Goal: Information Seeking & Learning: Check status

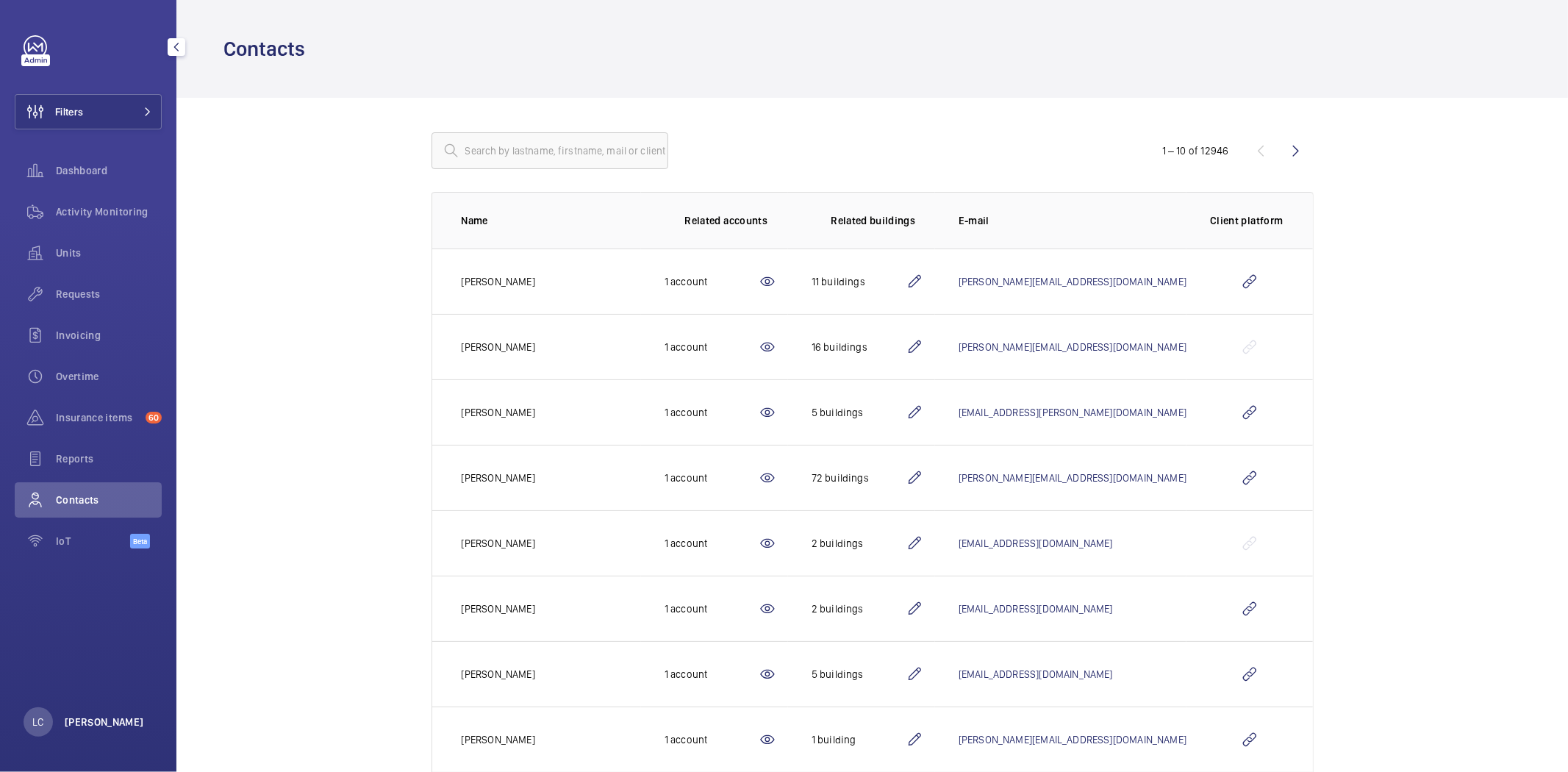
click at [116, 721] on p "Ling Chong" at bounding box center [104, 722] width 79 height 14
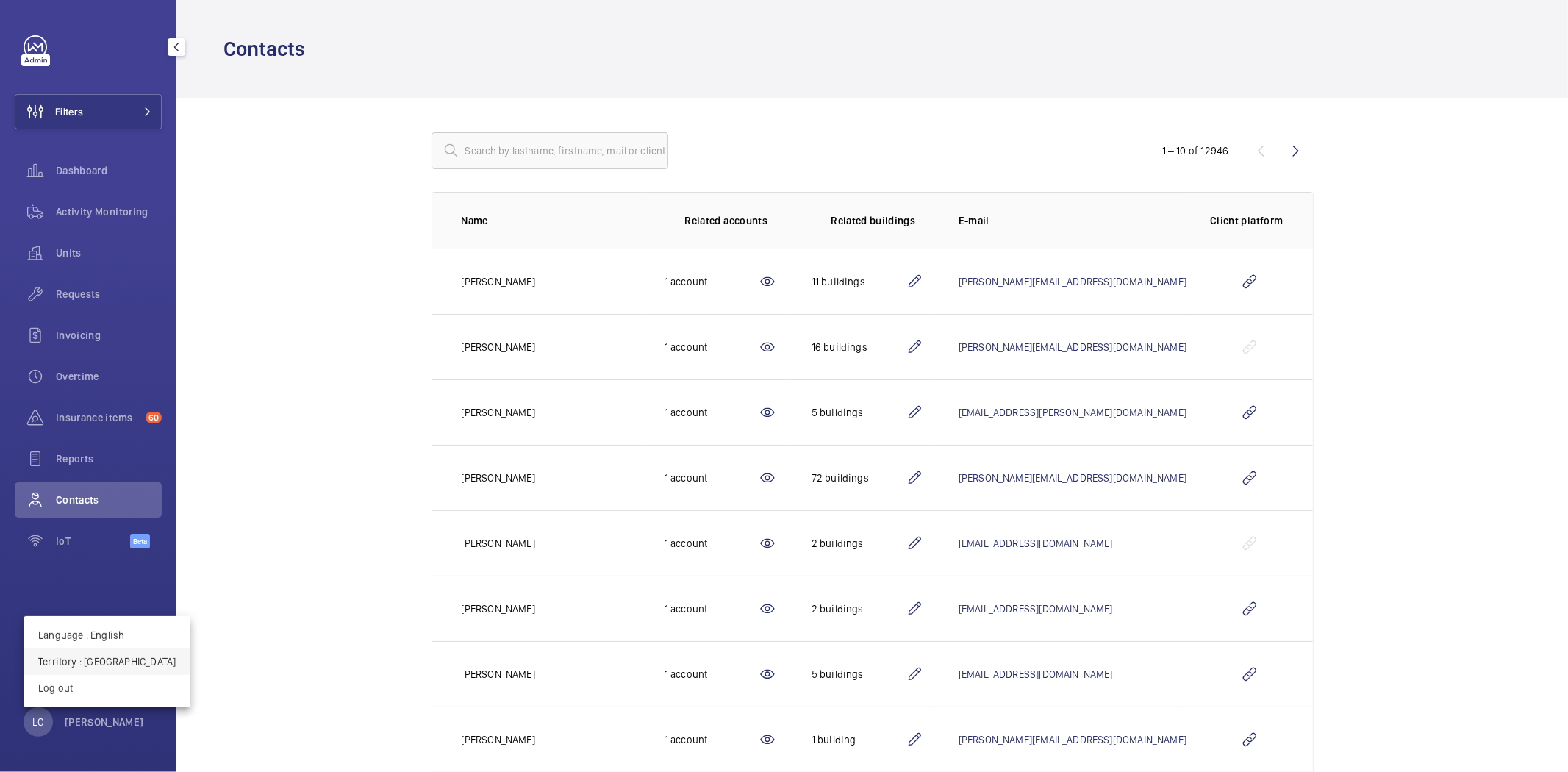
click at [108, 660] on p "Territory : France" at bounding box center [107, 661] width 138 height 14
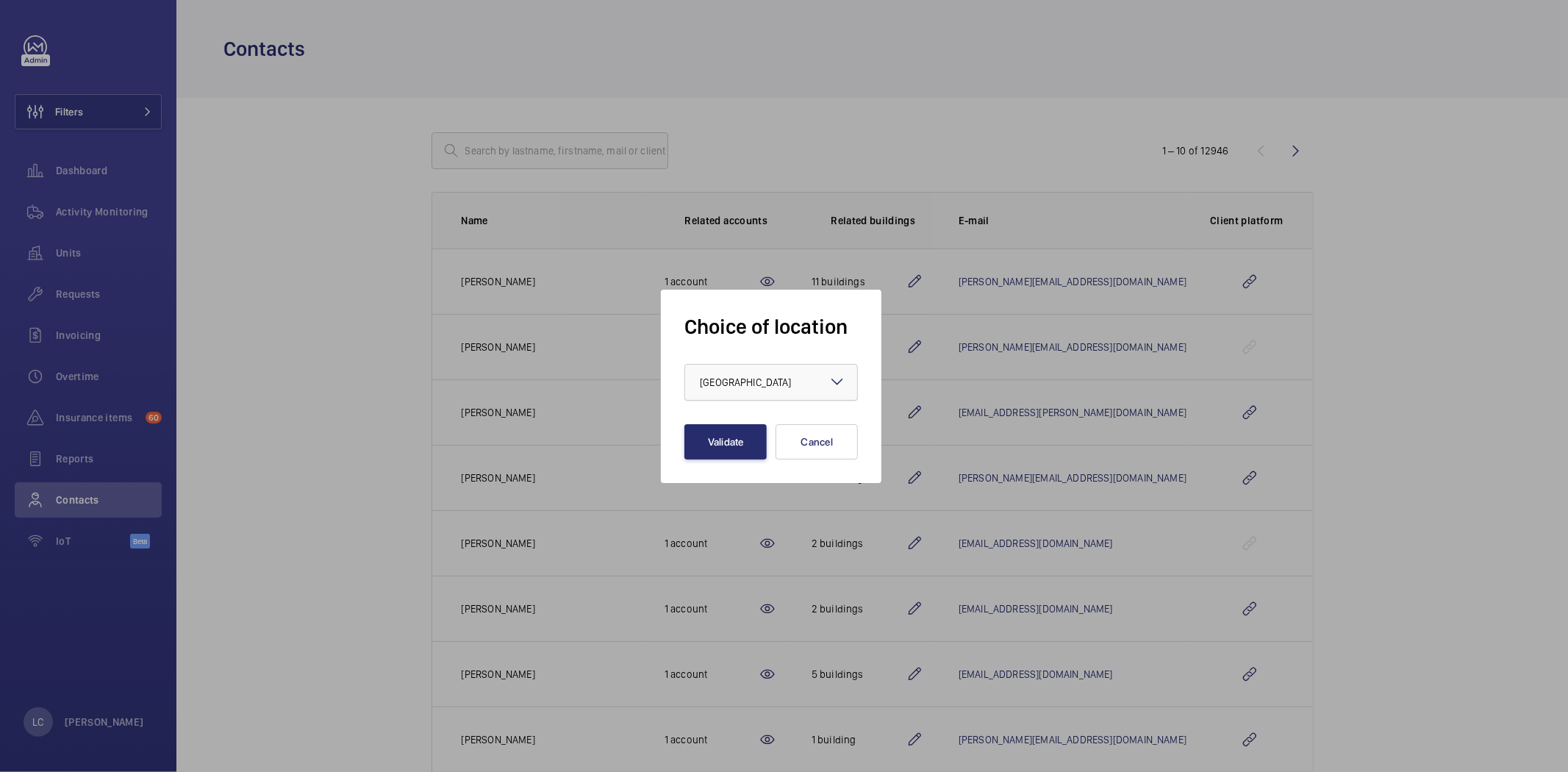
click at [717, 388] on div "× France" at bounding box center [764, 382] width 128 height 14
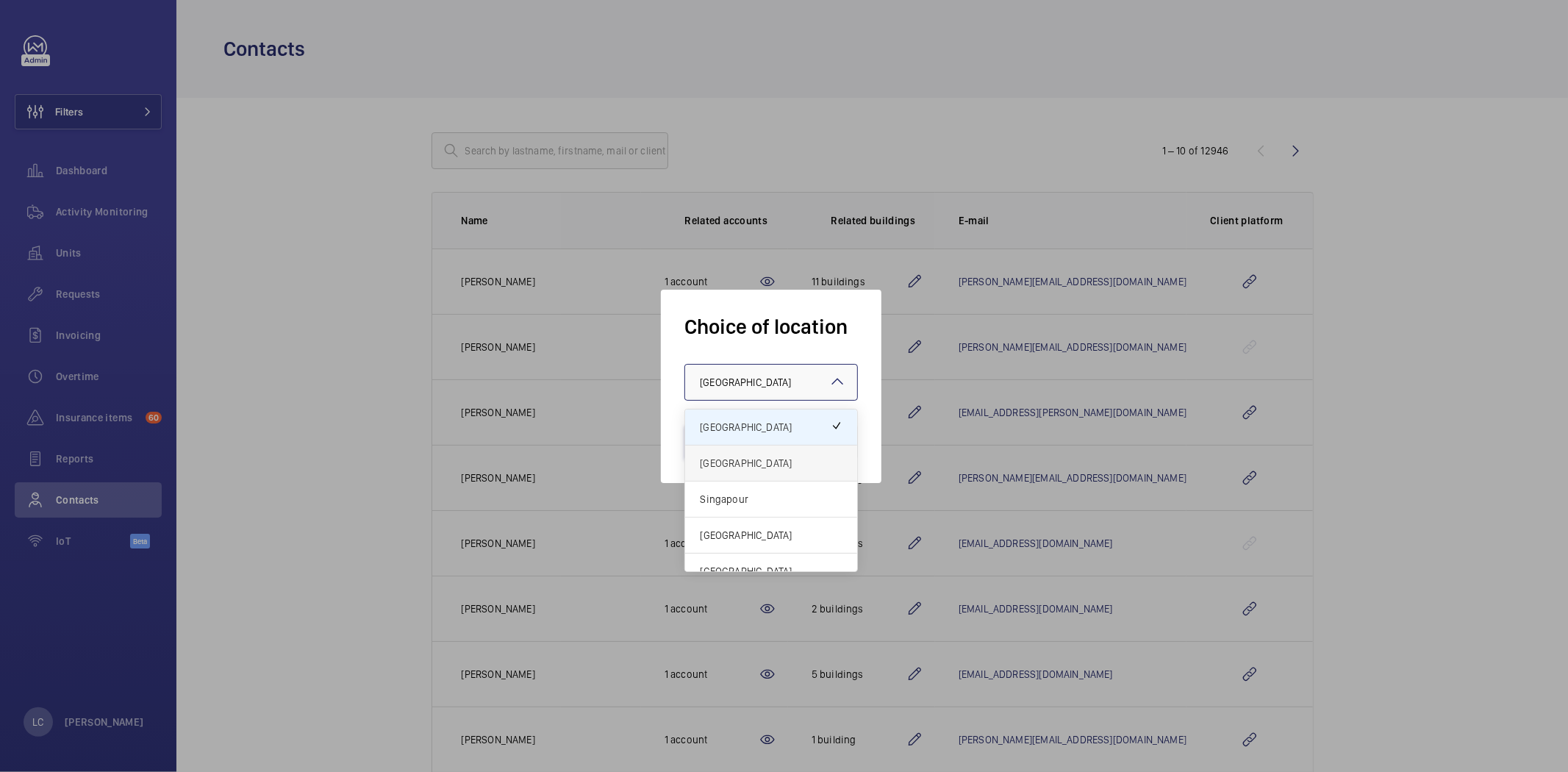
click at [726, 458] on span "United Kingdom" at bounding box center [772, 463] width 143 height 14
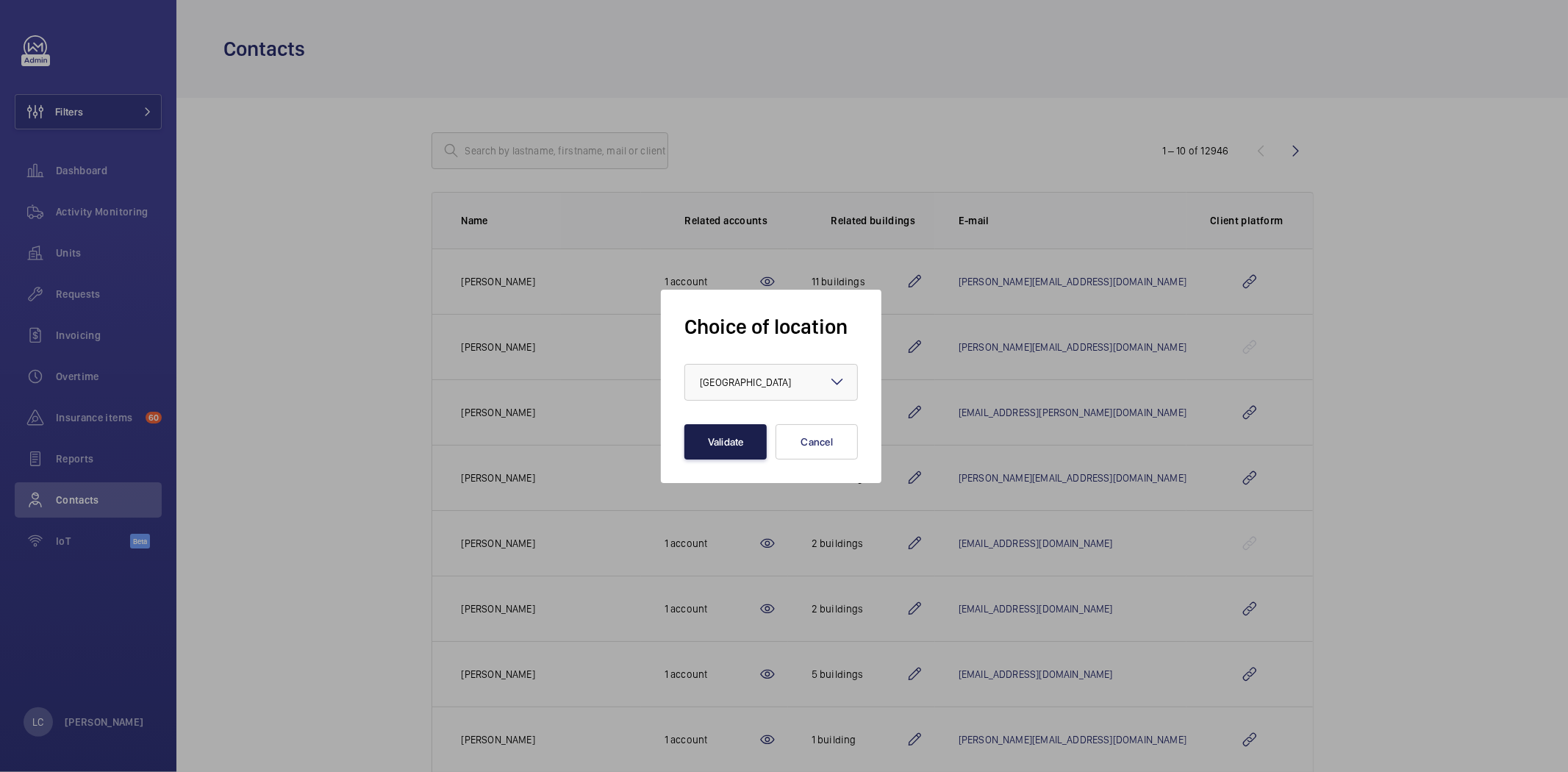
click at [694, 436] on button "Validate" at bounding box center [725, 442] width 83 height 35
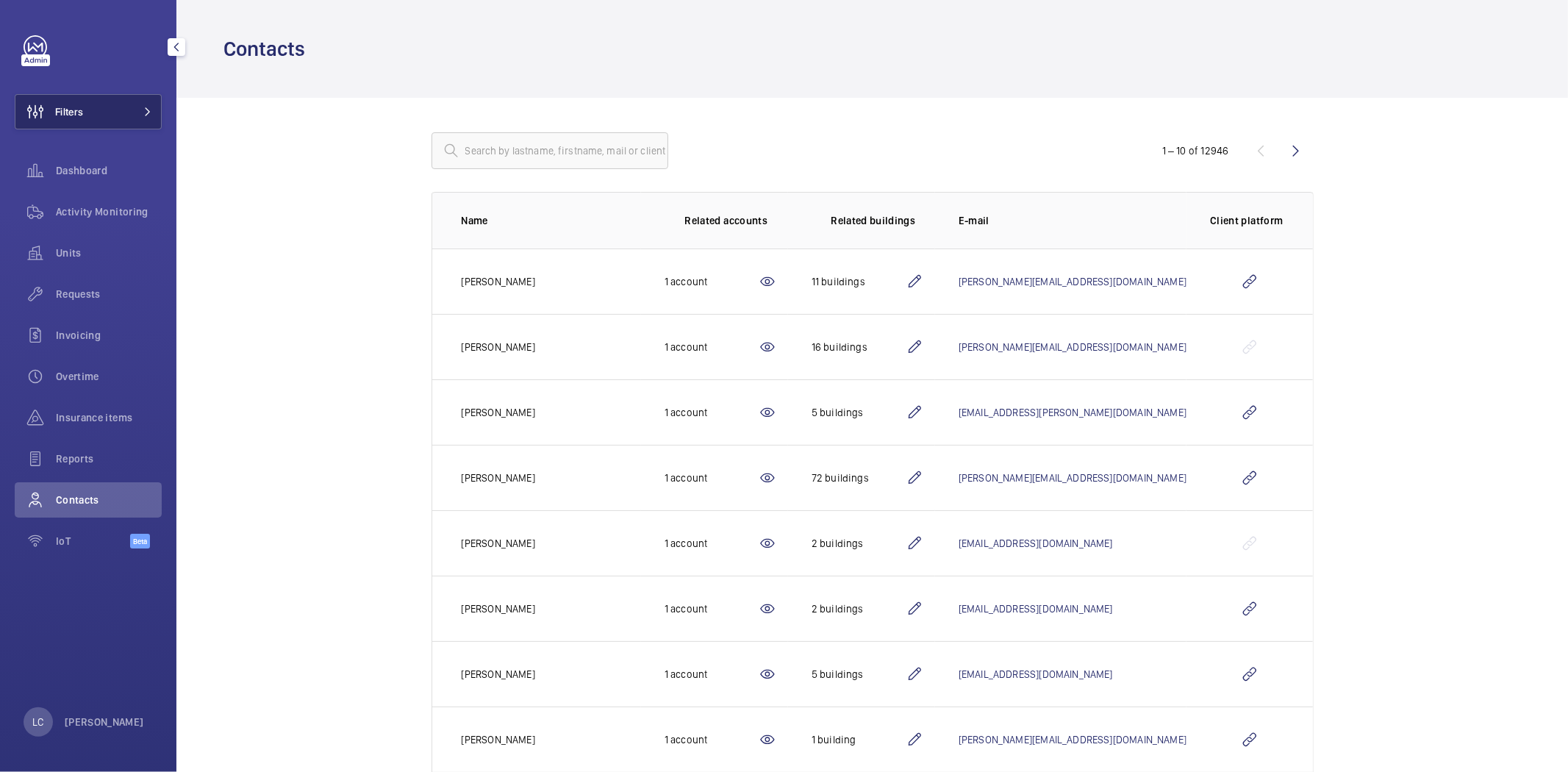
click at [133, 111] on button "Filters" at bounding box center [88, 112] width 147 height 35
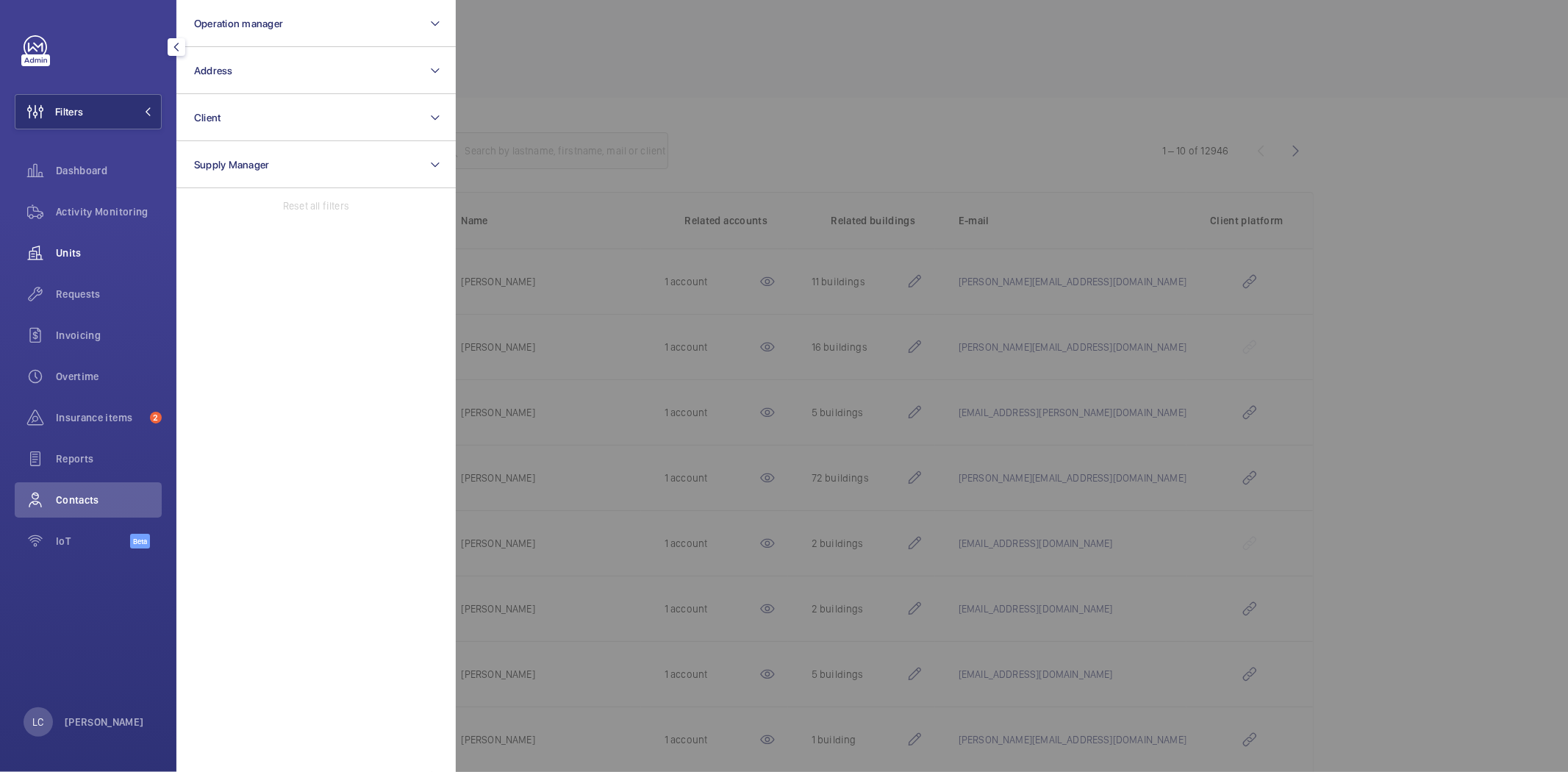
click at [114, 252] on span "Units" at bounding box center [109, 253] width 105 height 14
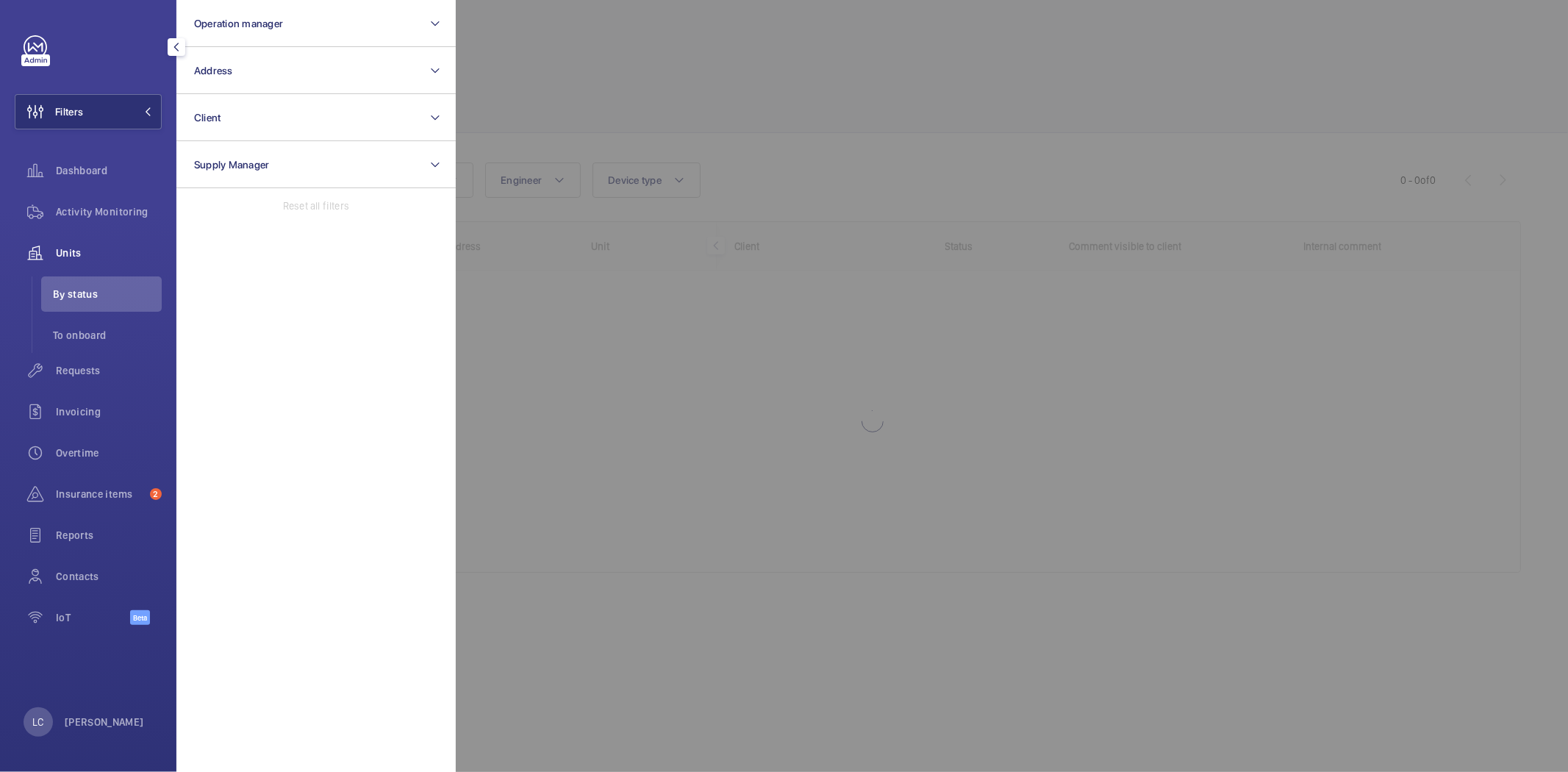
click at [564, 99] on div at bounding box center [1240, 386] width 1568 height 772
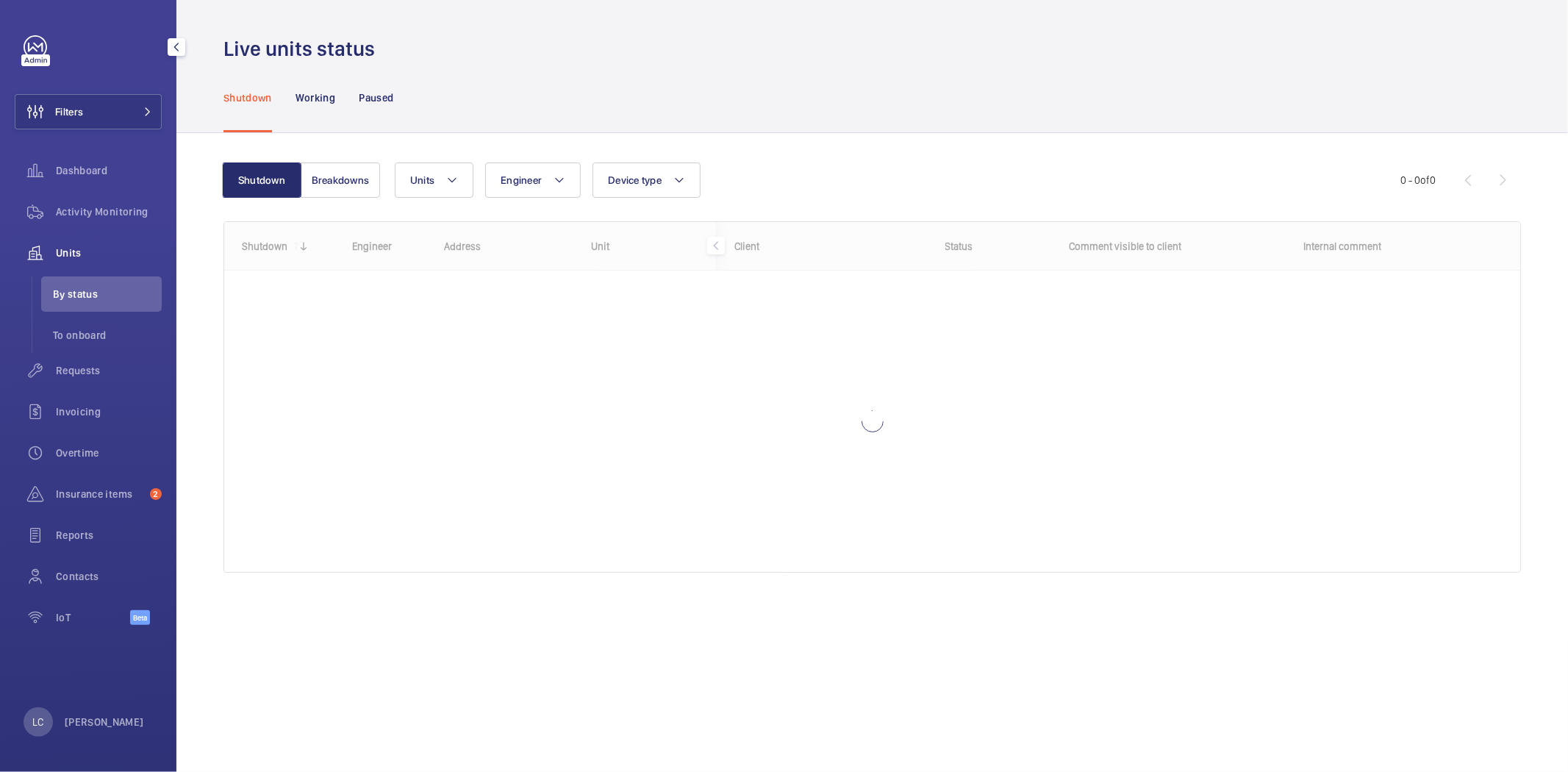
click at [393, 192] on div "Shutdown Breakdowns Units Engineer Device type More filters Reset all filters" at bounding box center [812, 180] width 1177 height 35
click at [436, 186] on button "Units" at bounding box center [434, 180] width 78 height 35
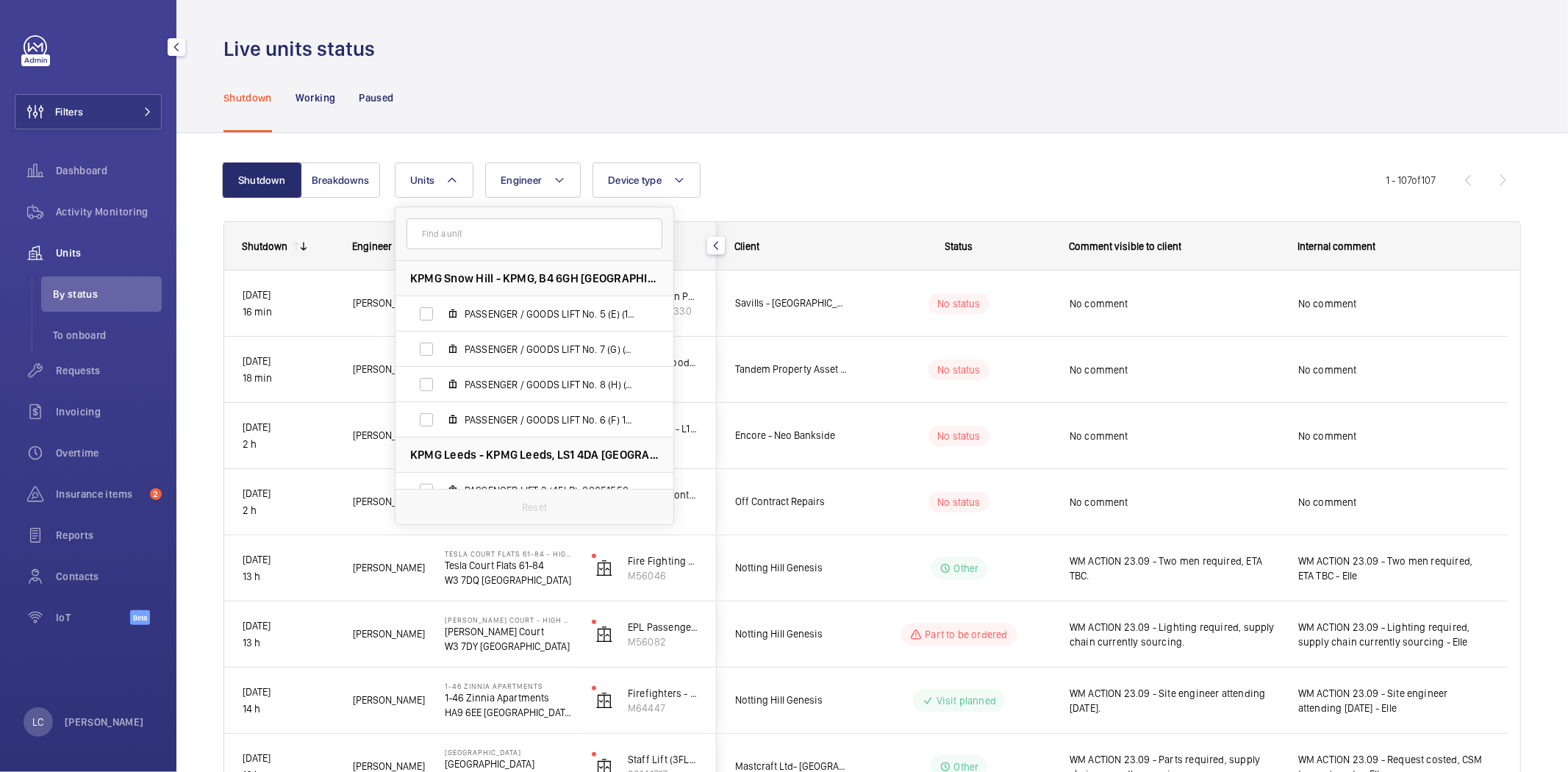
click at [444, 230] on input "text" at bounding box center [534, 234] width 256 height 31
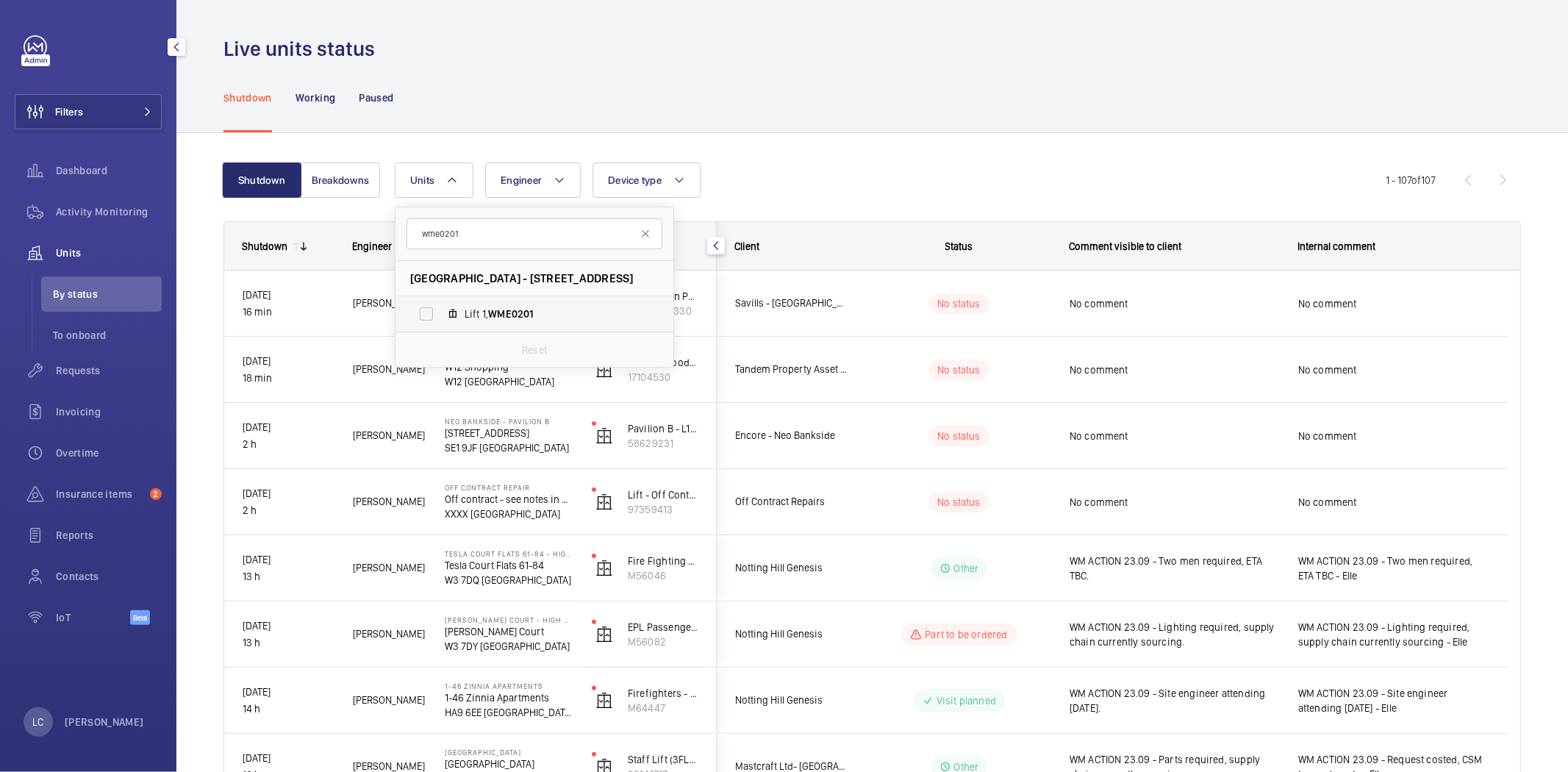
type input "wme0201"
click at [542, 312] on span "Lift 1, WME0201" at bounding box center [550, 313] width 170 height 14
click at [441, 312] on input "Lift 1, WME0201" at bounding box center [426, 314] width 30 height 30
checkbox input "true"
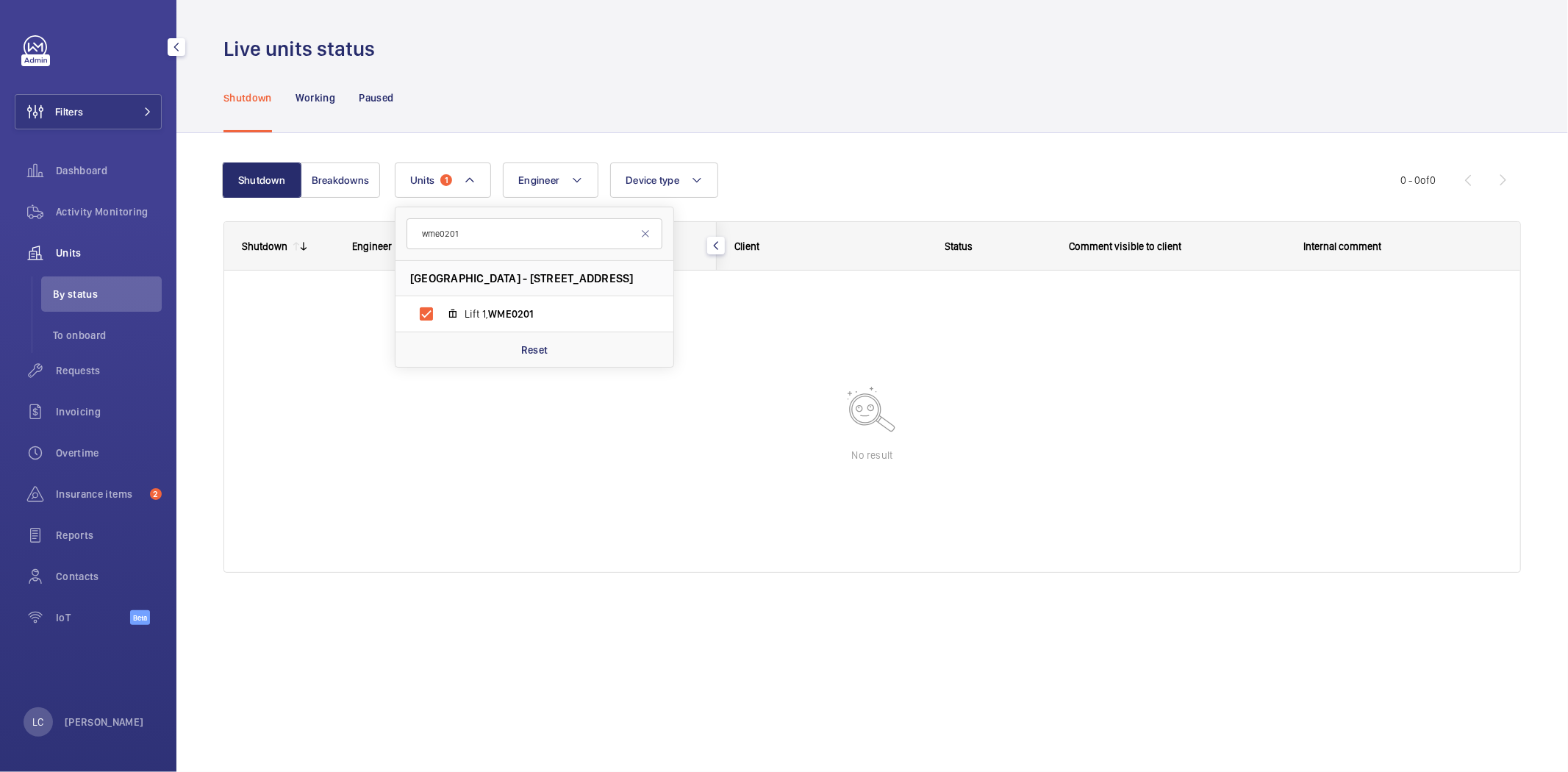
click at [646, 628] on div "Shutdown Breakdowns Units 1 wme0201 Shaftesbury Centre - 85 Barlby Road,, W10 6…" at bounding box center [872, 388] width 1392 height 511
click at [317, 99] on p "Working" at bounding box center [315, 97] width 40 height 14
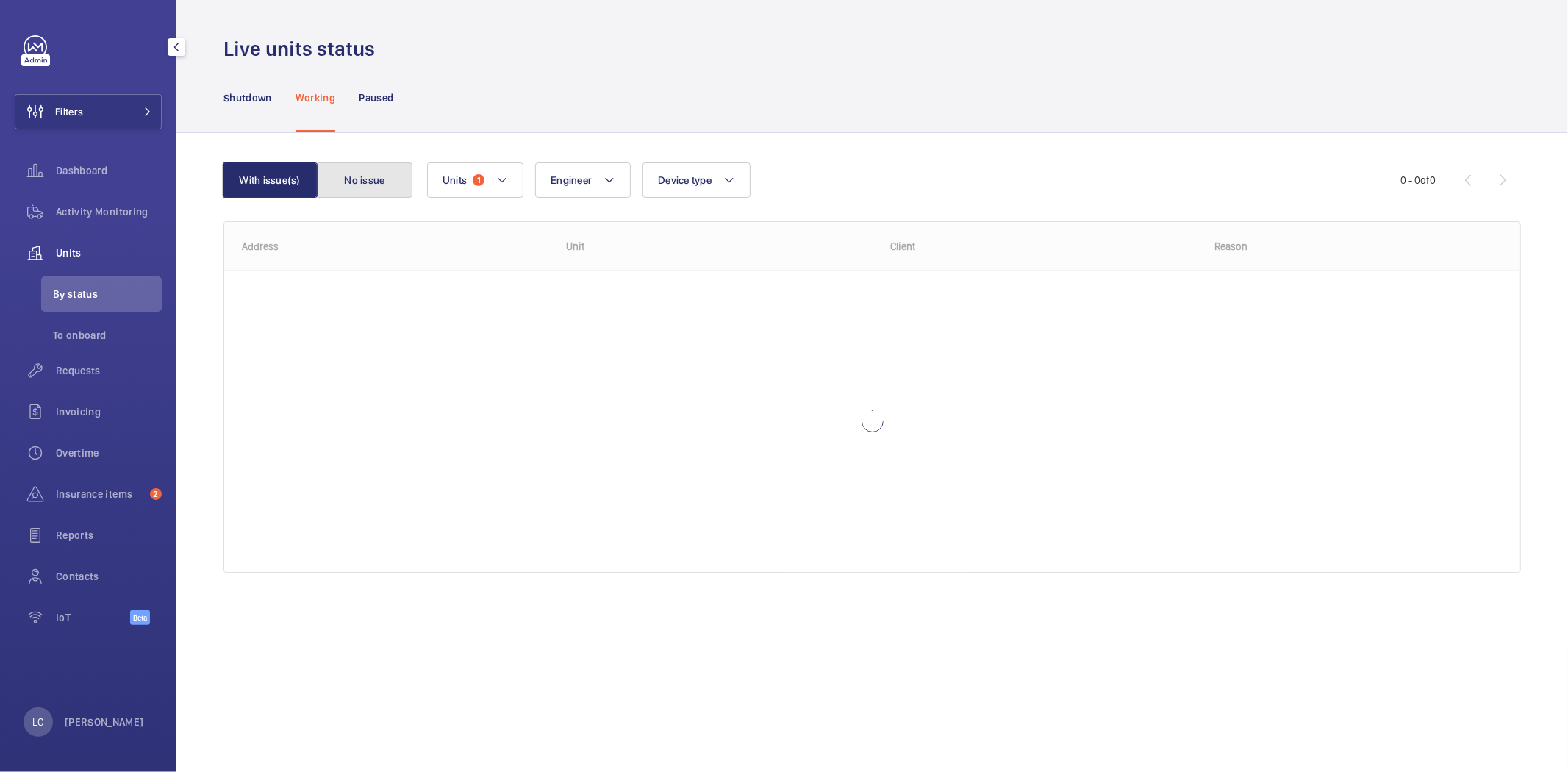
click at [392, 197] on button "No issue" at bounding box center [364, 180] width 95 height 35
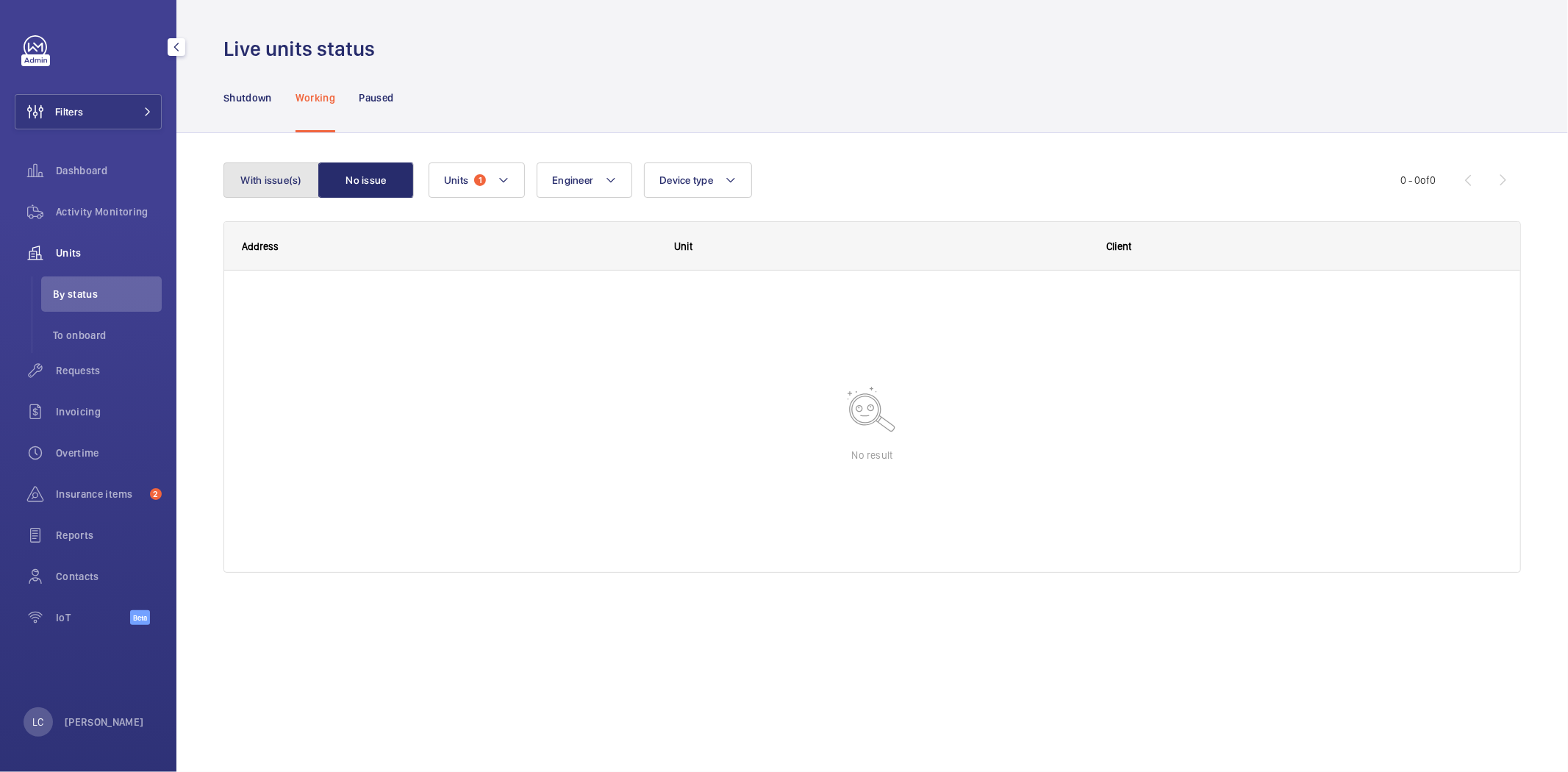
click at [309, 186] on button "With issue(s)" at bounding box center [271, 180] width 95 height 35
click at [92, 731] on div "LC Ling Chong" at bounding box center [84, 722] width 121 height 30
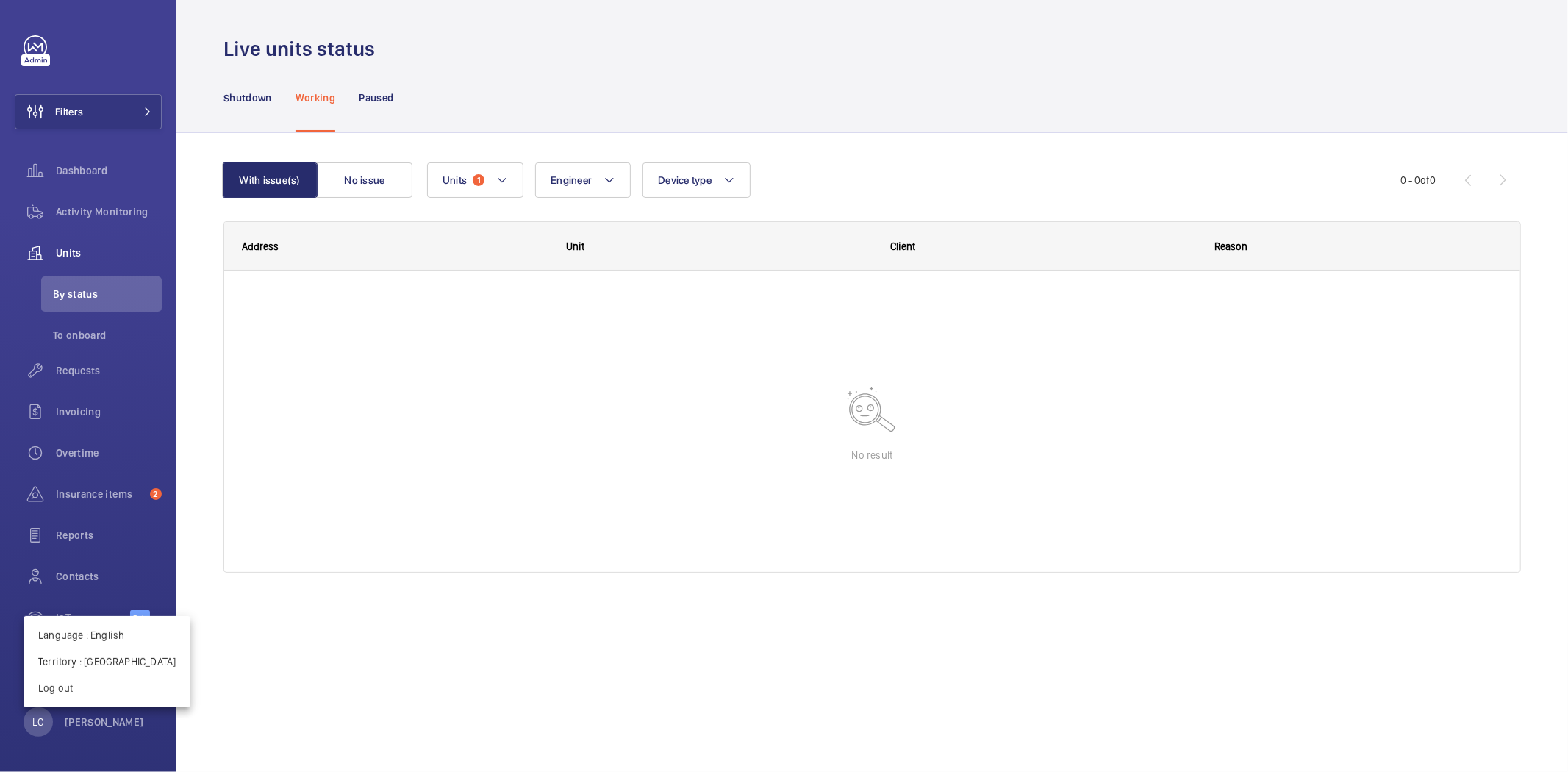
click at [98, 718] on div at bounding box center [784, 386] width 1568 height 772
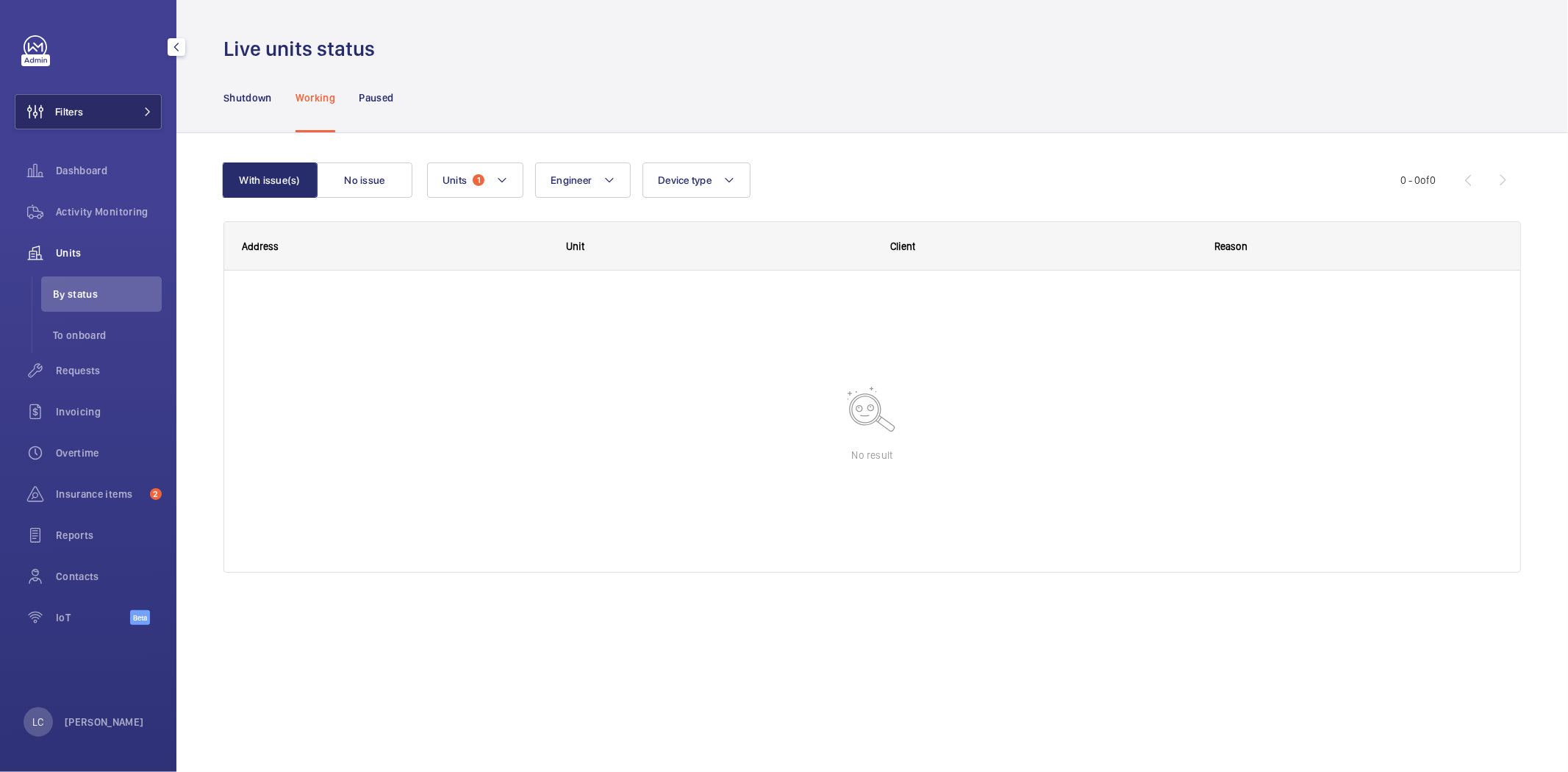
click at [145, 122] on button "Filters" at bounding box center [88, 112] width 147 height 35
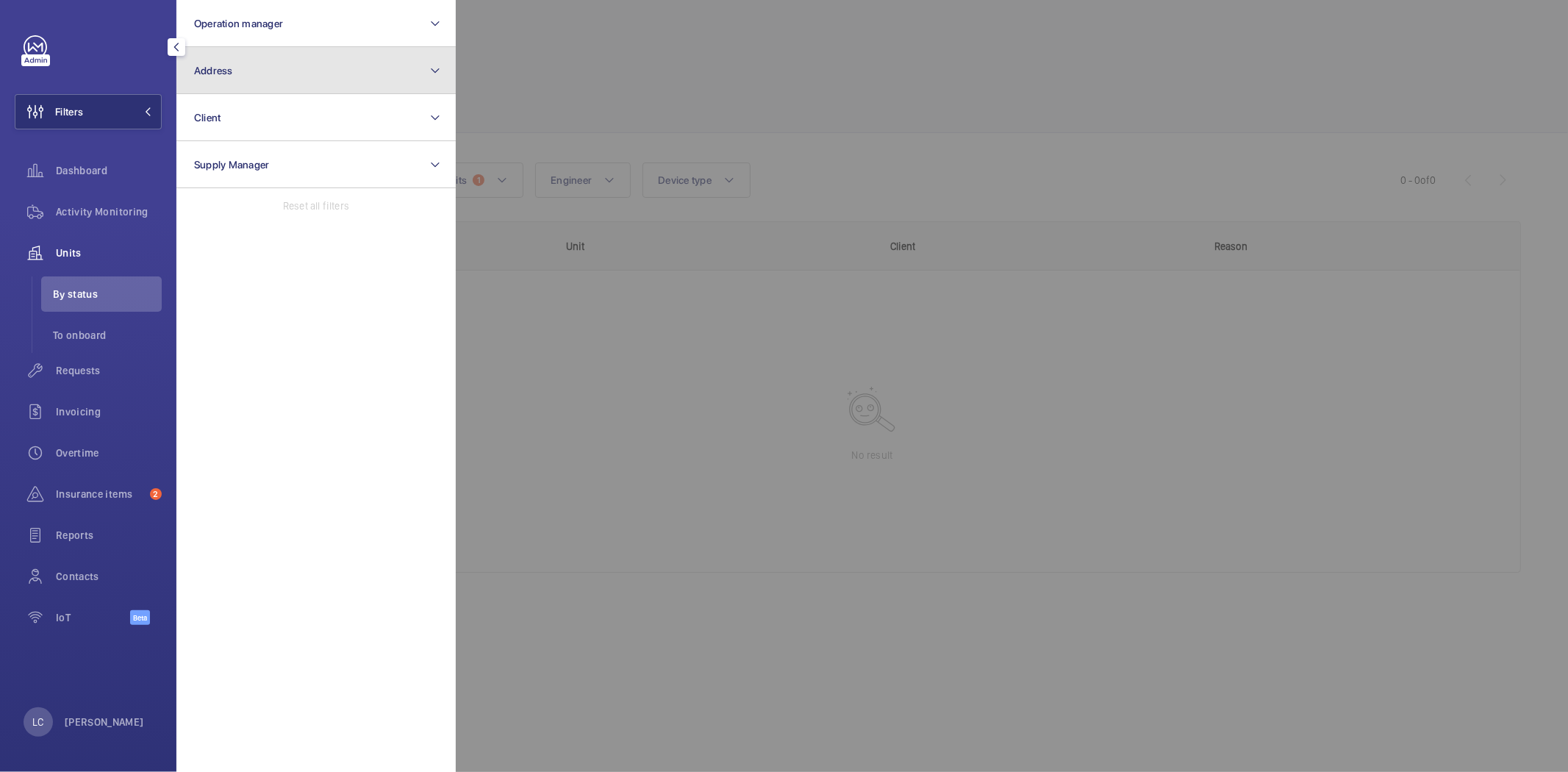
click at [230, 78] on button "Address" at bounding box center [316, 70] width 279 height 47
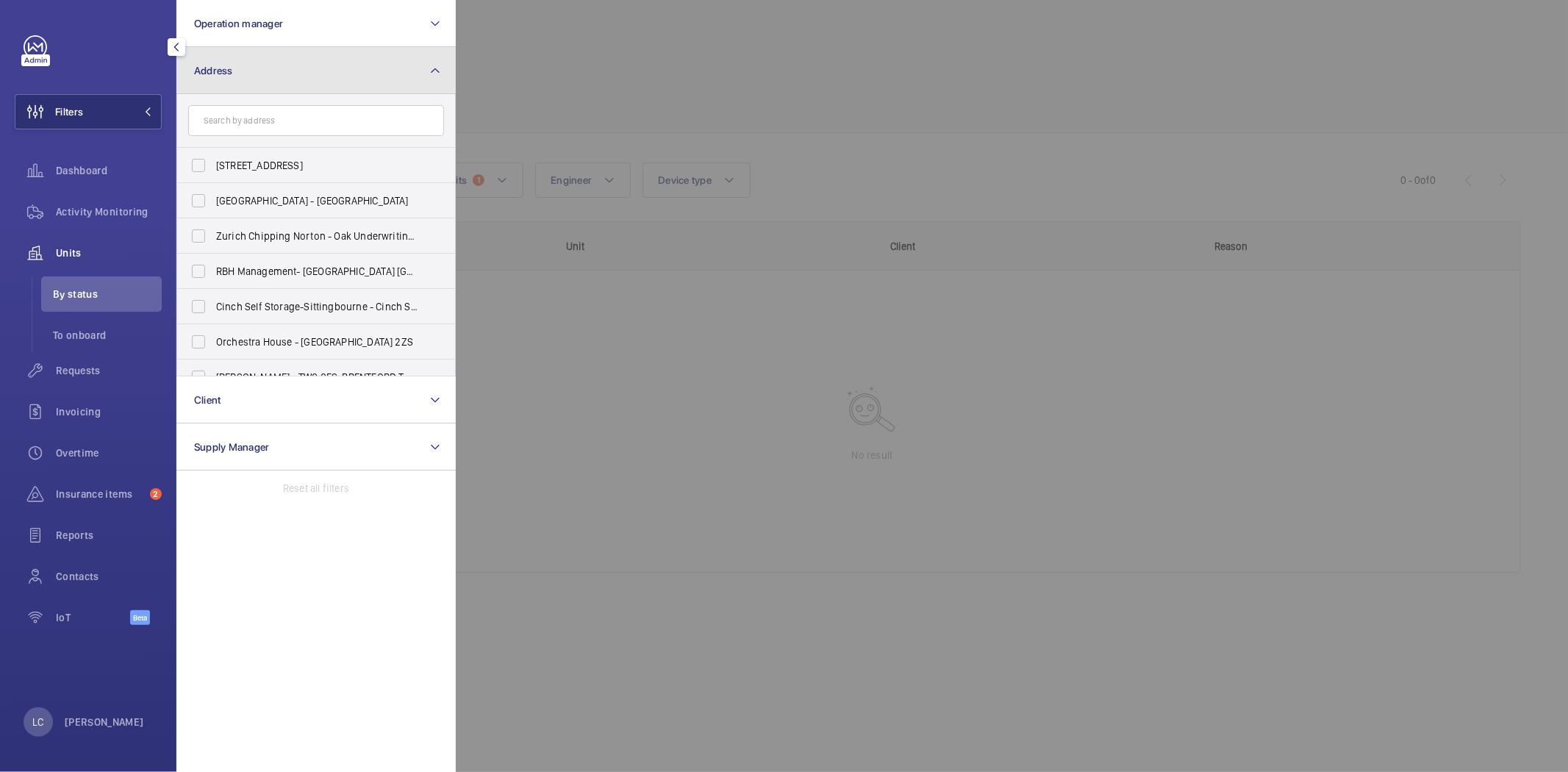
click at [231, 78] on button "Address" at bounding box center [316, 70] width 279 height 47
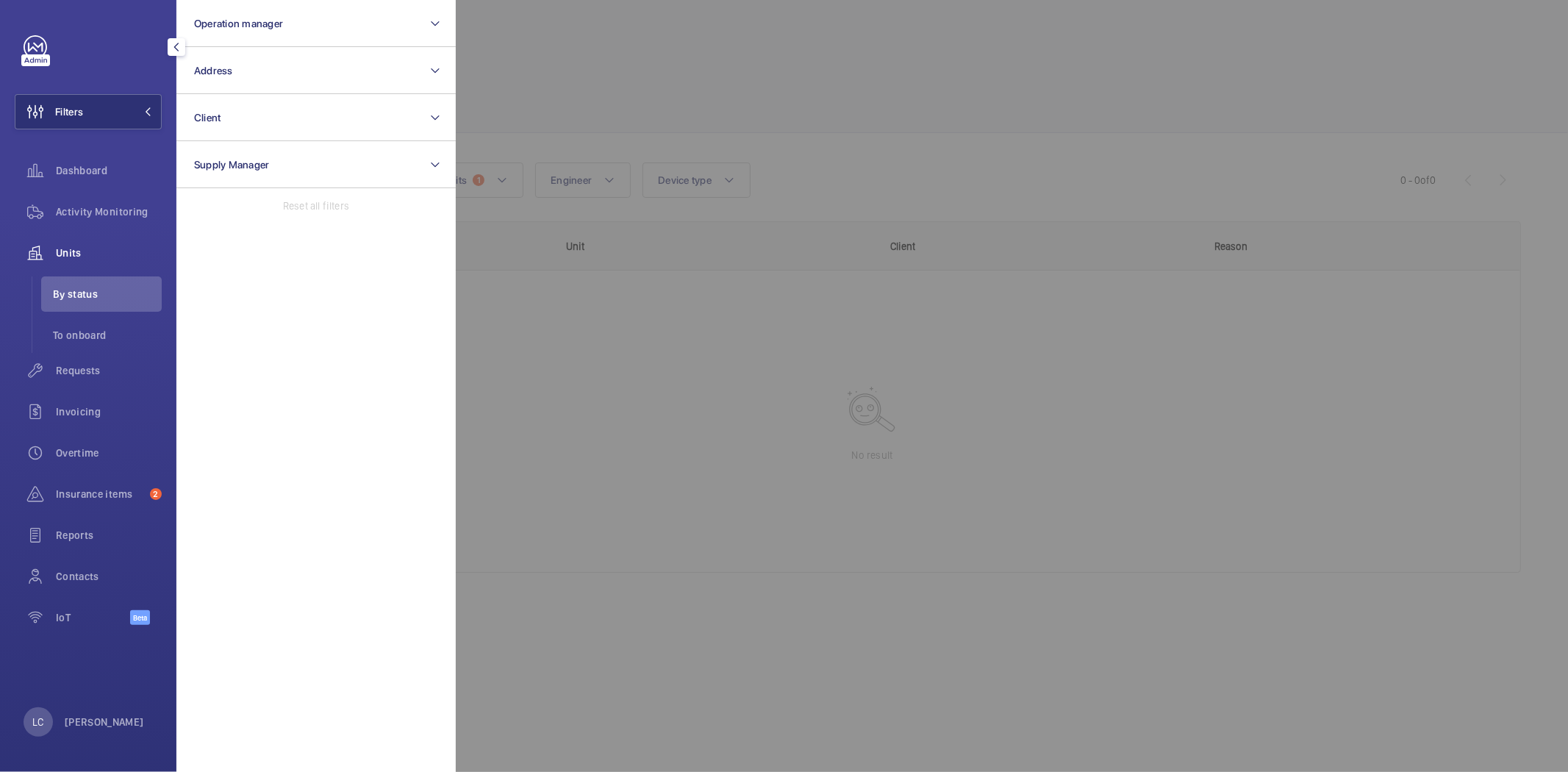
click at [520, 84] on div at bounding box center [1240, 386] width 1568 height 772
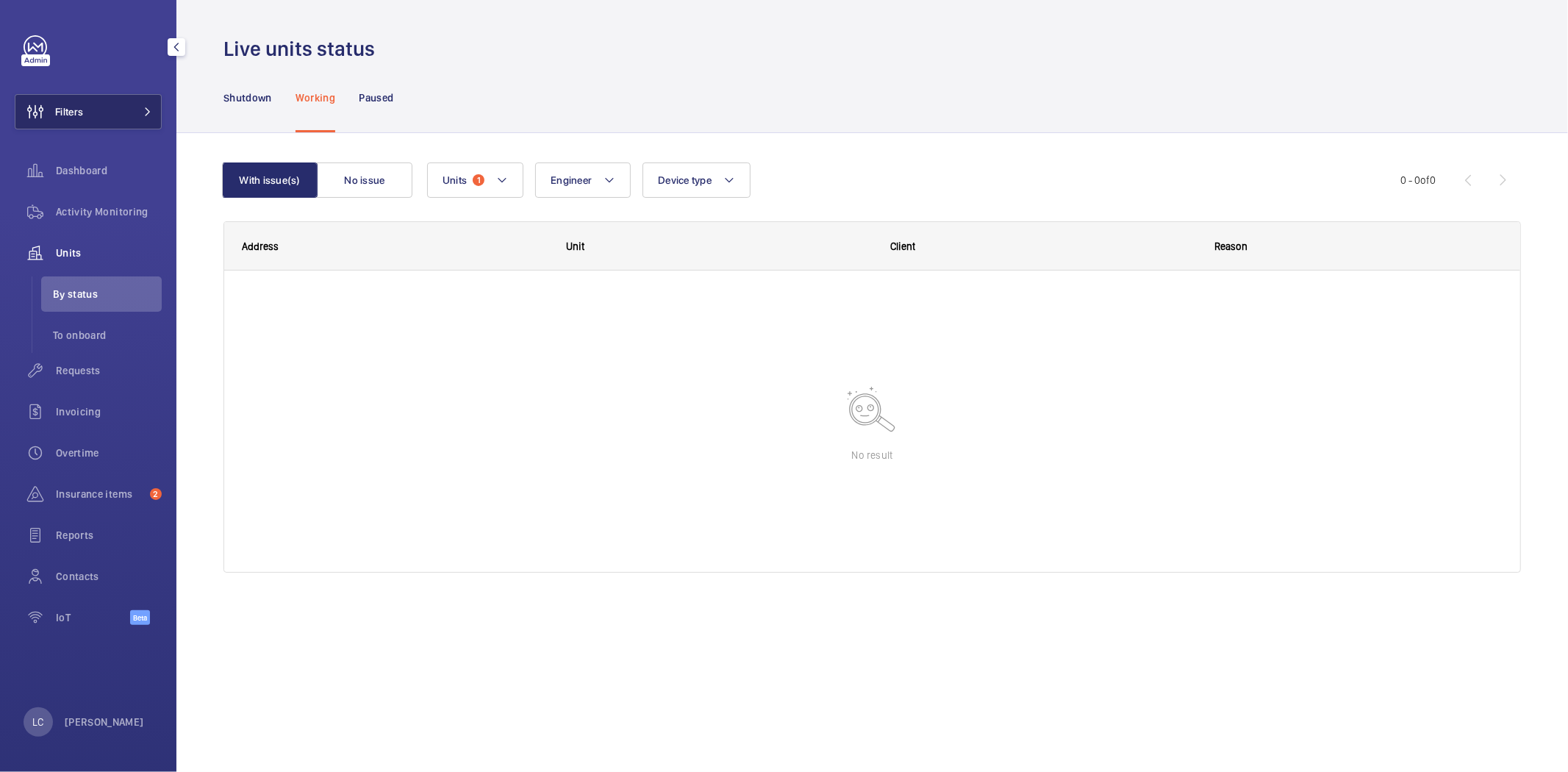
click at [123, 116] on button "Filters" at bounding box center [88, 112] width 147 height 35
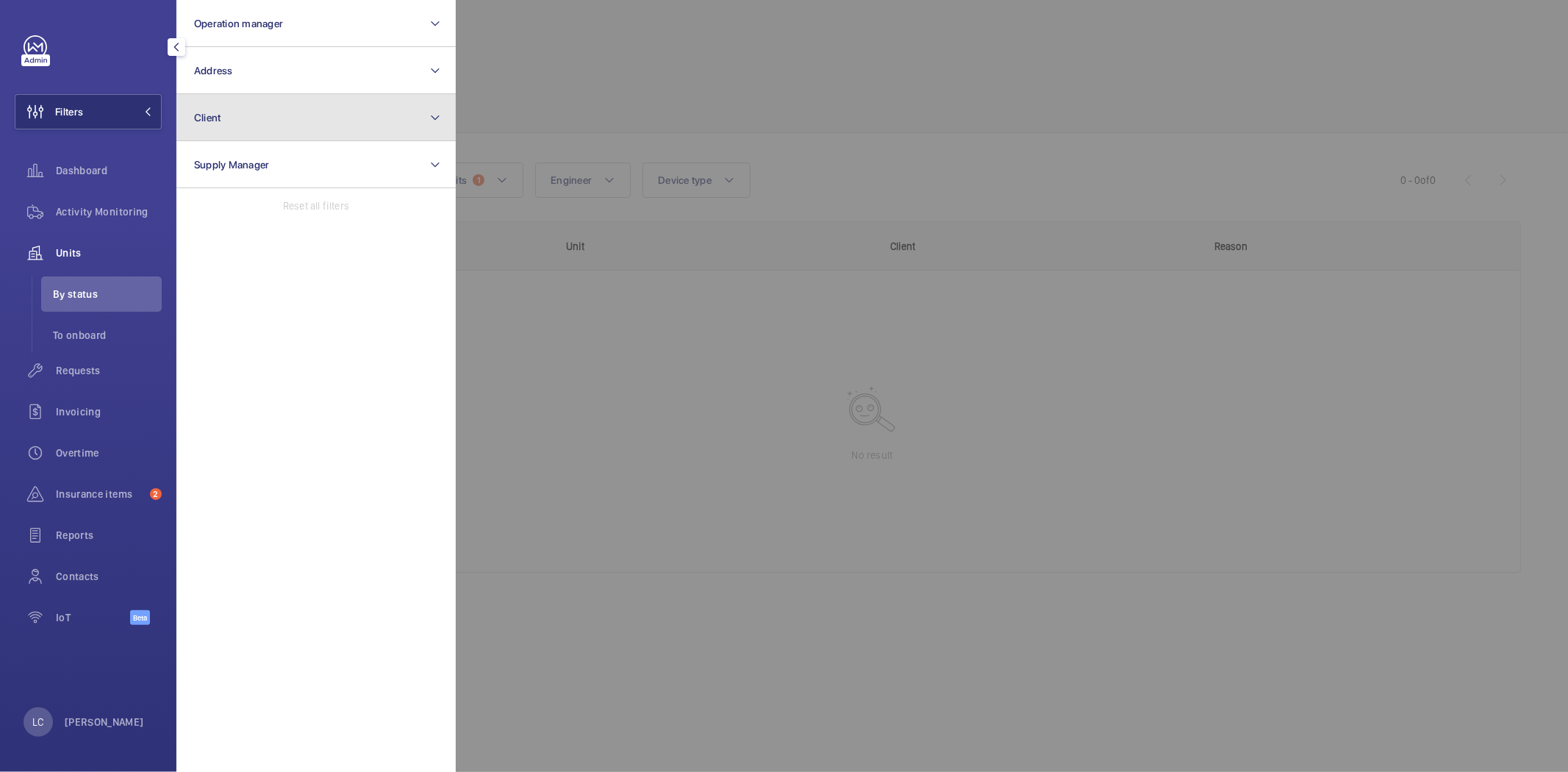
click at [207, 112] on span "Client" at bounding box center [208, 117] width 27 height 12
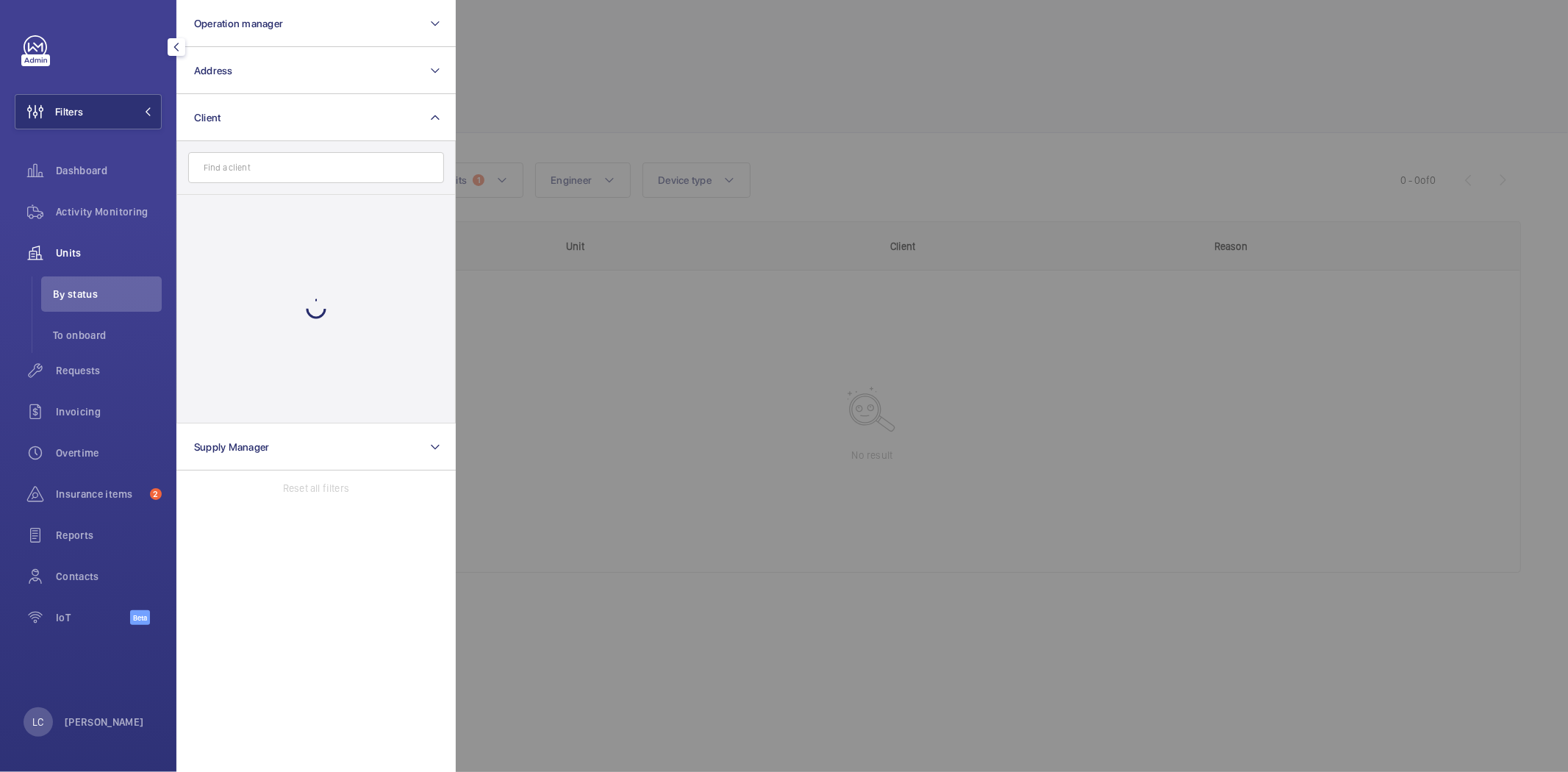
click at [226, 162] on input "text" at bounding box center [316, 168] width 256 height 31
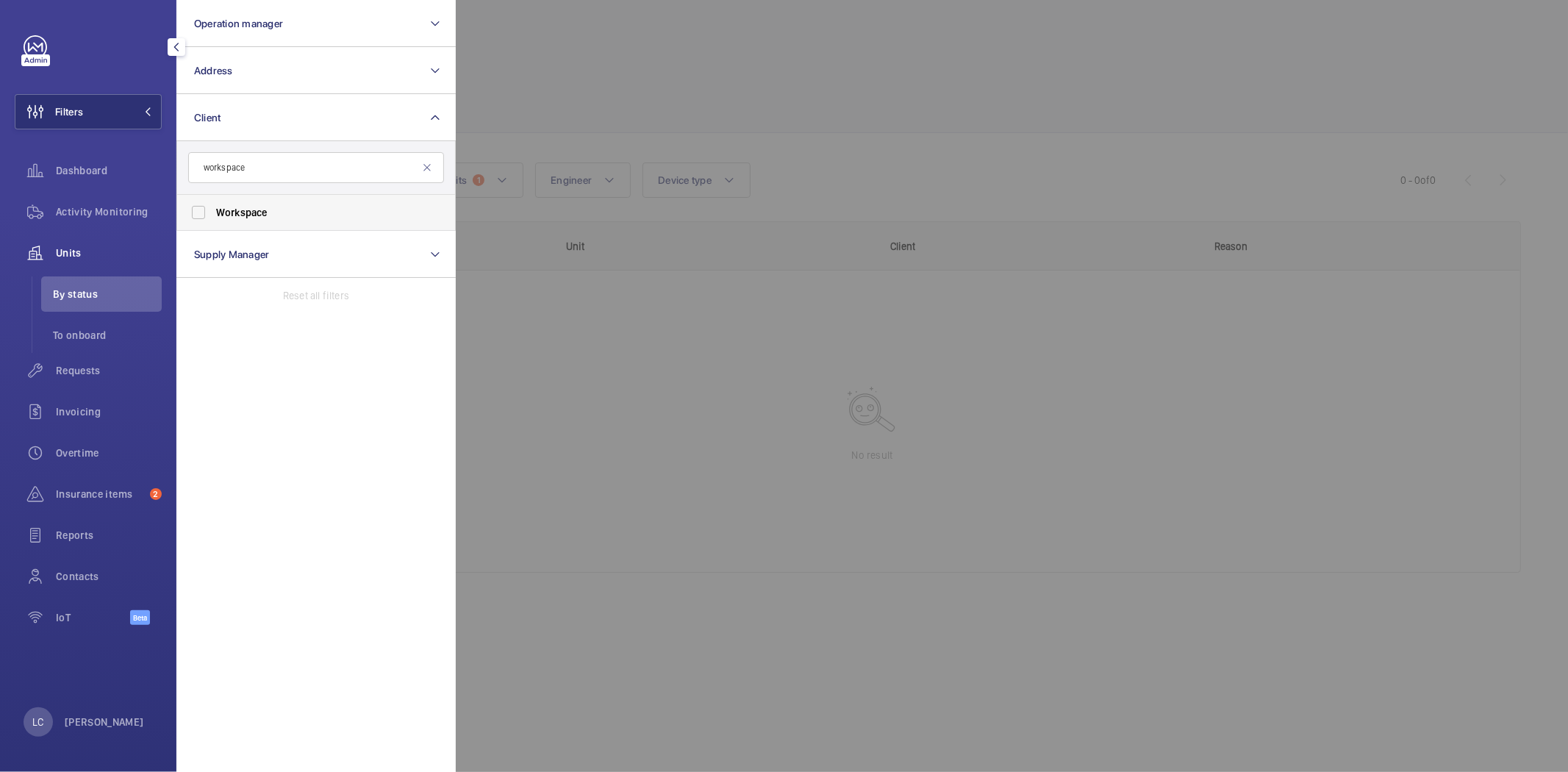
type input "workspace"
click at [247, 221] on label "Workspace" at bounding box center [305, 212] width 256 height 35
click at [214, 221] on input "Workspace" at bounding box center [198, 212] width 30 height 30
checkbox input "true"
click at [592, 413] on div at bounding box center [1240, 386] width 1568 height 772
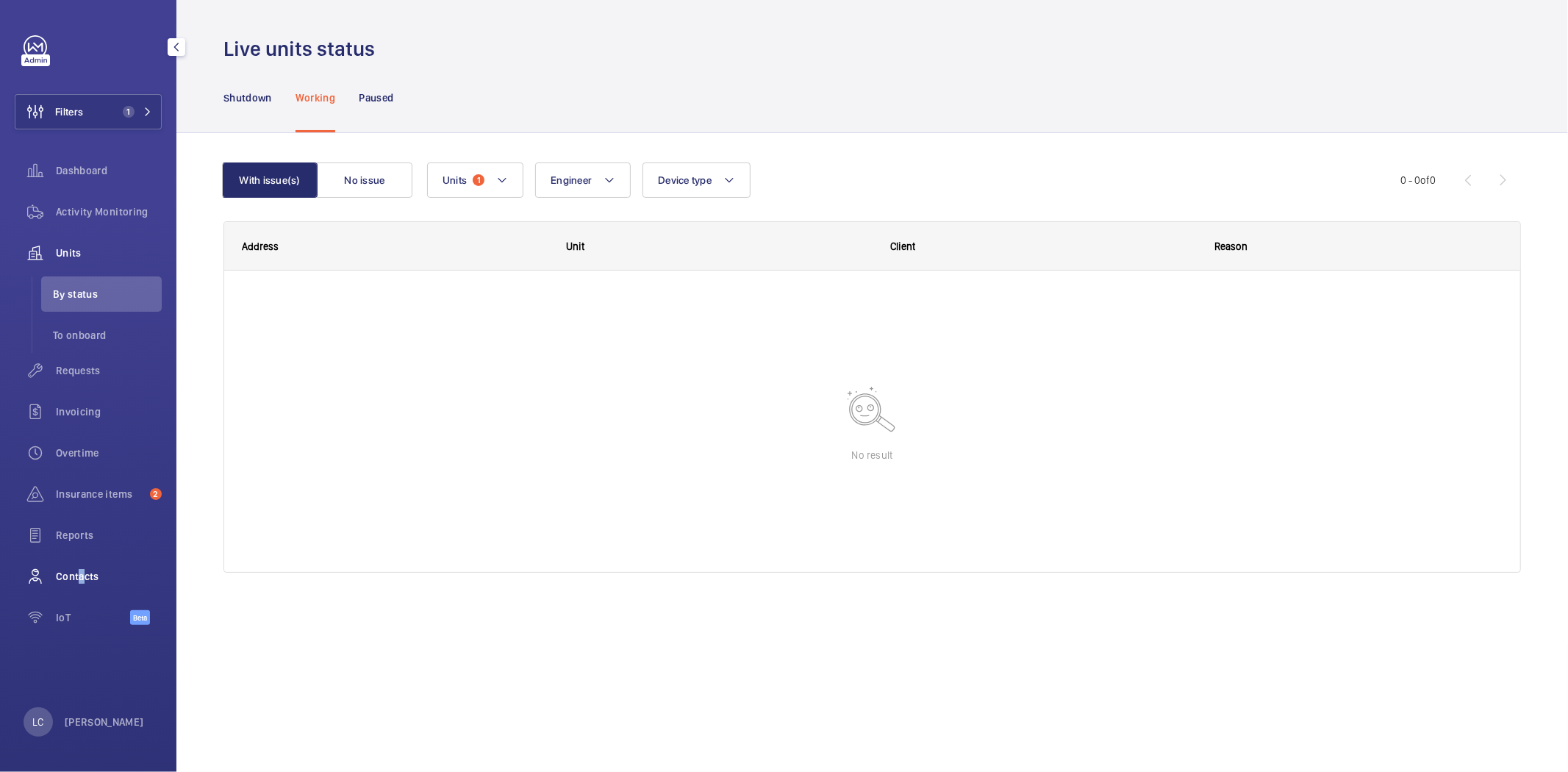
click at [77, 575] on span "Contacts" at bounding box center [109, 576] width 105 height 14
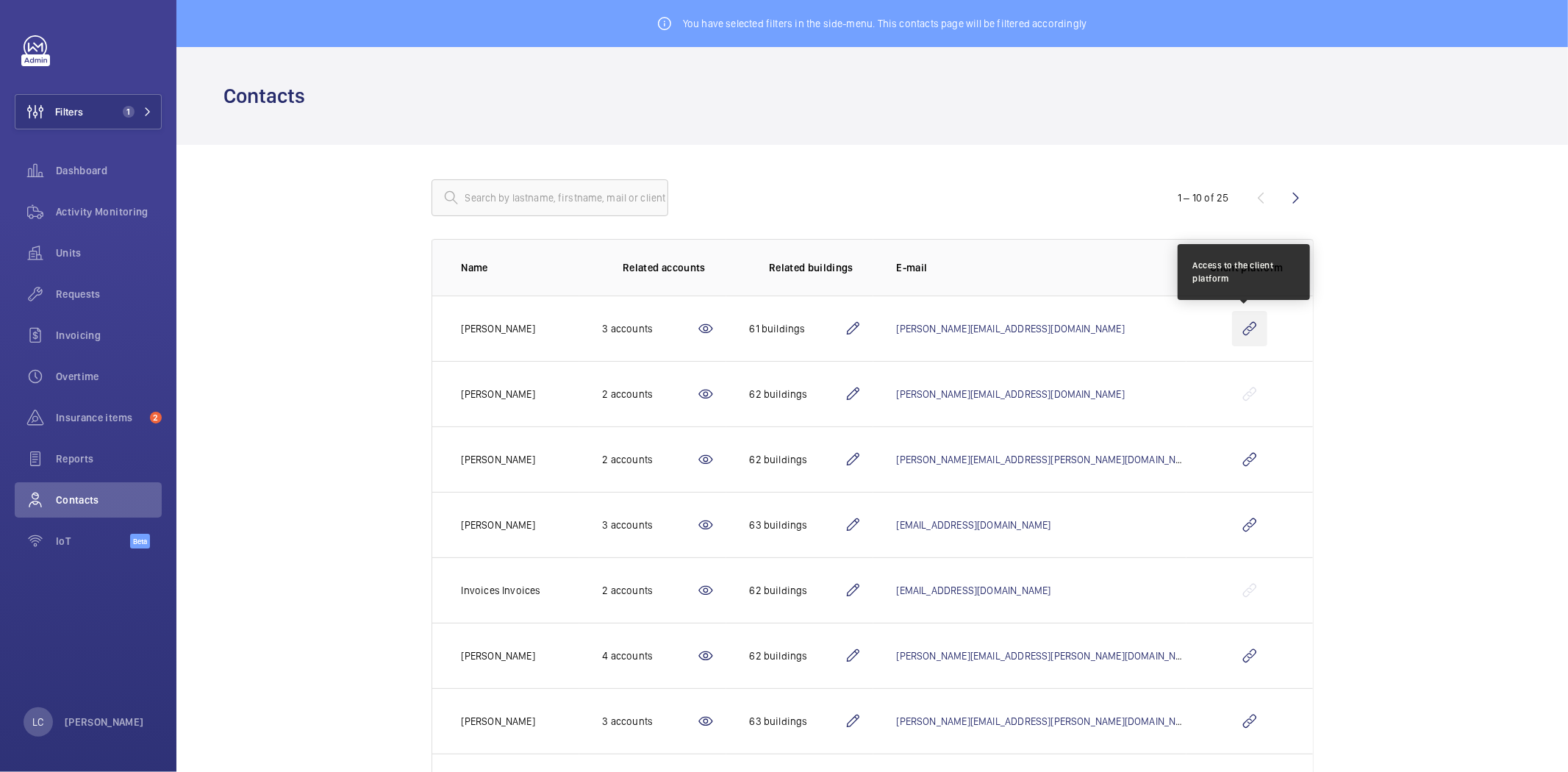
click at [1245, 329] on wm-front-icon-button at bounding box center [1249, 329] width 35 height 35
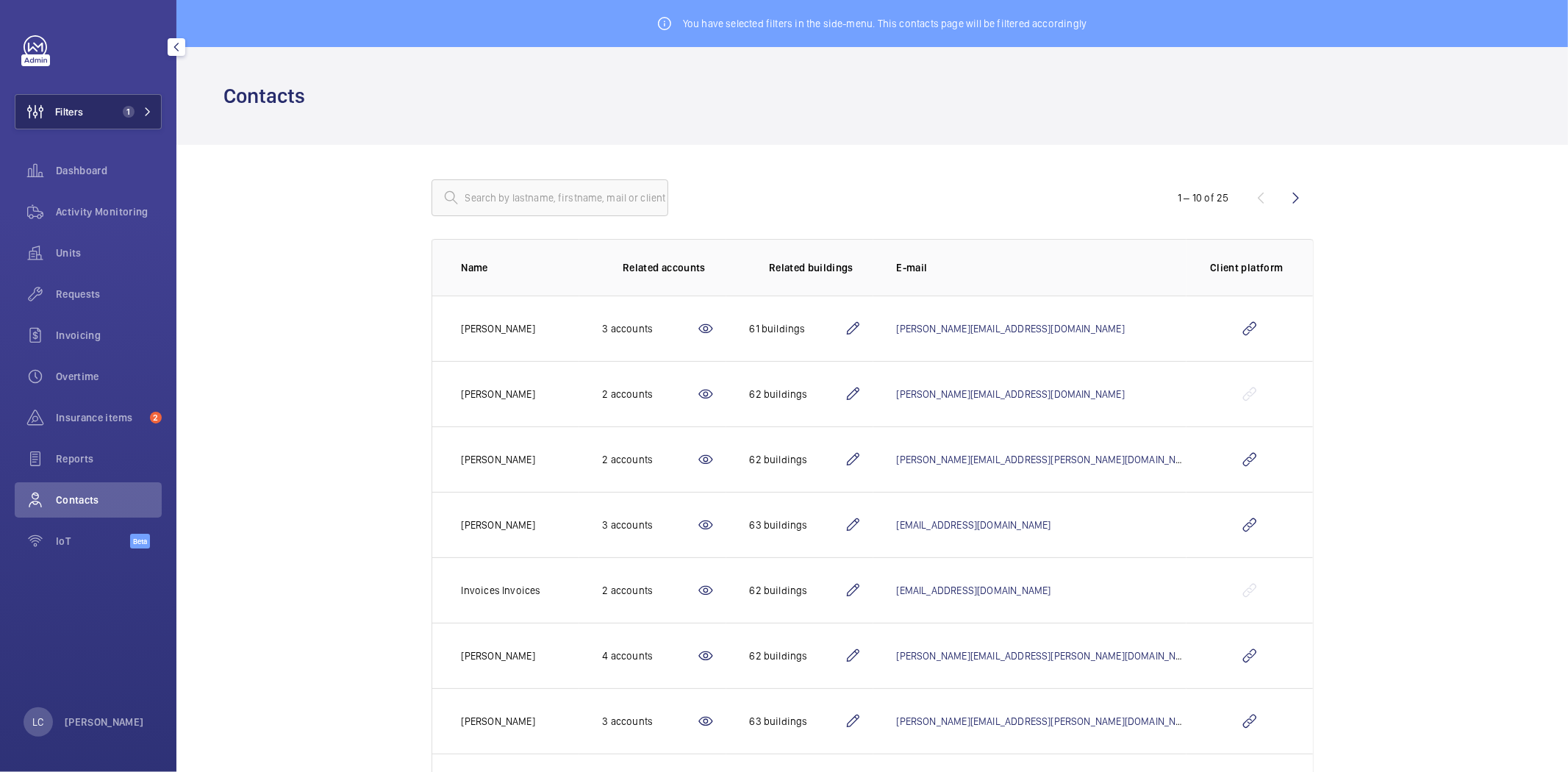
click at [127, 114] on span "1" at bounding box center [128, 112] width 12 height 12
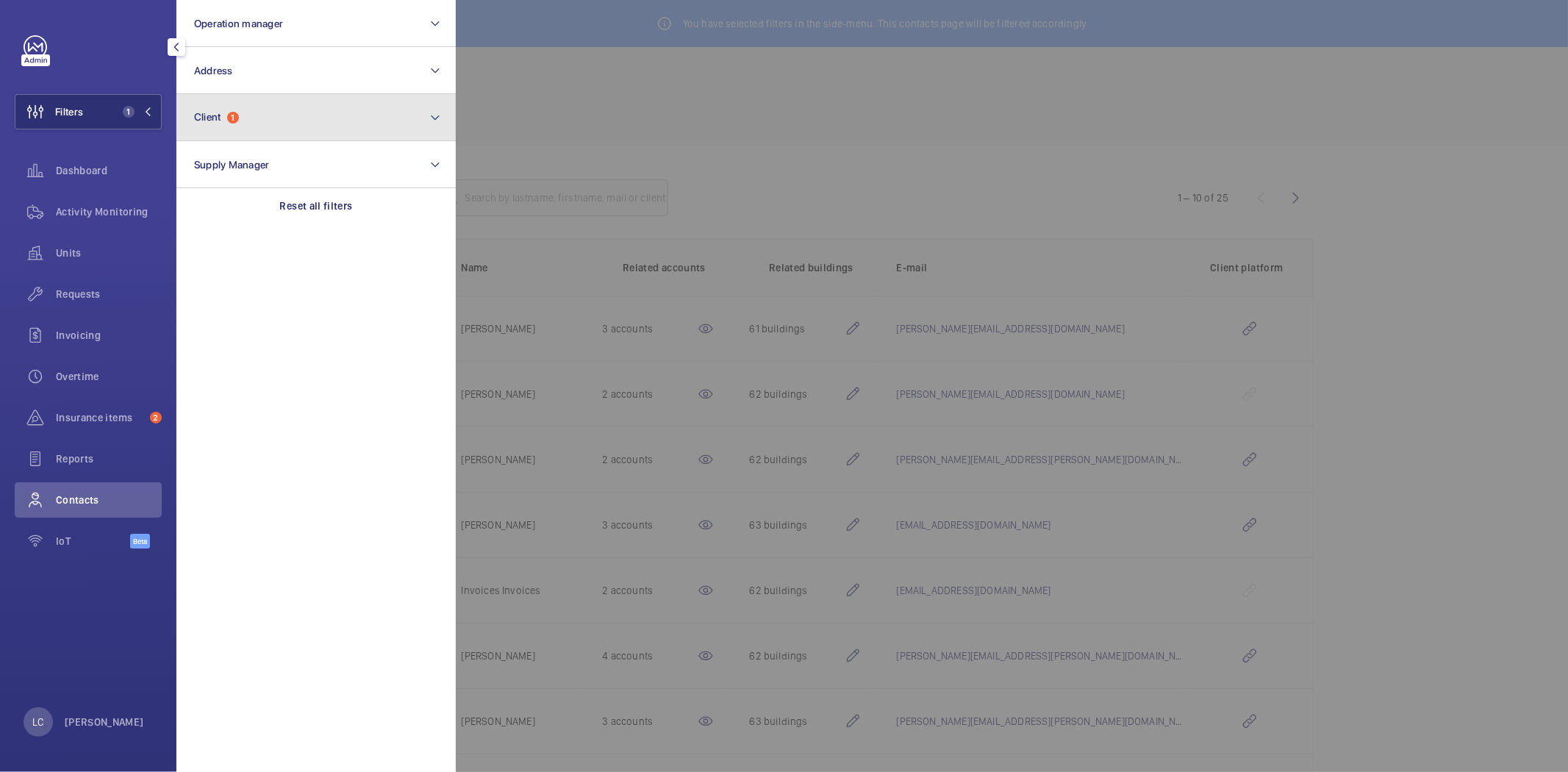
click at [217, 116] on span "Client" at bounding box center [208, 117] width 27 height 12
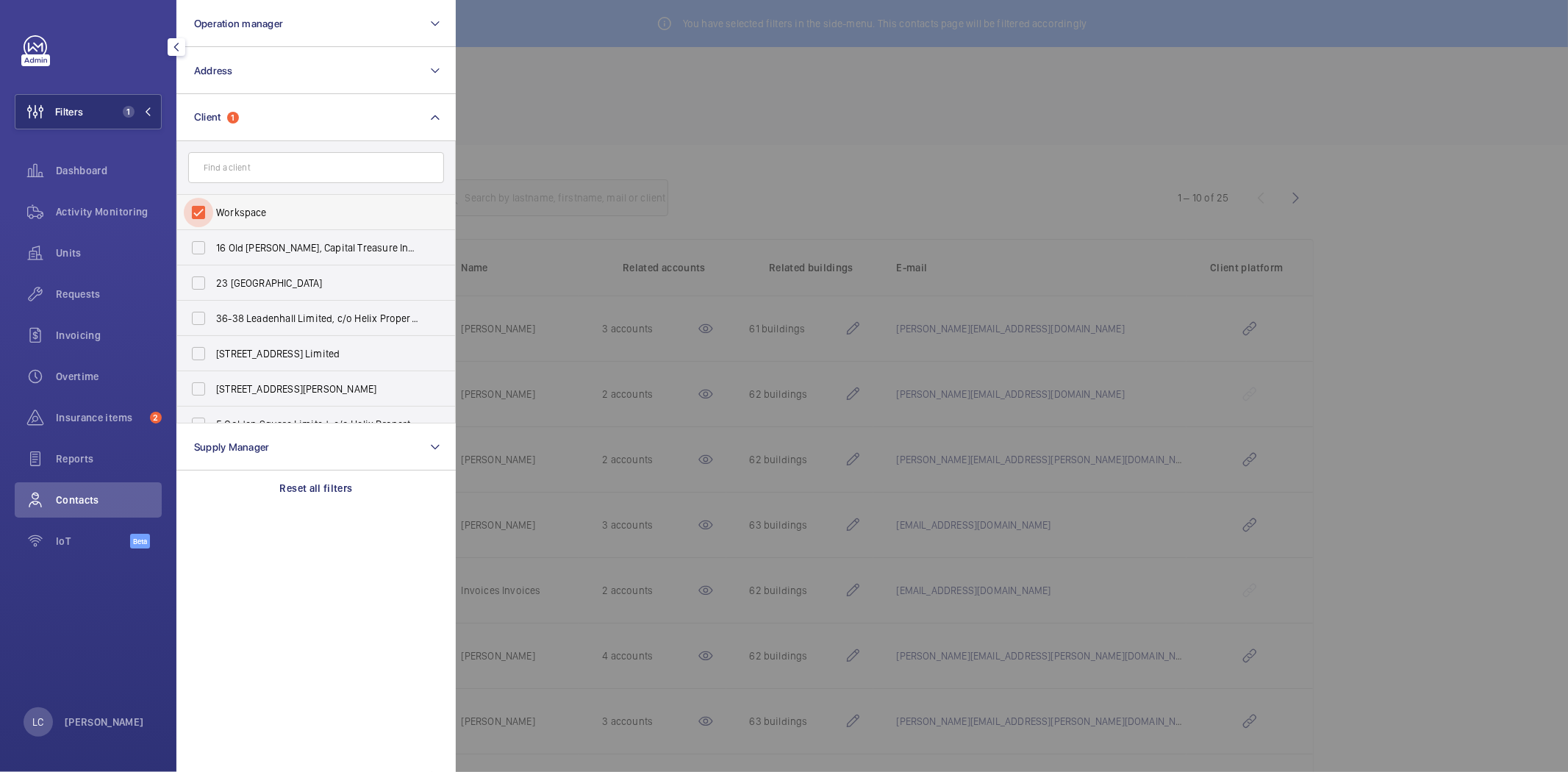
click at [193, 210] on input "Workspace" at bounding box center [198, 212] width 30 height 30
checkbox input "false"
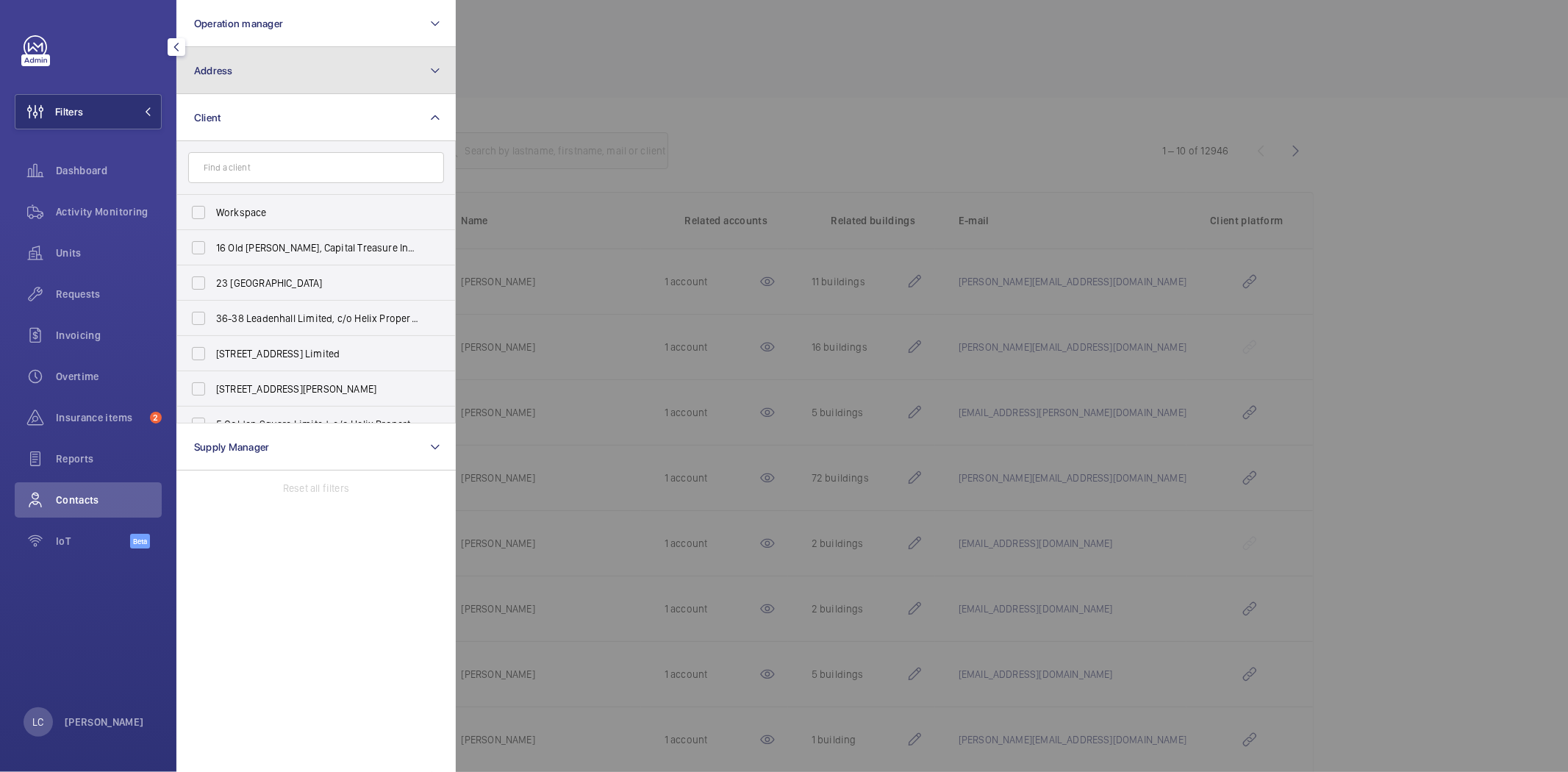
click at [254, 70] on button "Address" at bounding box center [316, 70] width 279 height 47
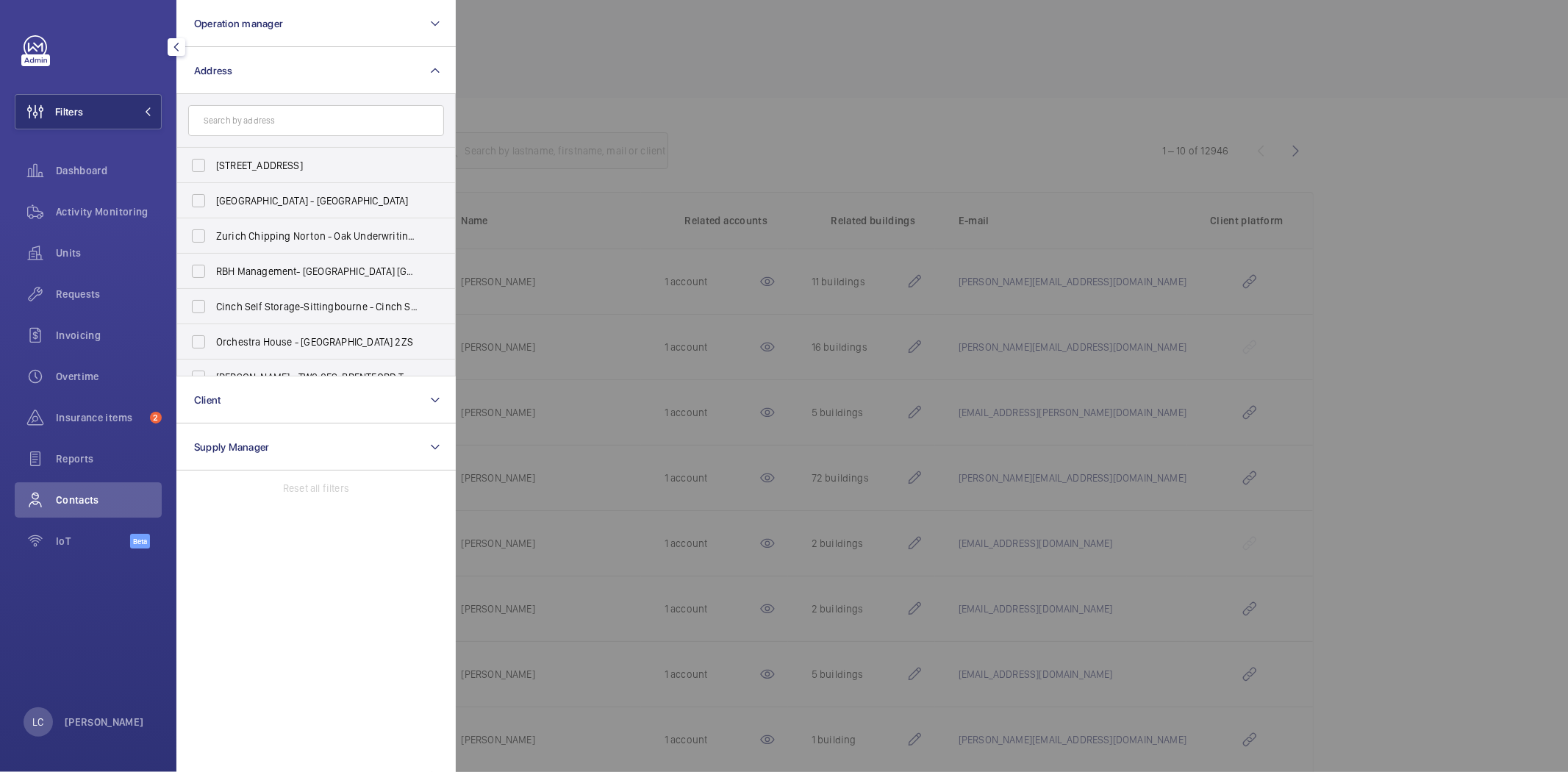
click at [246, 117] on input "text" at bounding box center [316, 121] width 256 height 31
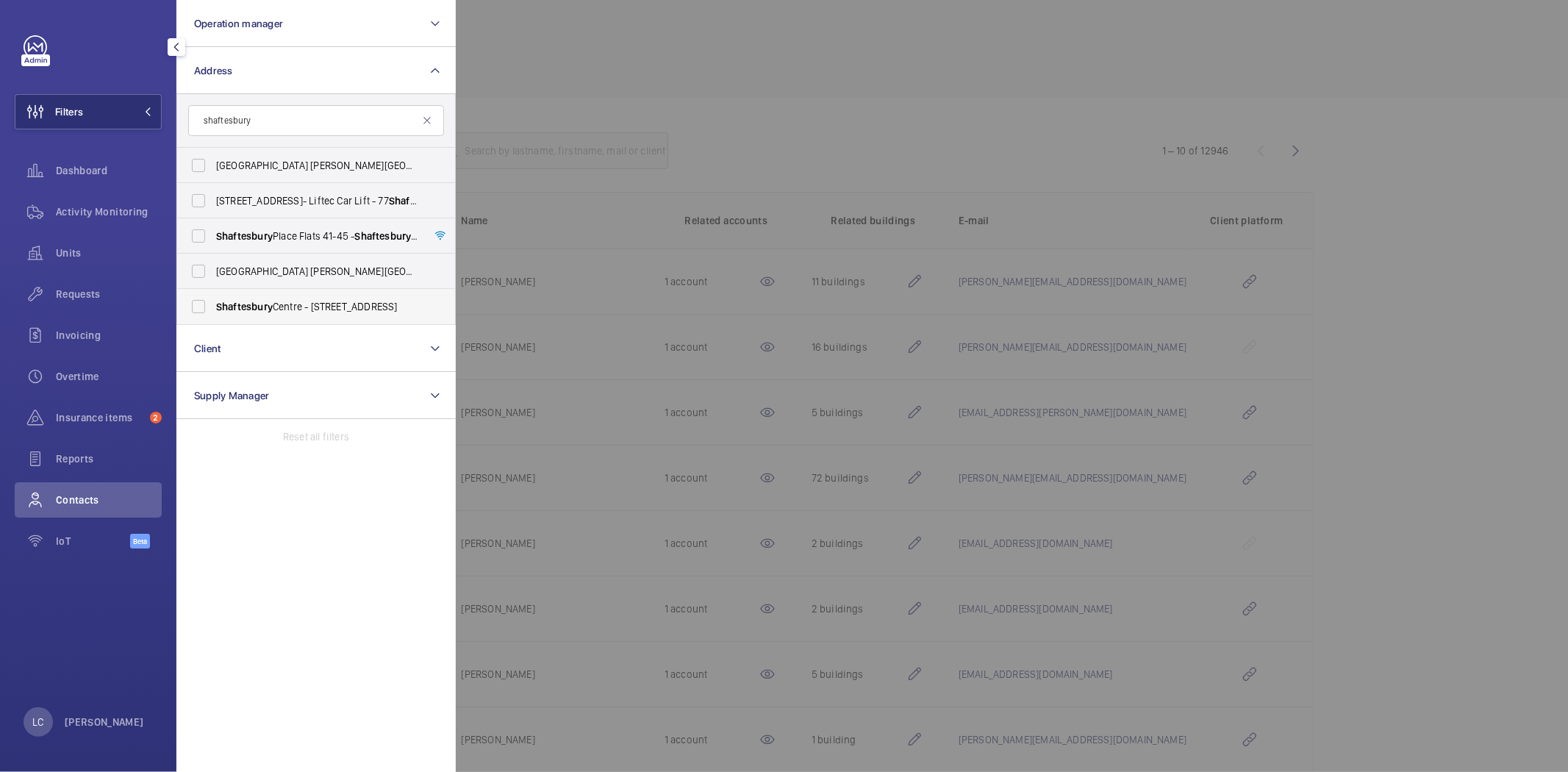
type input "shaftesbury"
click at [335, 311] on span "Shaftesbury Centre - 85 Barlby Road,, LONDON W10 6BN" at bounding box center [317, 306] width 202 height 14
click at [214, 311] on input "Shaftesbury Centre - 85 Barlby Road,, LONDON W10 6BN" at bounding box center [198, 306] width 30 height 30
checkbox input "true"
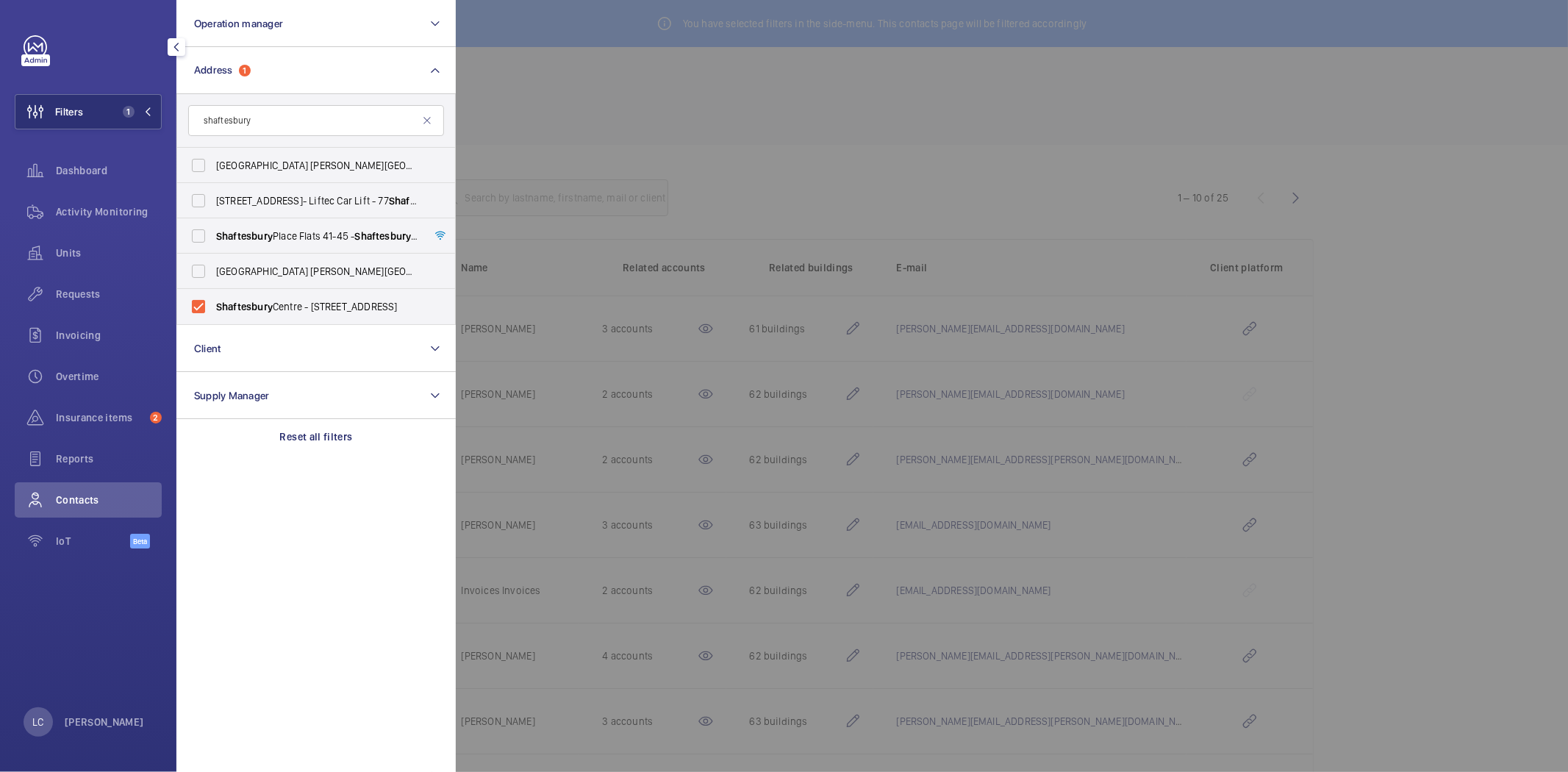
click at [785, 137] on div at bounding box center [1240, 386] width 1568 height 772
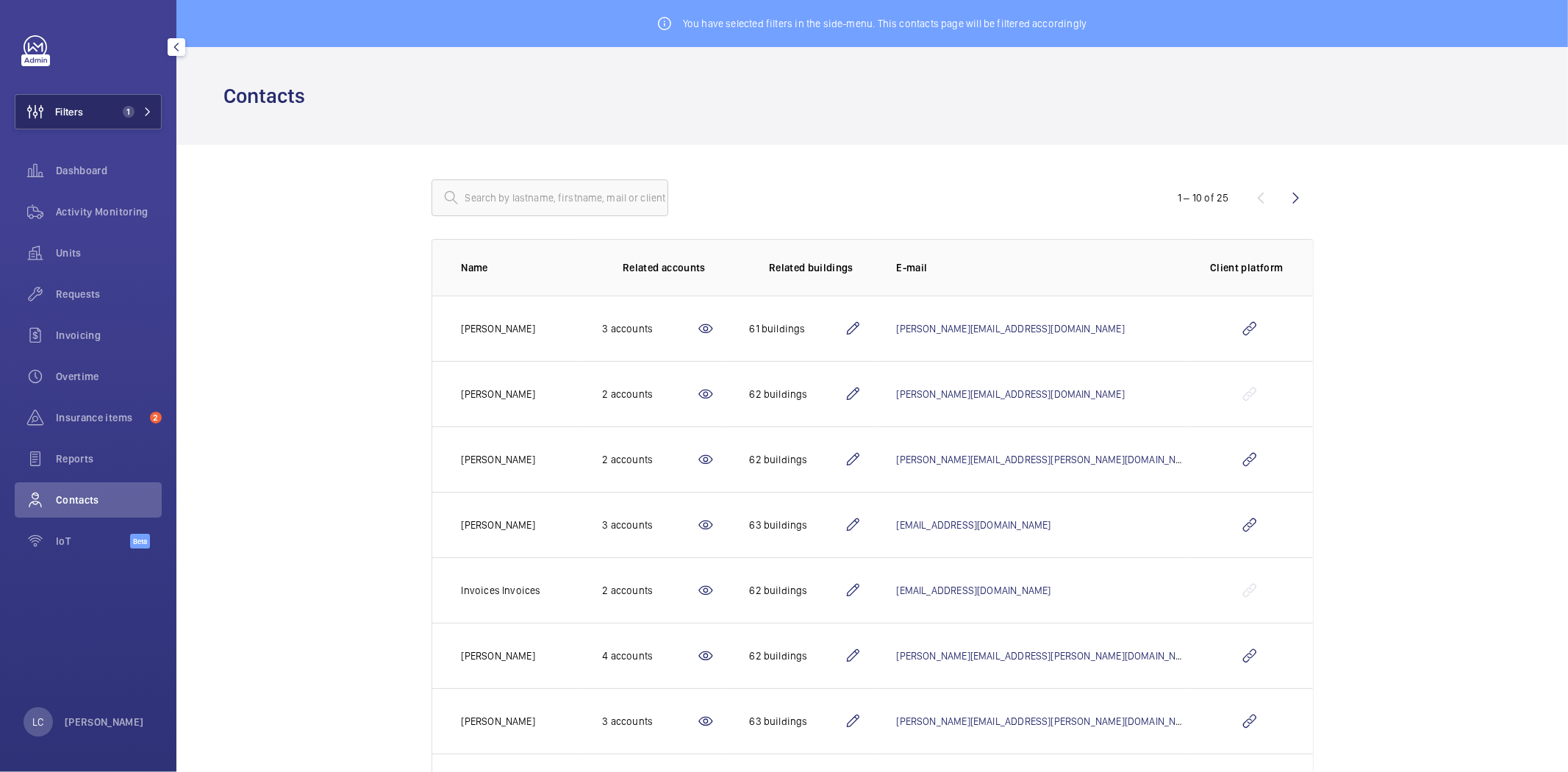
click at [101, 108] on button "Filters 1" at bounding box center [88, 112] width 147 height 35
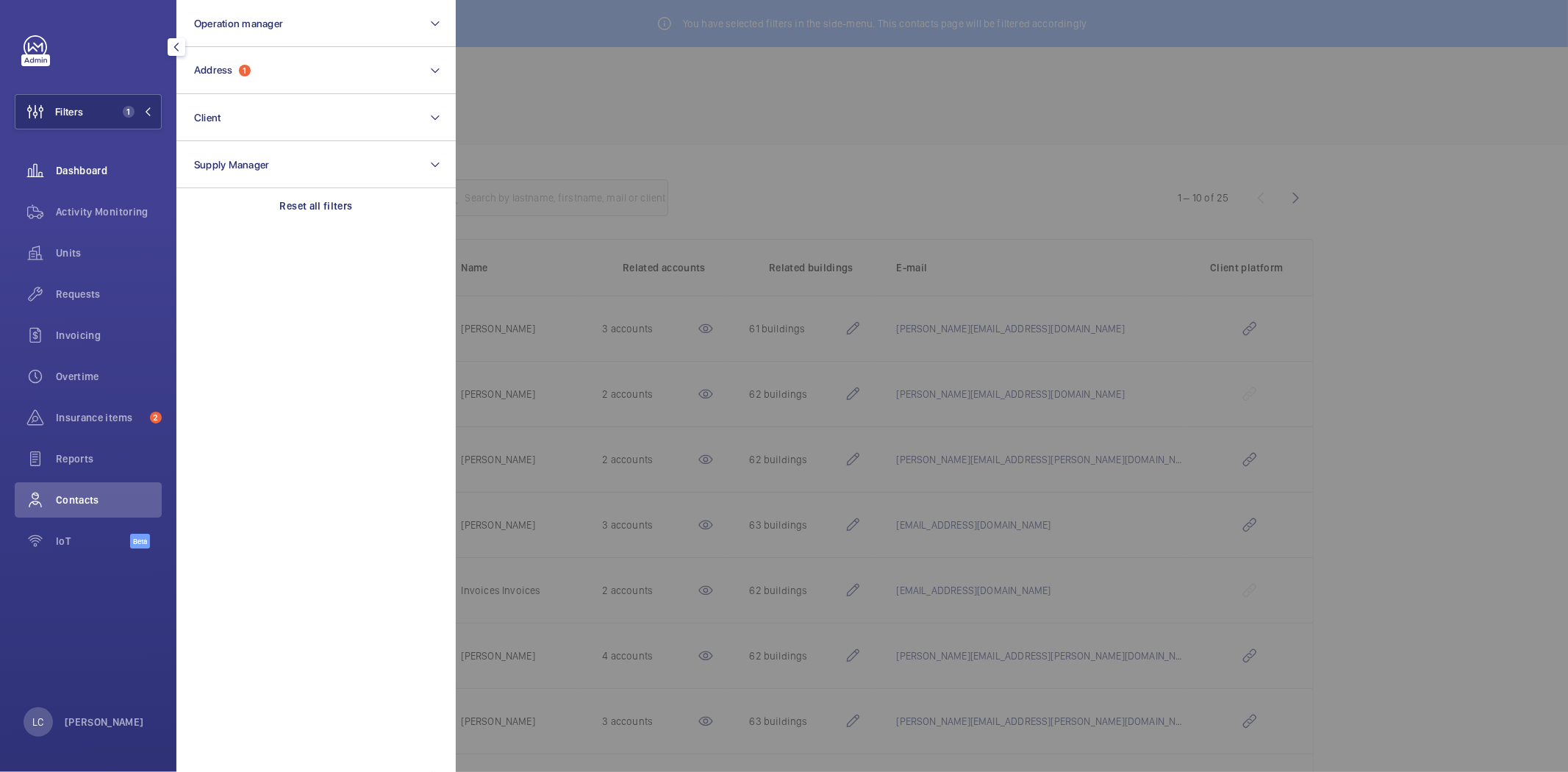
click at [100, 163] on span "Dashboard" at bounding box center [109, 170] width 105 height 14
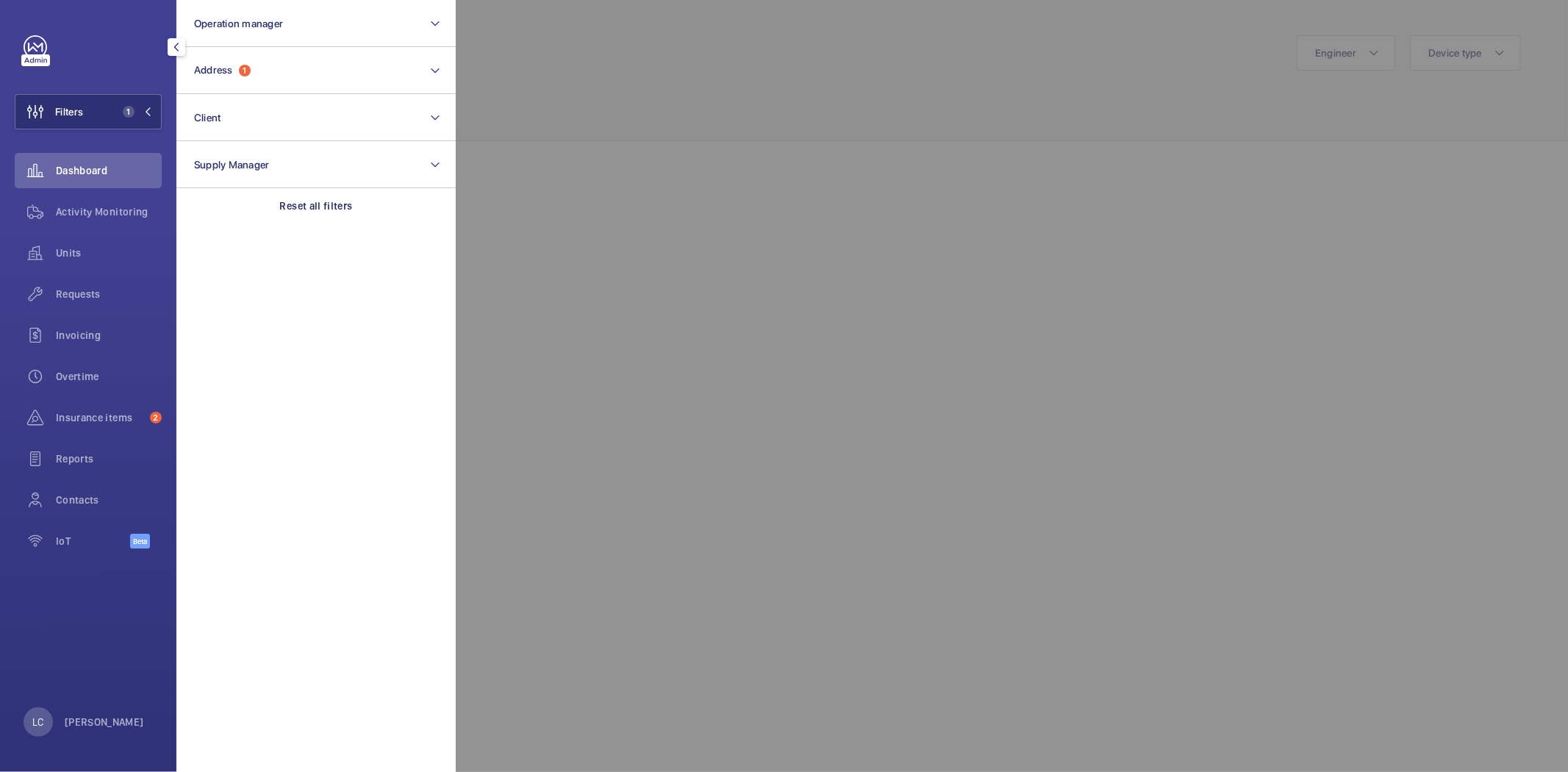
click at [825, 421] on div at bounding box center [1240, 386] width 1568 height 772
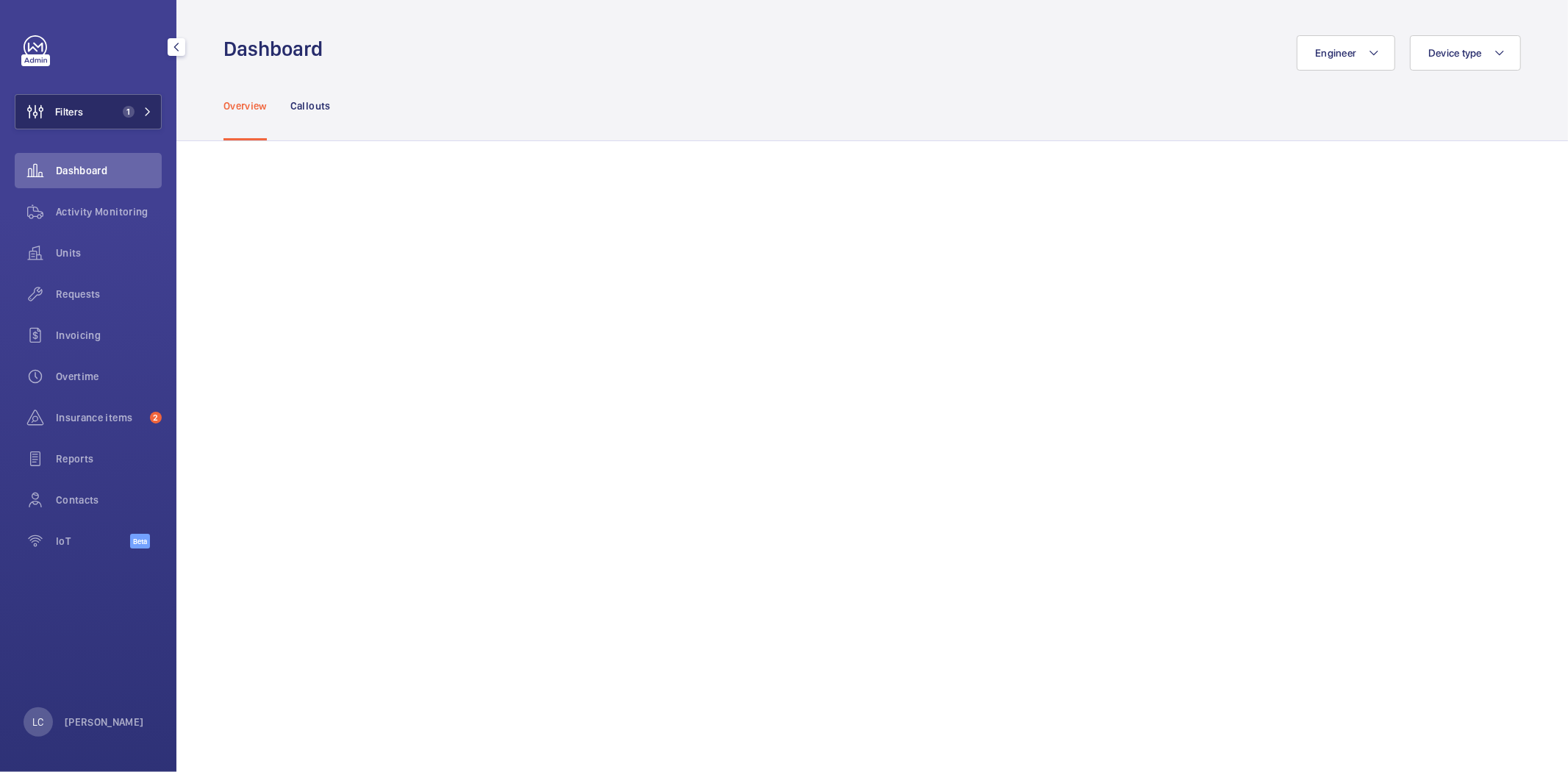
click at [105, 100] on button "Filters 1" at bounding box center [88, 112] width 147 height 35
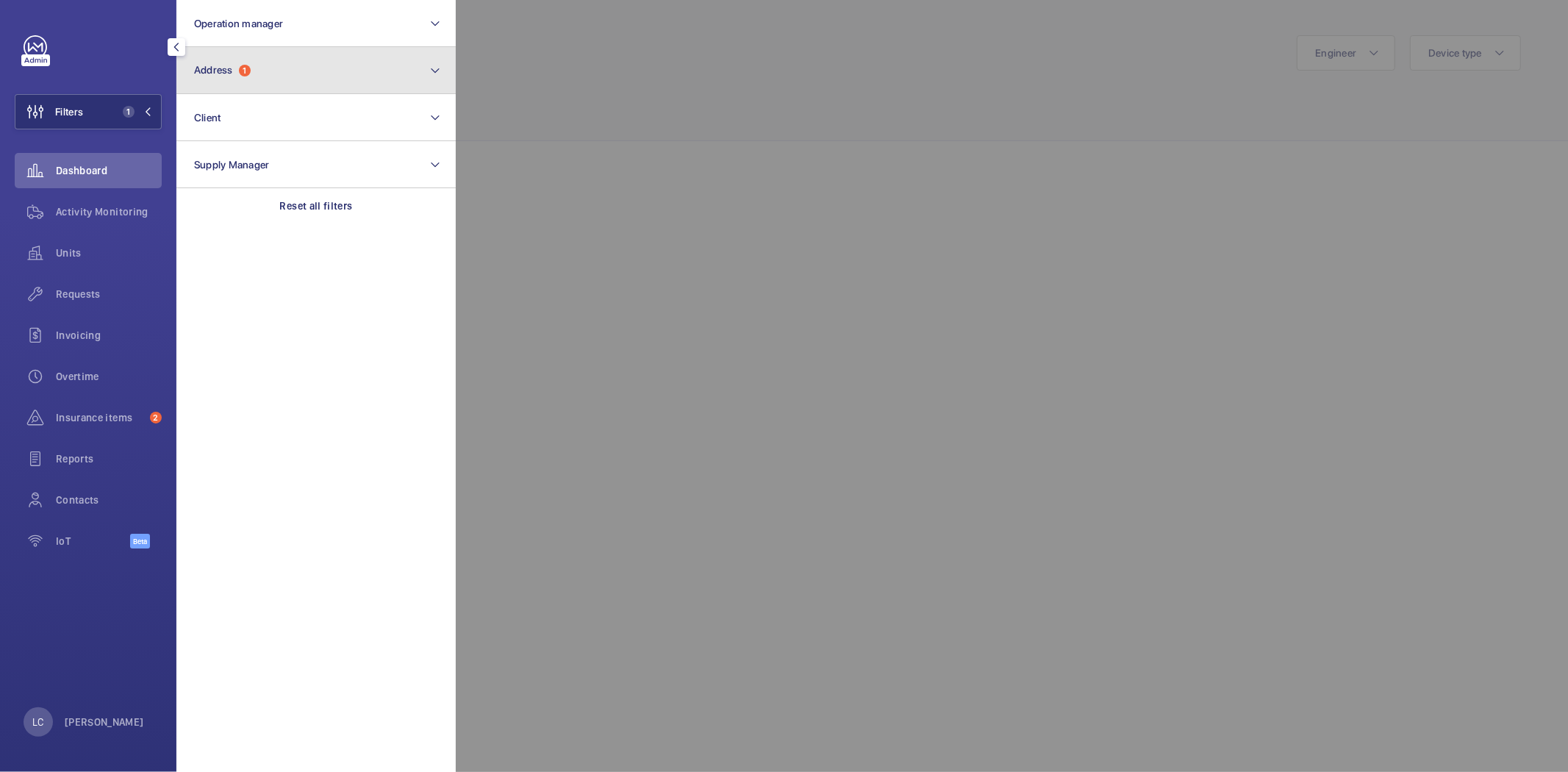
click at [182, 83] on button "Address 1" at bounding box center [316, 70] width 279 height 47
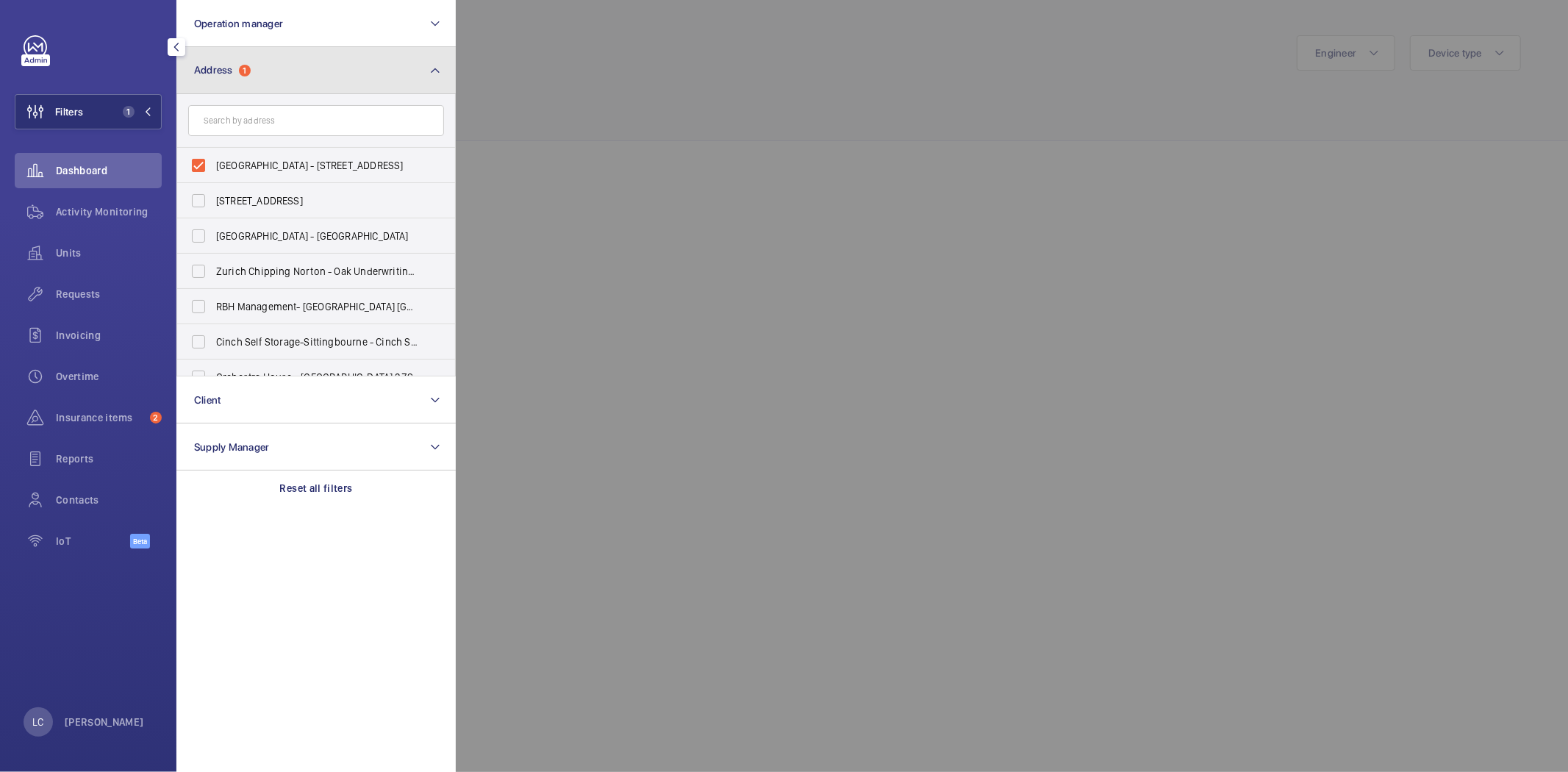
click at [182, 83] on button "Address 1" at bounding box center [316, 70] width 279 height 47
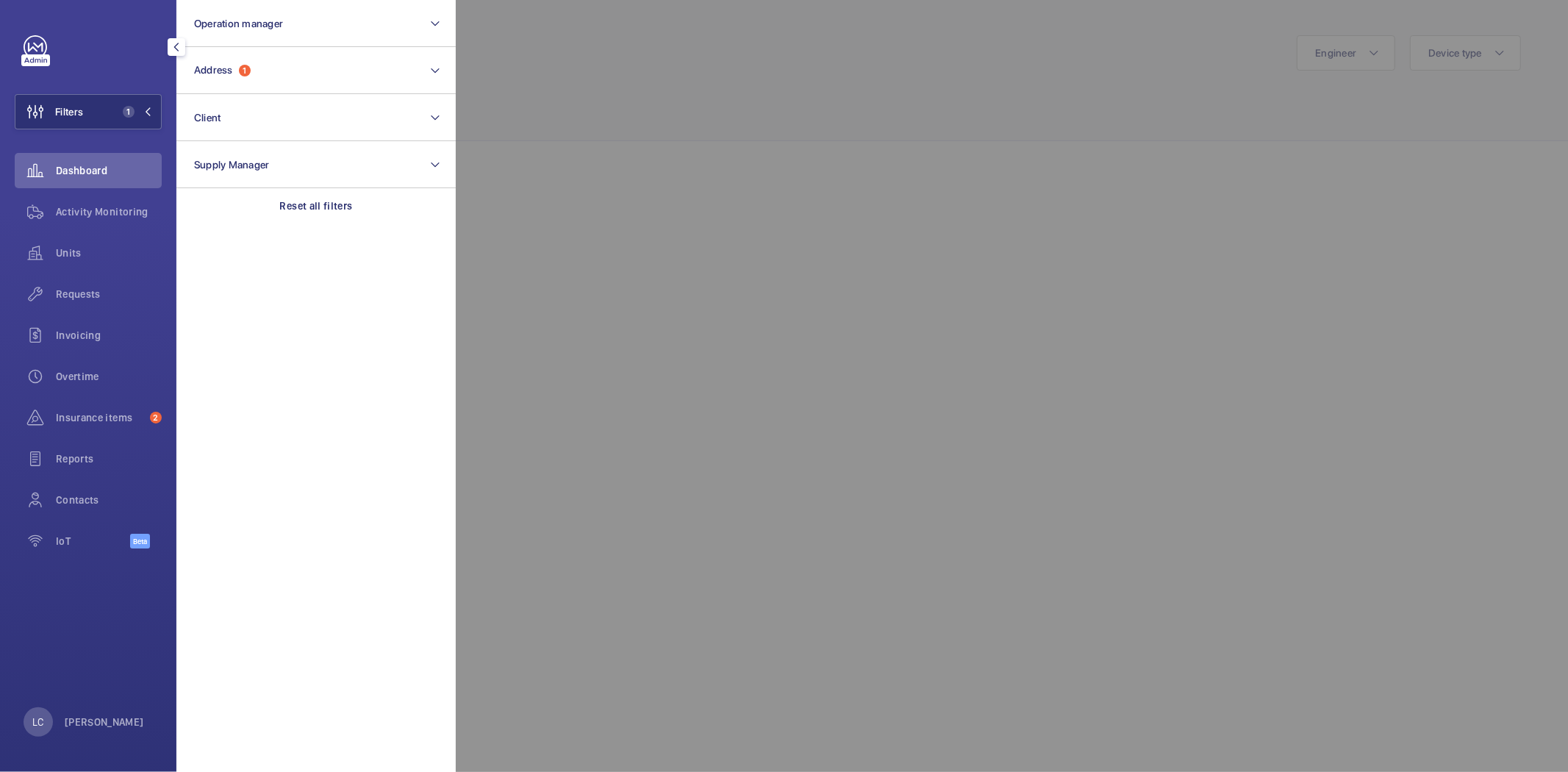
click at [519, 152] on div at bounding box center [1240, 386] width 1568 height 772
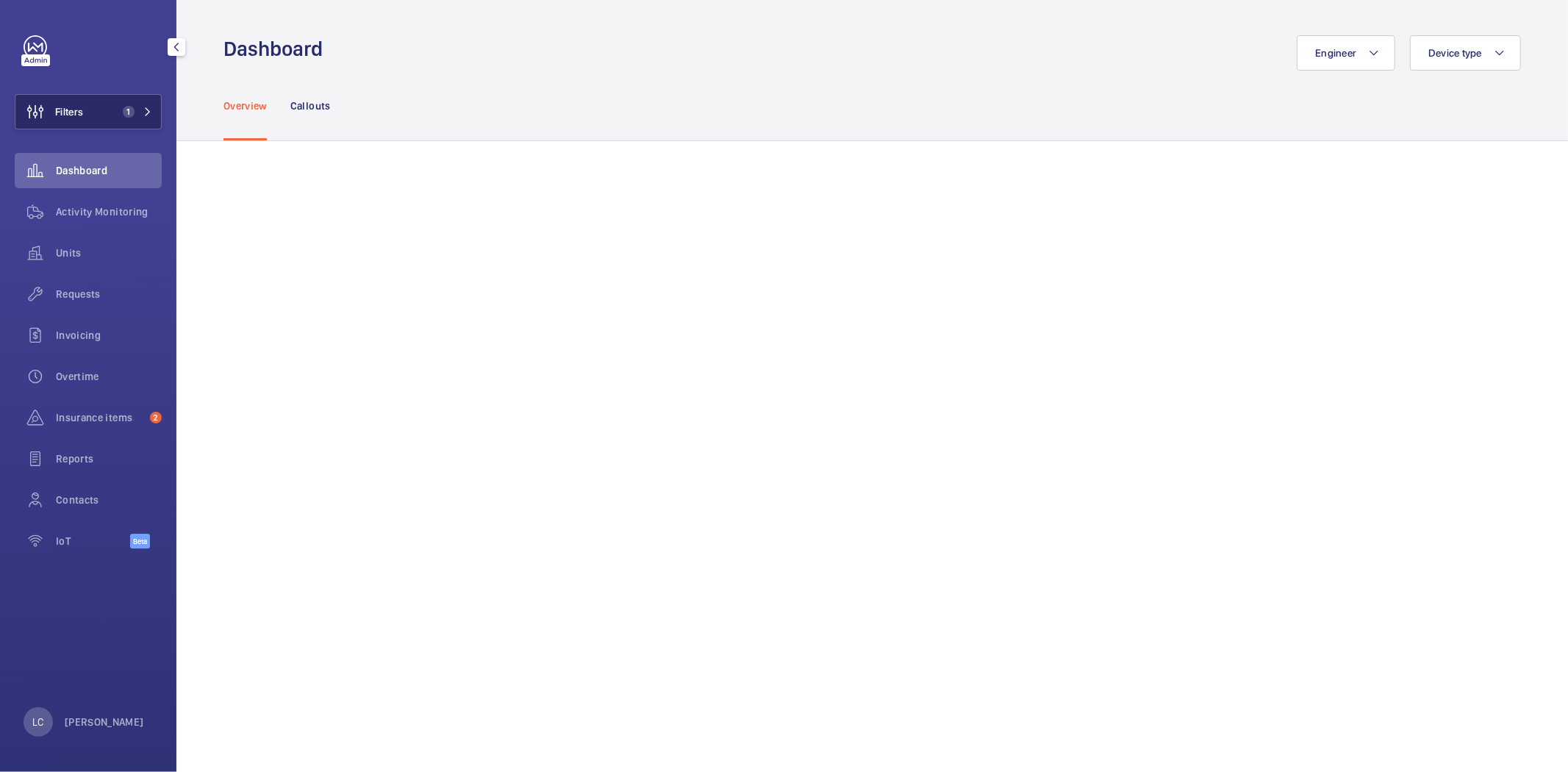
click at [143, 106] on span "1" at bounding box center [134, 112] width 35 height 12
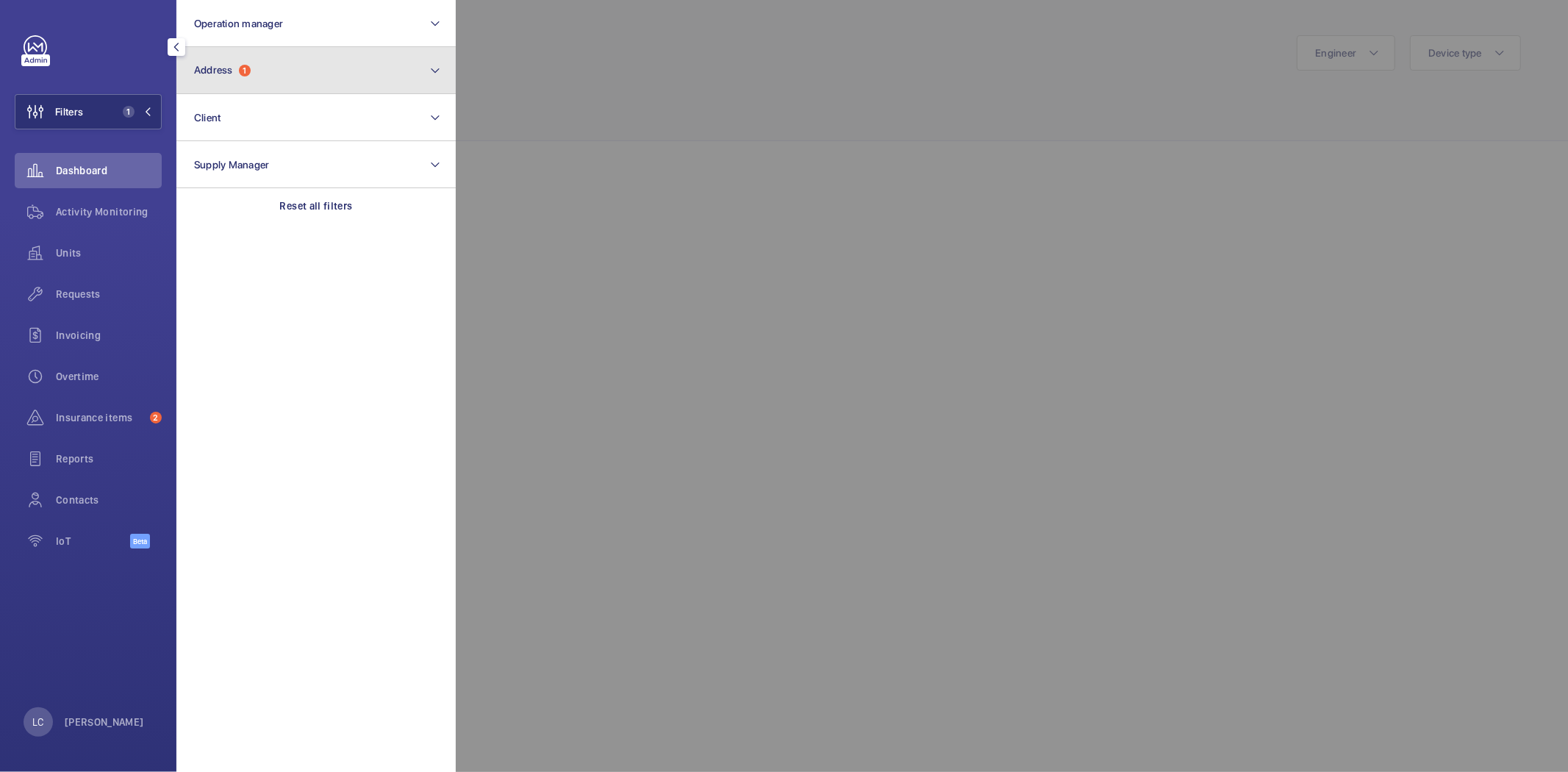
click at [222, 78] on button "Address 1" at bounding box center [316, 70] width 279 height 47
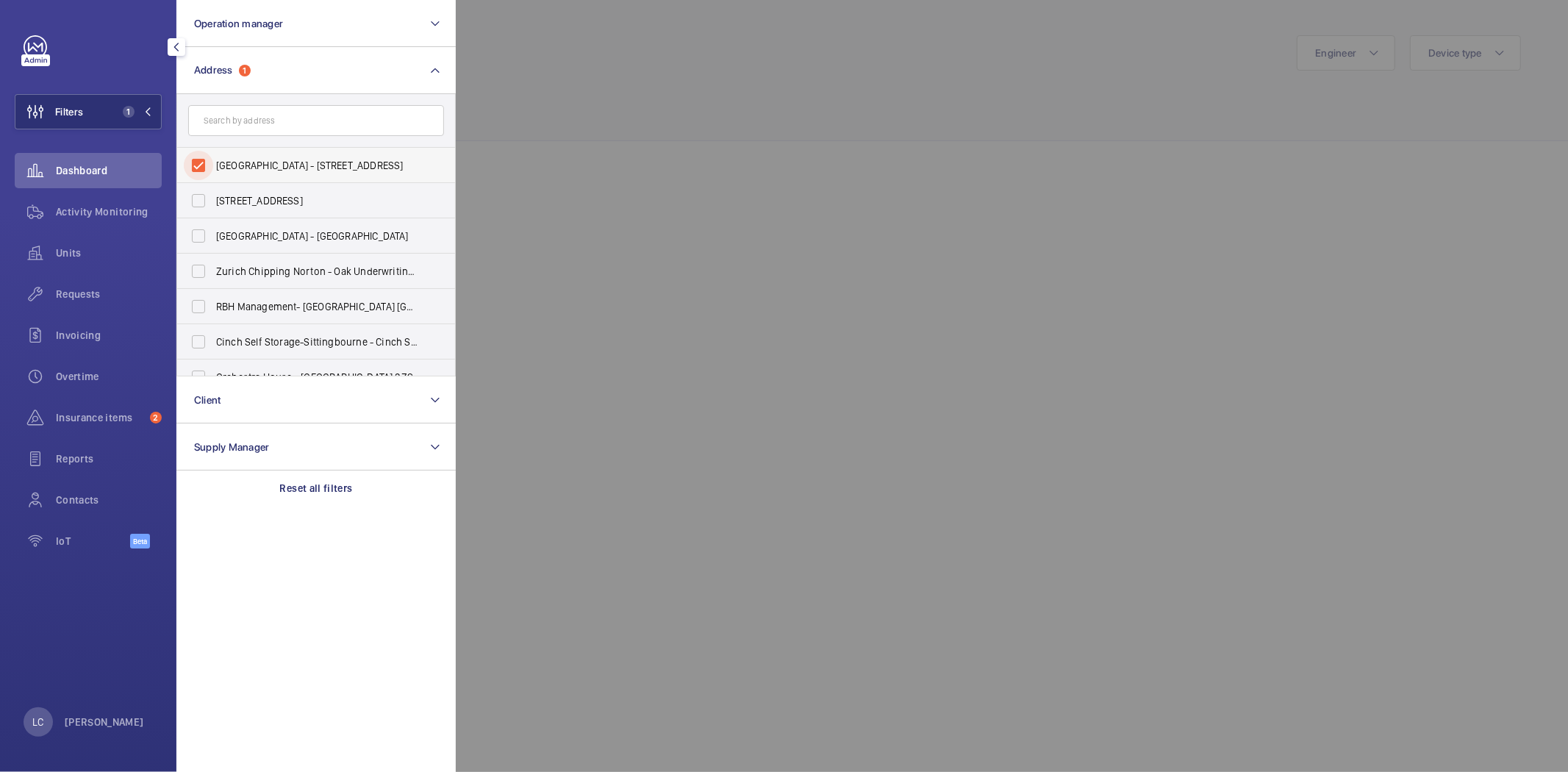
click at [198, 168] on input "Shaftesbury Centre - 85 Barlby Road,, LONDON W10 6BN" at bounding box center [198, 165] width 30 height 30
checkbox input "false"
click at [537, 92] on div at bounding box center [1240, 386] width 1568 height 772
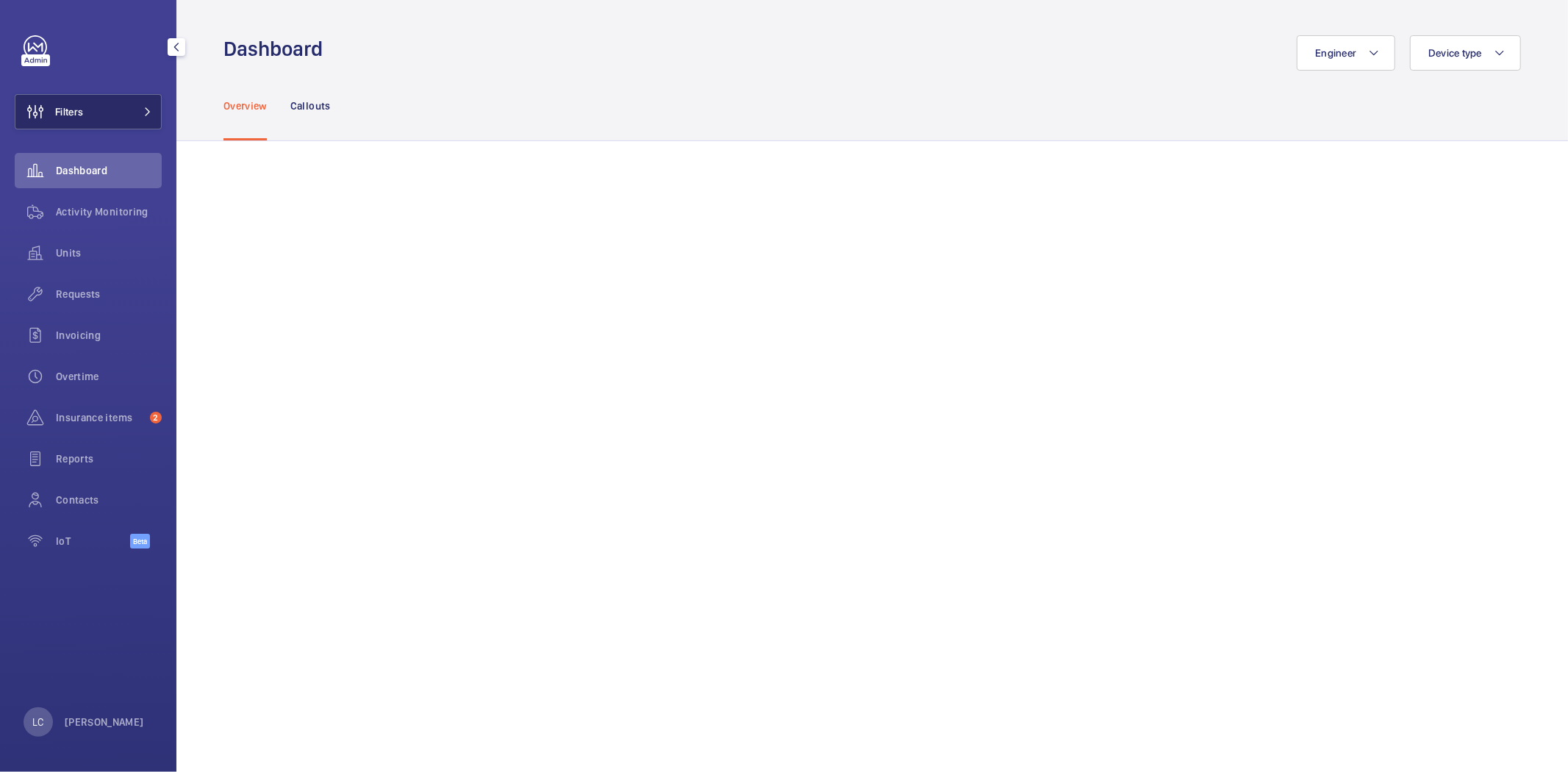
click at [134, 113] on span at bounding box center [143, 112] width 18 height 9
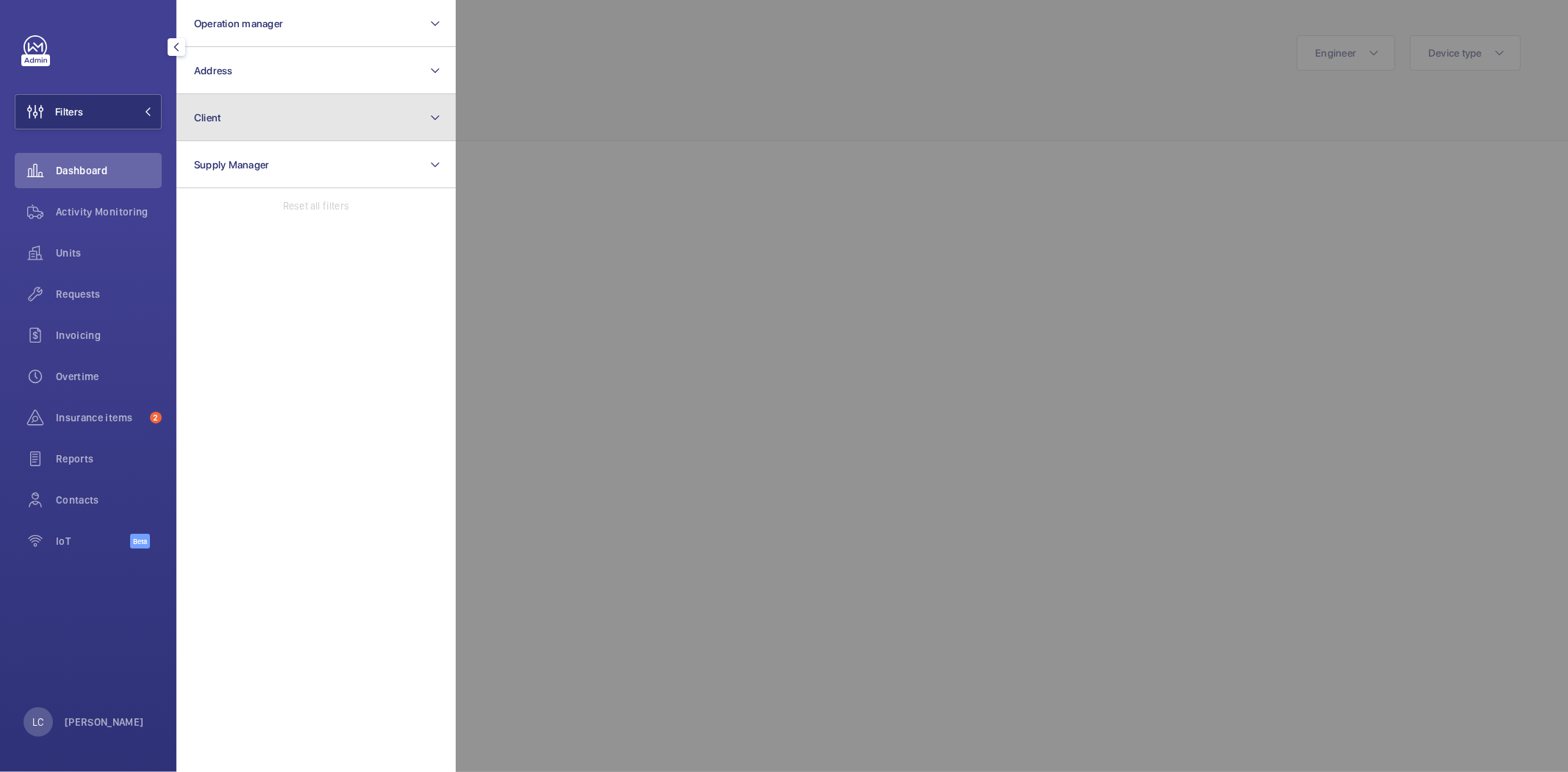
click at [206, 112] on span "Client" at bounding box center [208, 117] width 27 height 12
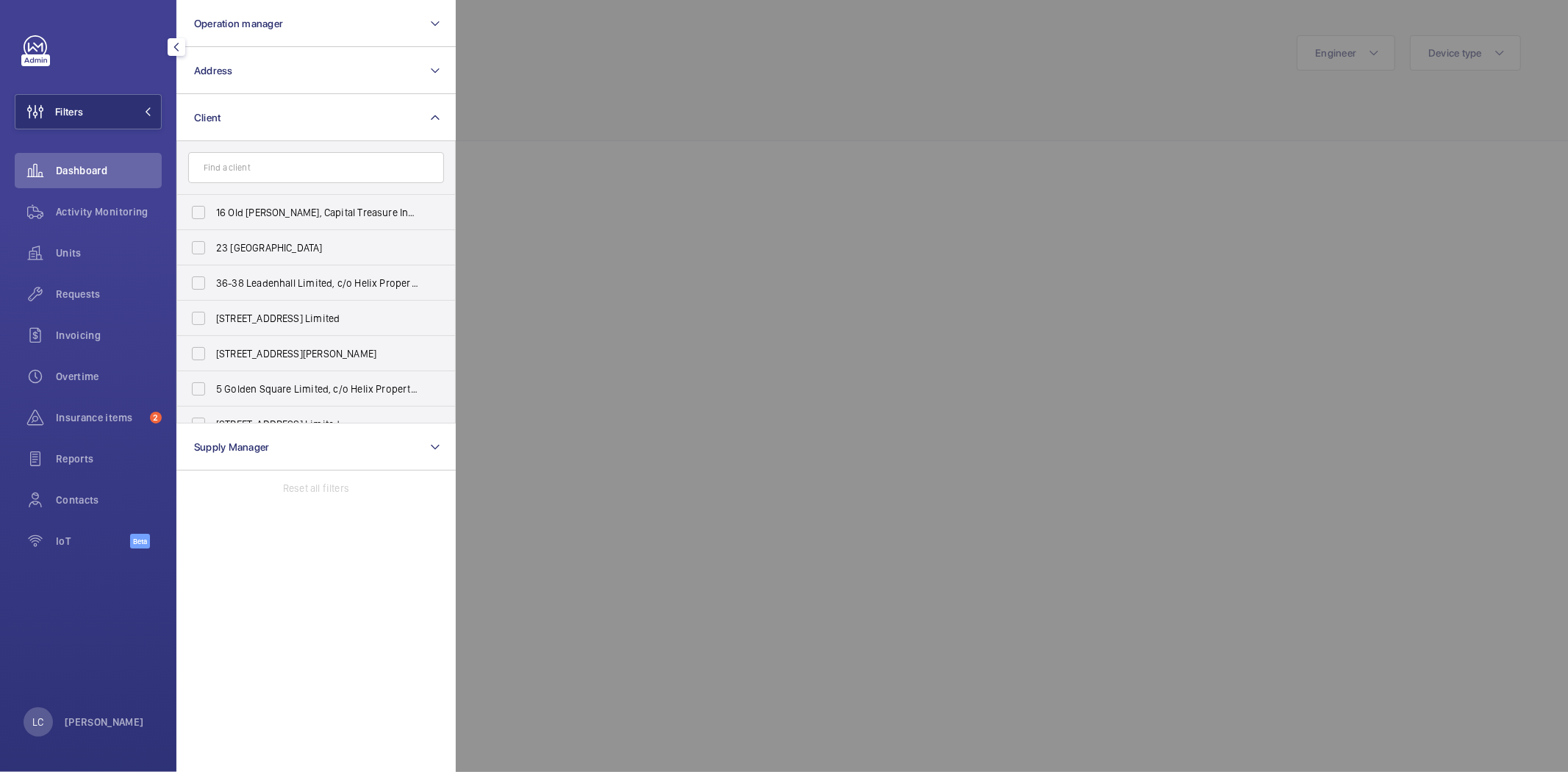
click at [207, 160] on input "text" at bounding box center [316, 168] width 256 height 31
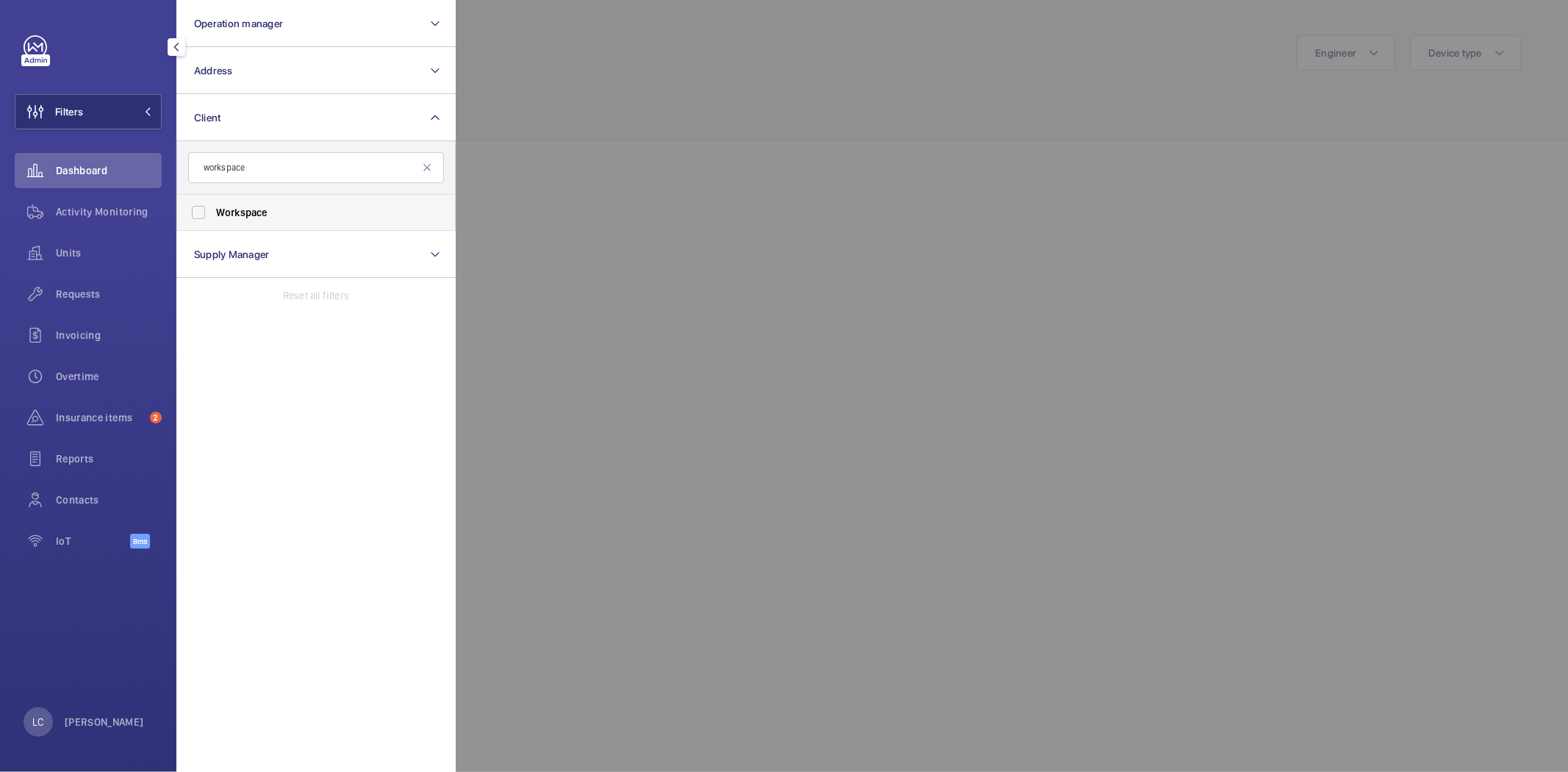
type input "workspace"
click at [231, 218] on span "Workspace" at bounding box center [242, 213] width 51 height 12
click at [214, 218] on input "Workspace" at bounding box center [198, 212] width 30 height 30
checkbox input "true"
click at [663, 203] on div at bounding box center [1240, 386] width 1568 height 772
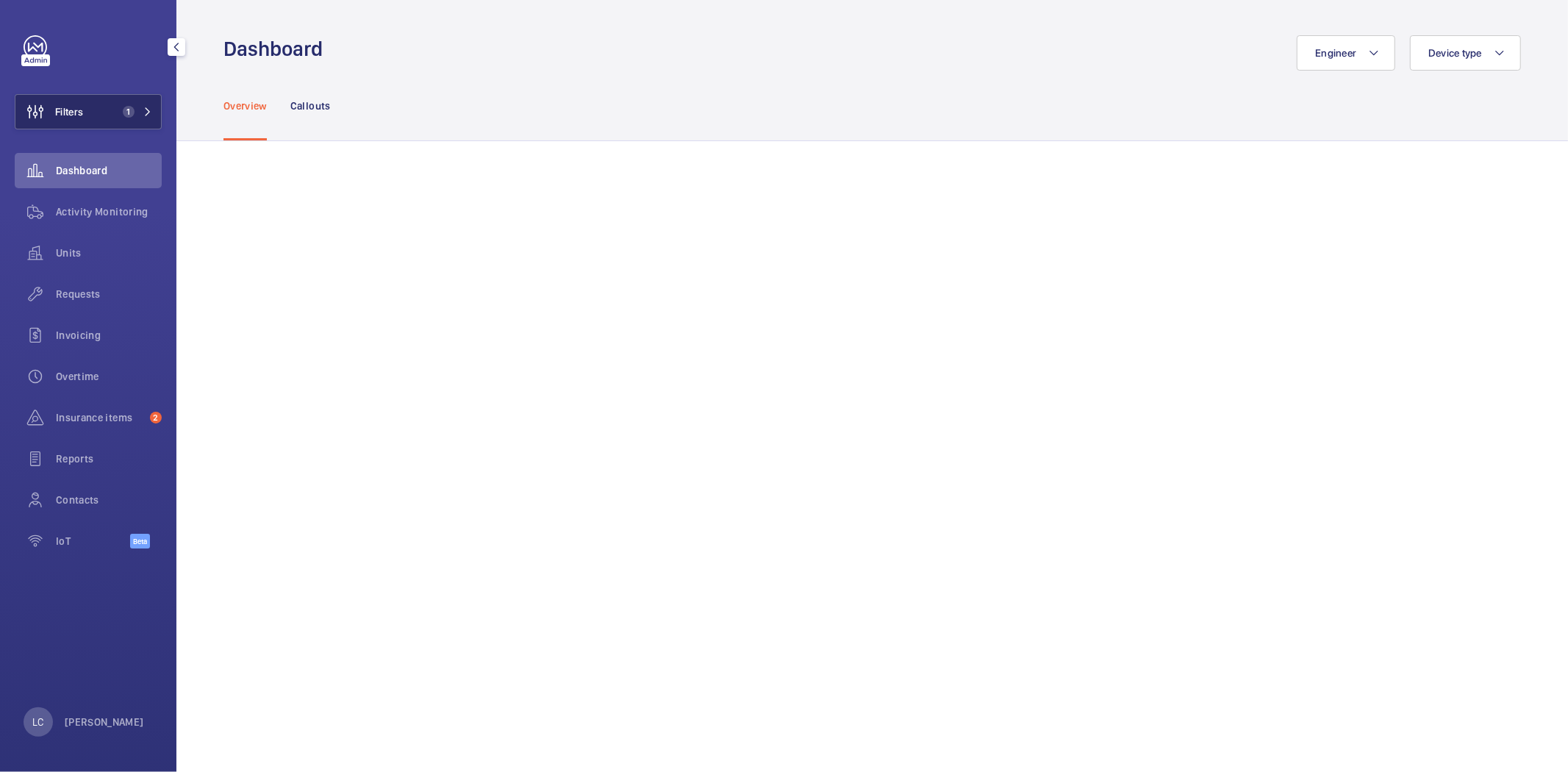
click at [150, 112] on mat-icon at bounding box center [147, 112] width 9 height 9
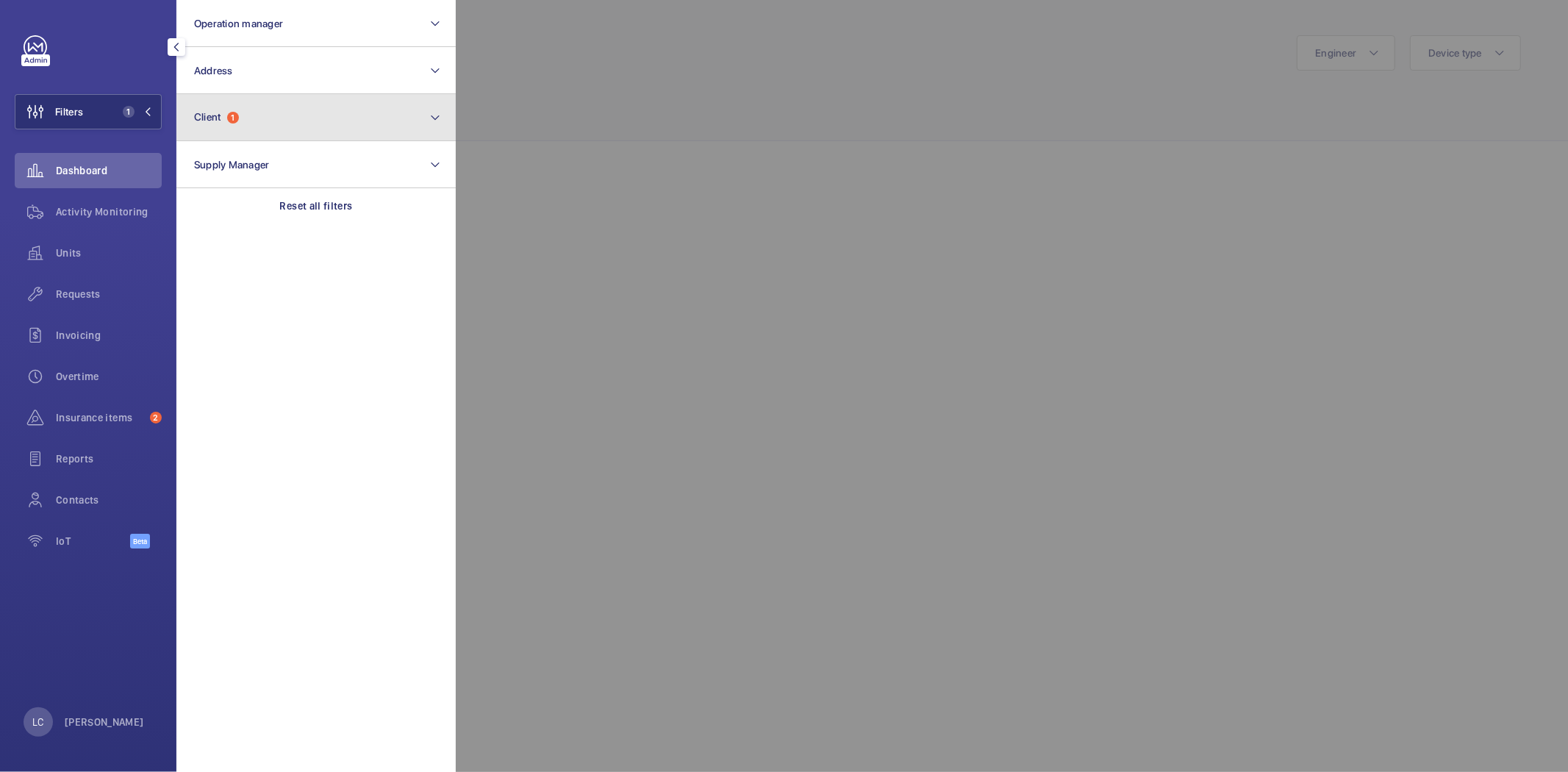
click at [292, 127] on button "Client 1" at bounding box center [316, 117] width 279 height 47
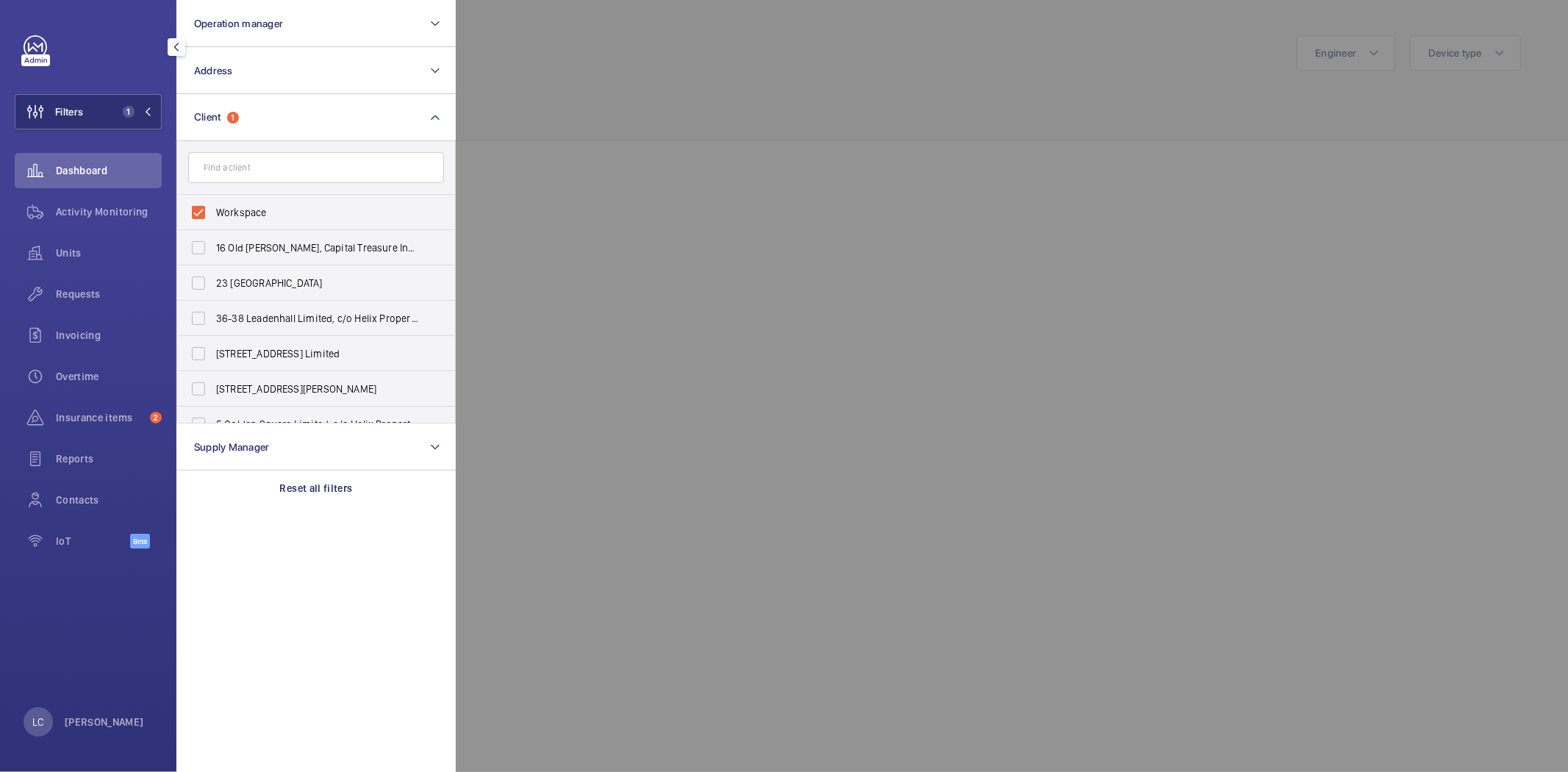
click at [542, 141] on div at bounding box center [1240, 386] width 1568 height 772
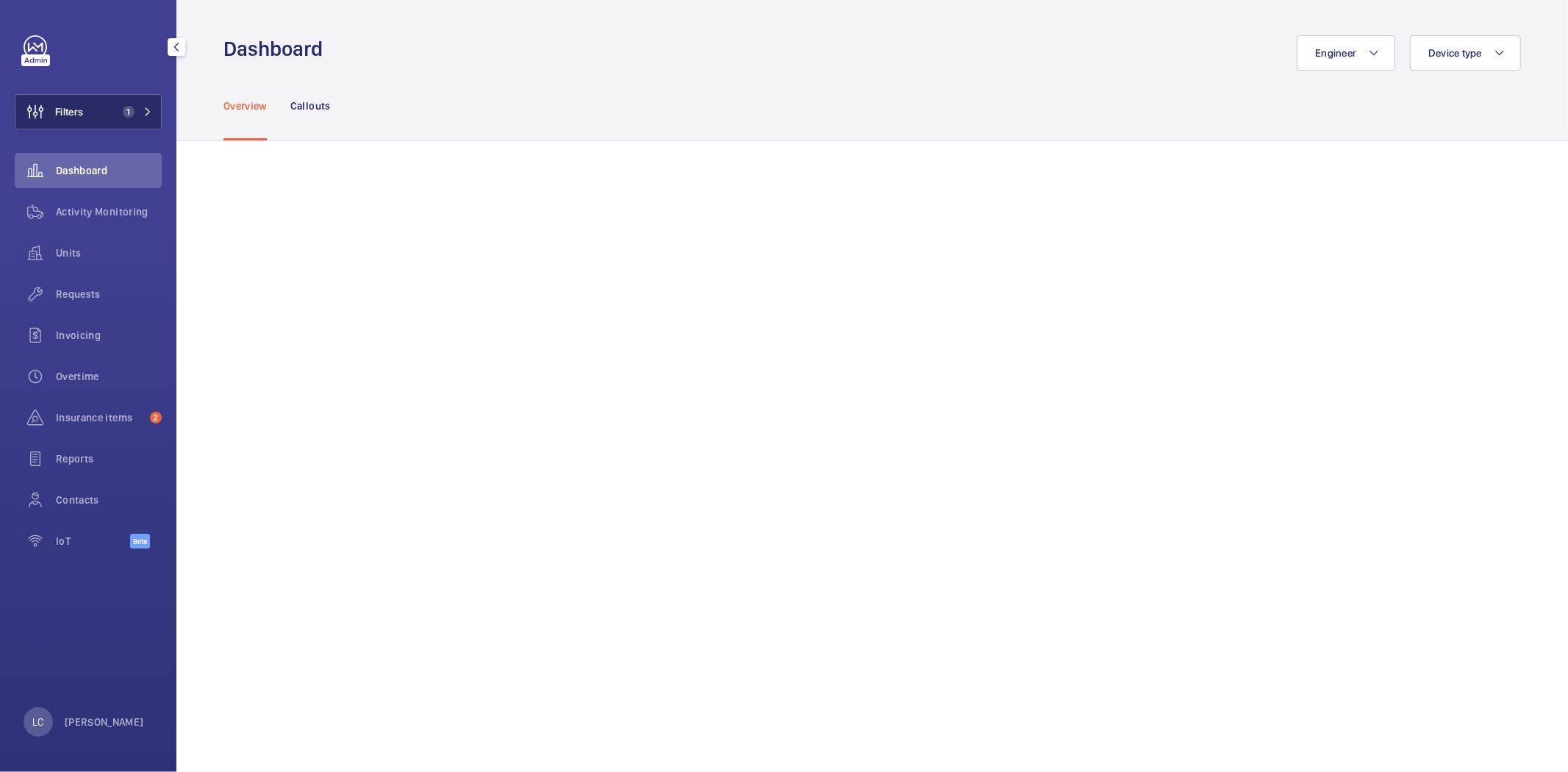
click at [153, 125] on button "Filters 1" at bounding box center [88, 112] width 147 height 35
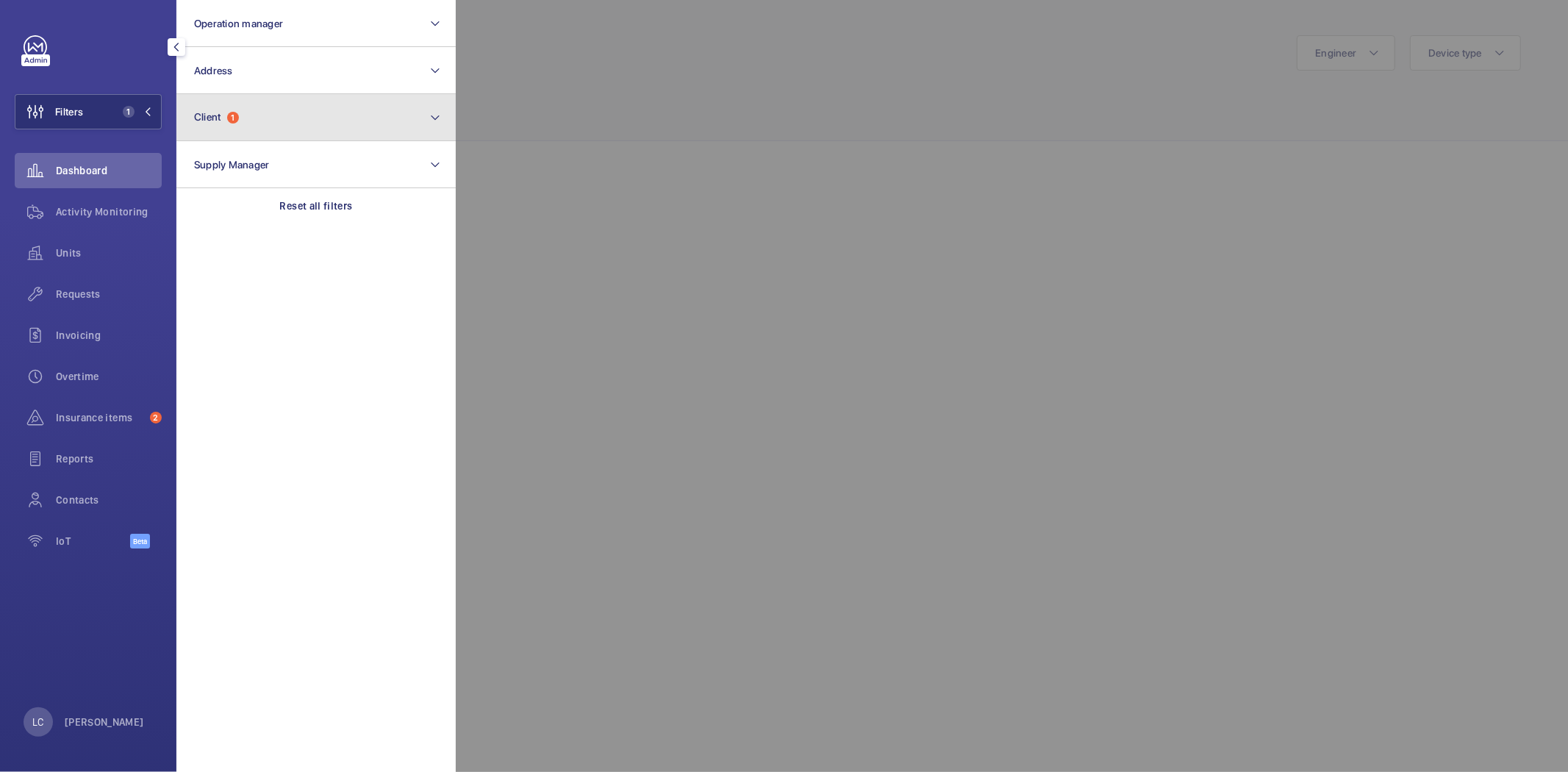
click at [220, 118] on span "Client" at bounding box center [208, 117] width 27 height 12
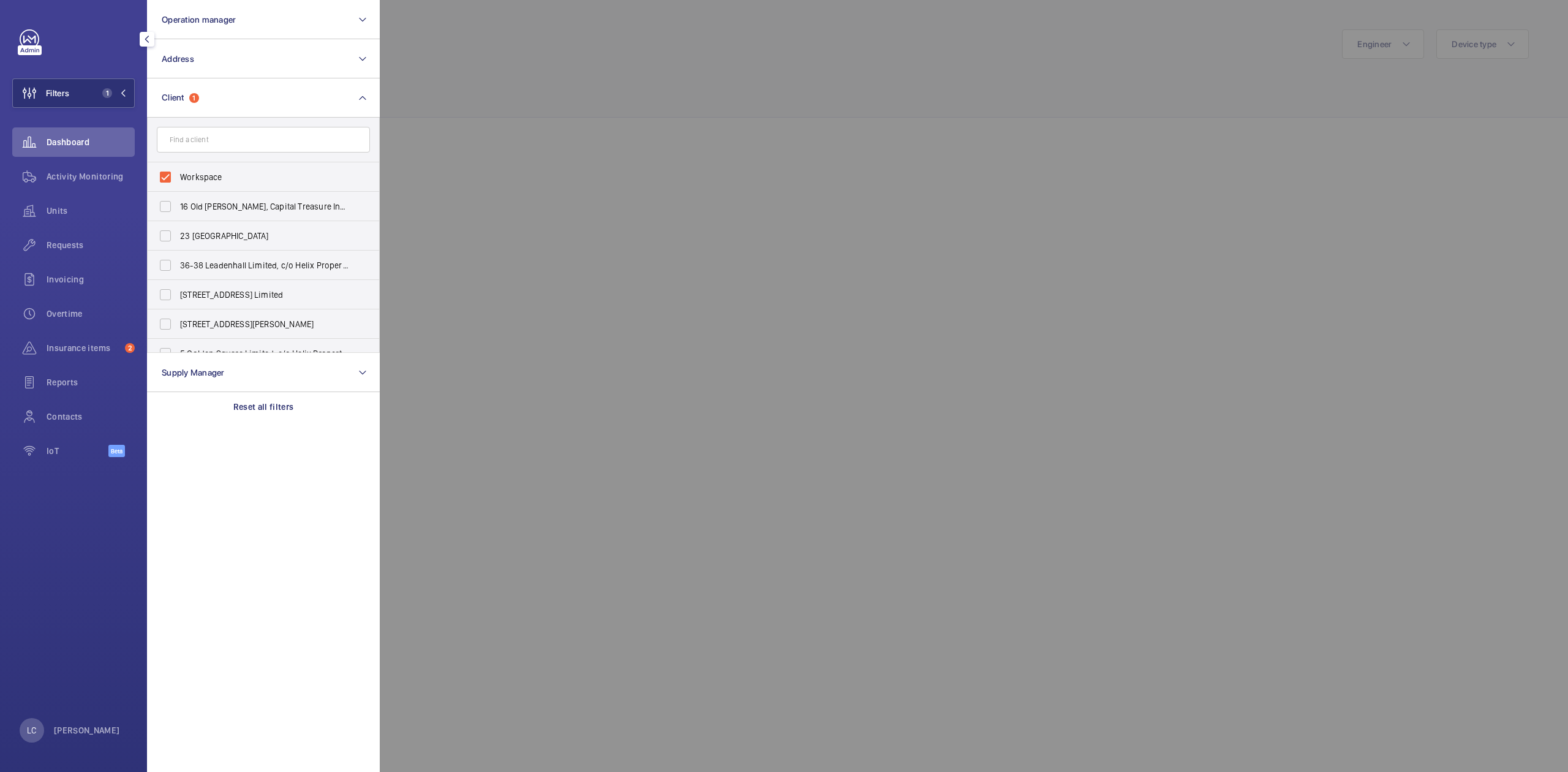
click at [430, 142] on div at bounding box center [1164, 386] width 1568 height 772
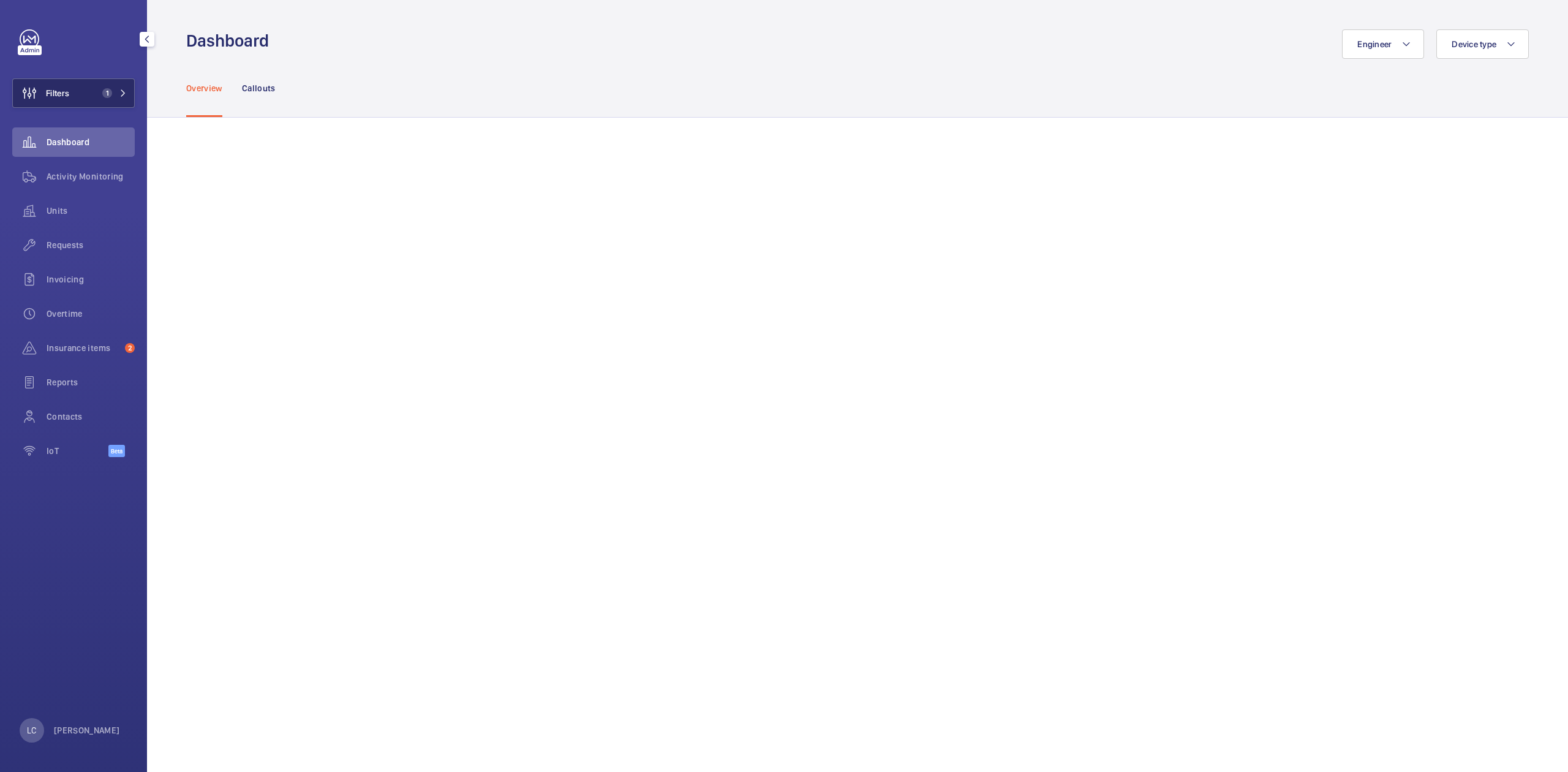
click at [128, 96] on button "Filters 1" at bounding box center [73, 93] width 123 height 29
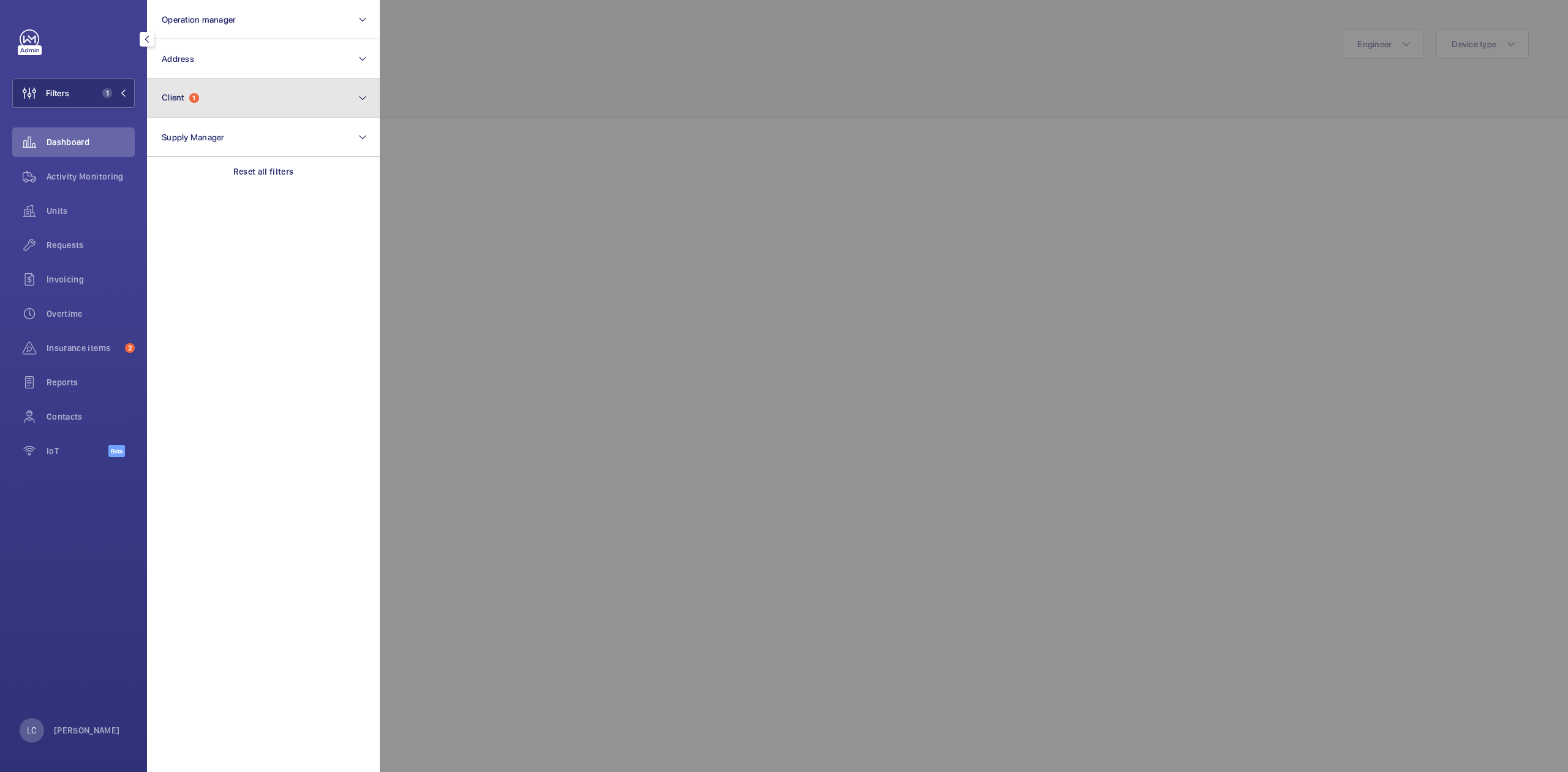
click at [177, 94] on span "Client" at bounding box center [173, 97] width 23 height 10
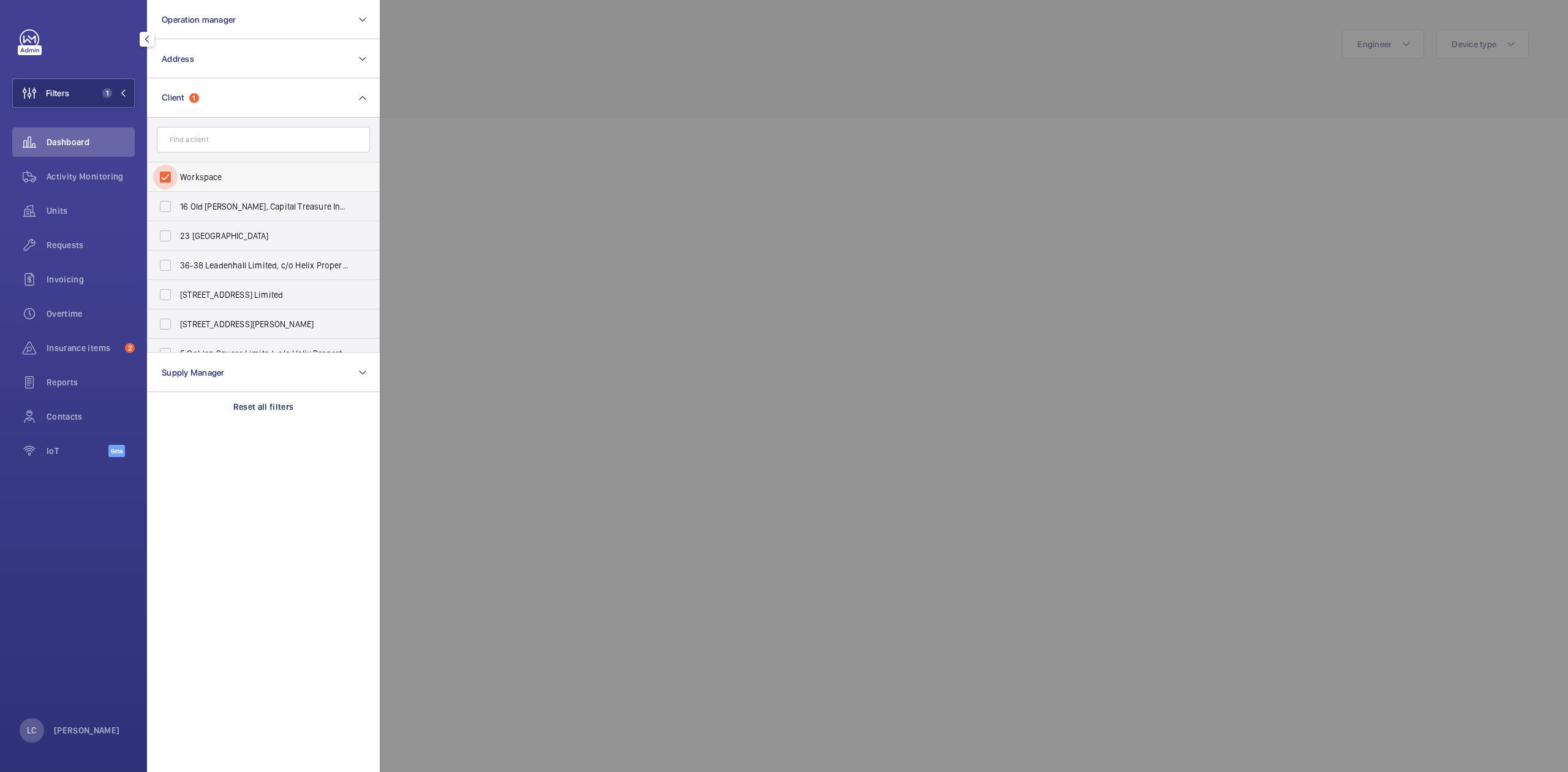
click at [162, 174] on input "Workspace" at bounding box center [165, 177] width 25 height 25
checkbox input "false"
click at [235, 138] on input "text" at bounding box center [263, 140] width 213 height 26
click at [332, 135] on input "text" at bounding box center [263, 140] width 213 height 26
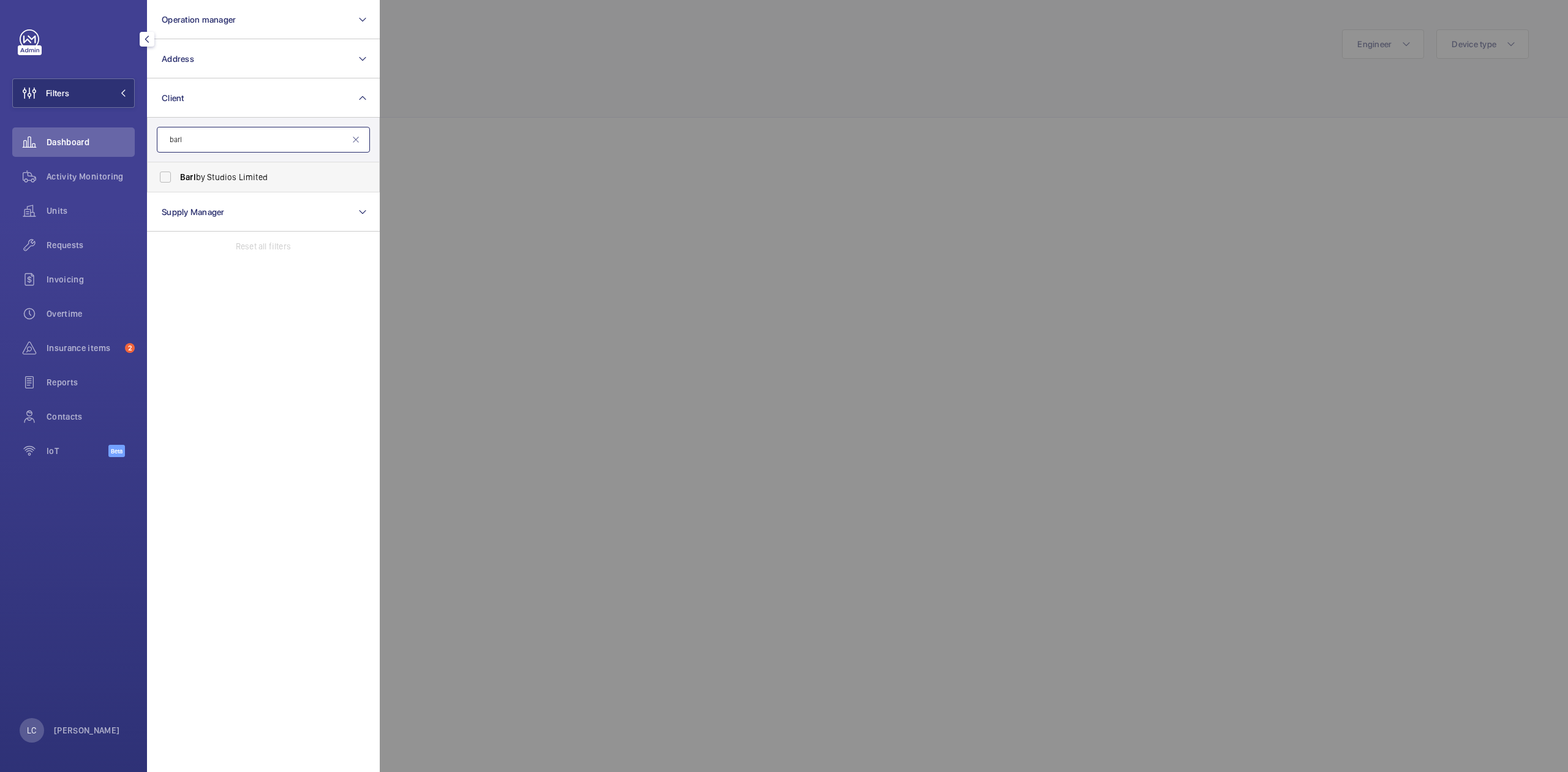
type input "barl"
click at [265, 180] on span "Barl by Studios Limited" at bounding box center [264, 177] width 169 height 12
click at [178, 180] on input "Barl by Studios Limited" at bounding box center [165, 177] width 25 height 25
checkbox input "true"
click at [695, 214] on div at bounding box center [1164, 386] width 1568 height 772
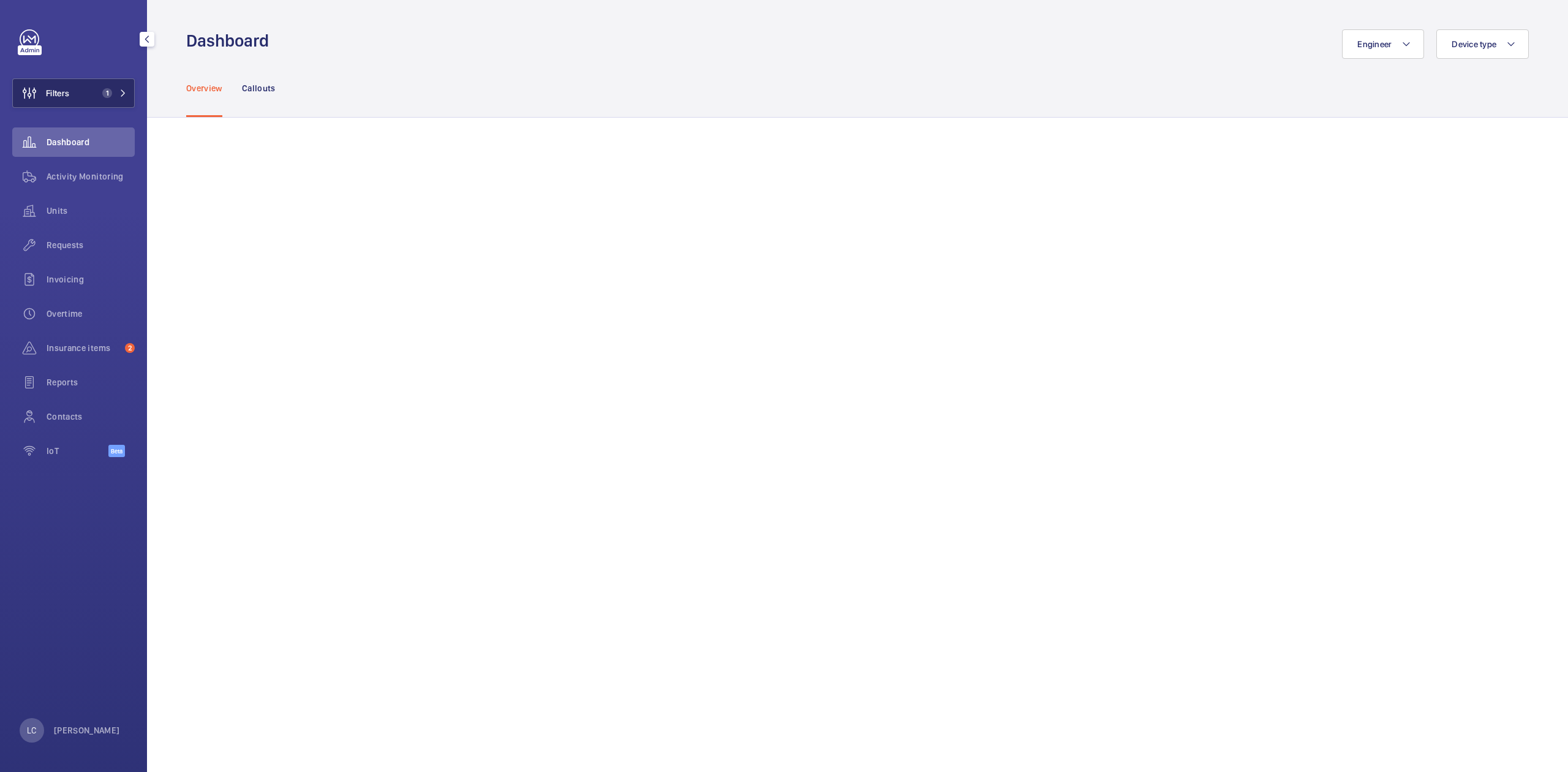
click at [55, 96] on span "Filters" at bounding box center [57, 93] width 23 height 12
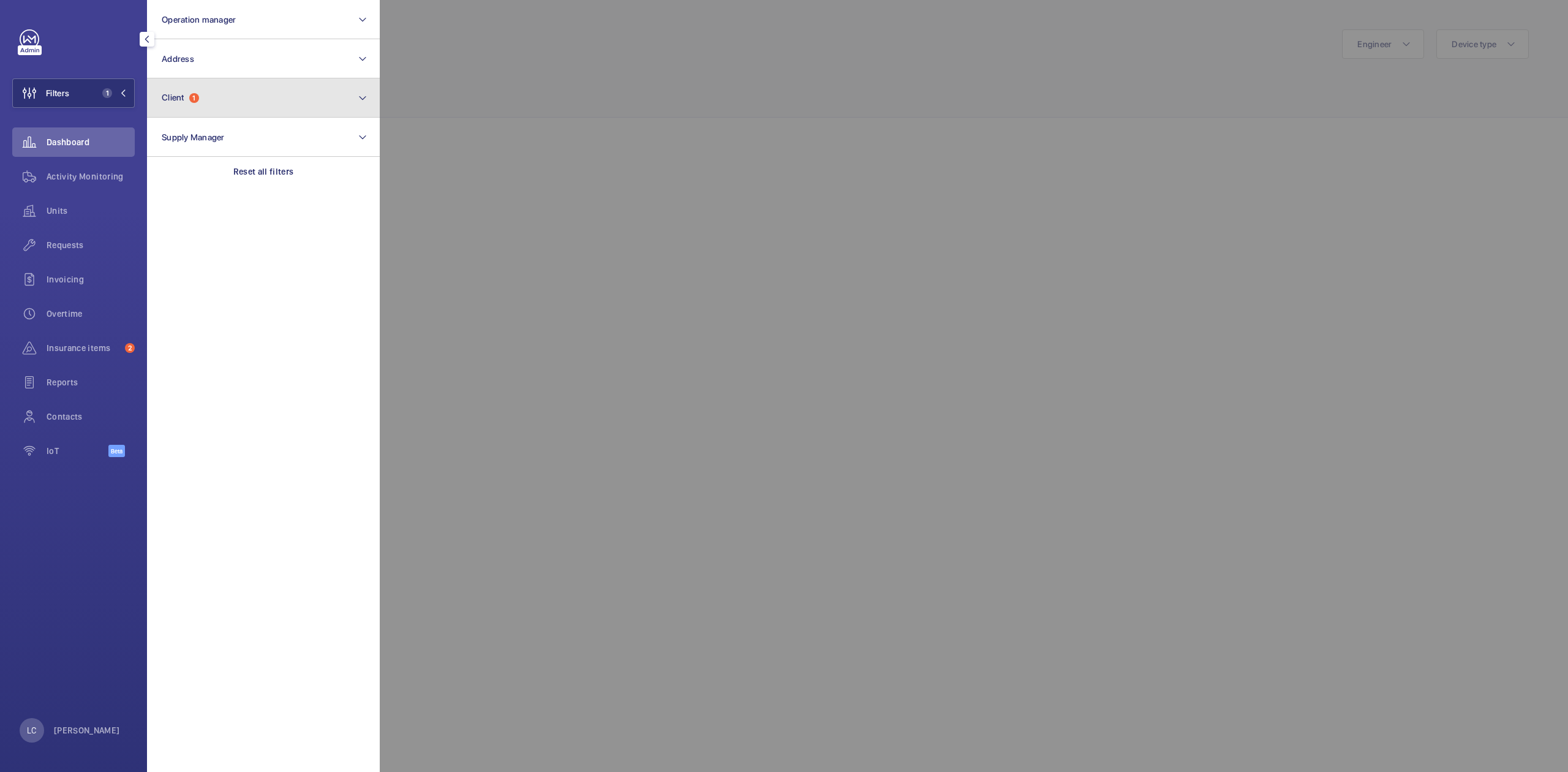
click at [260, 106] on button "Client 1" at bounding box center [263, 98] width 233 height 39
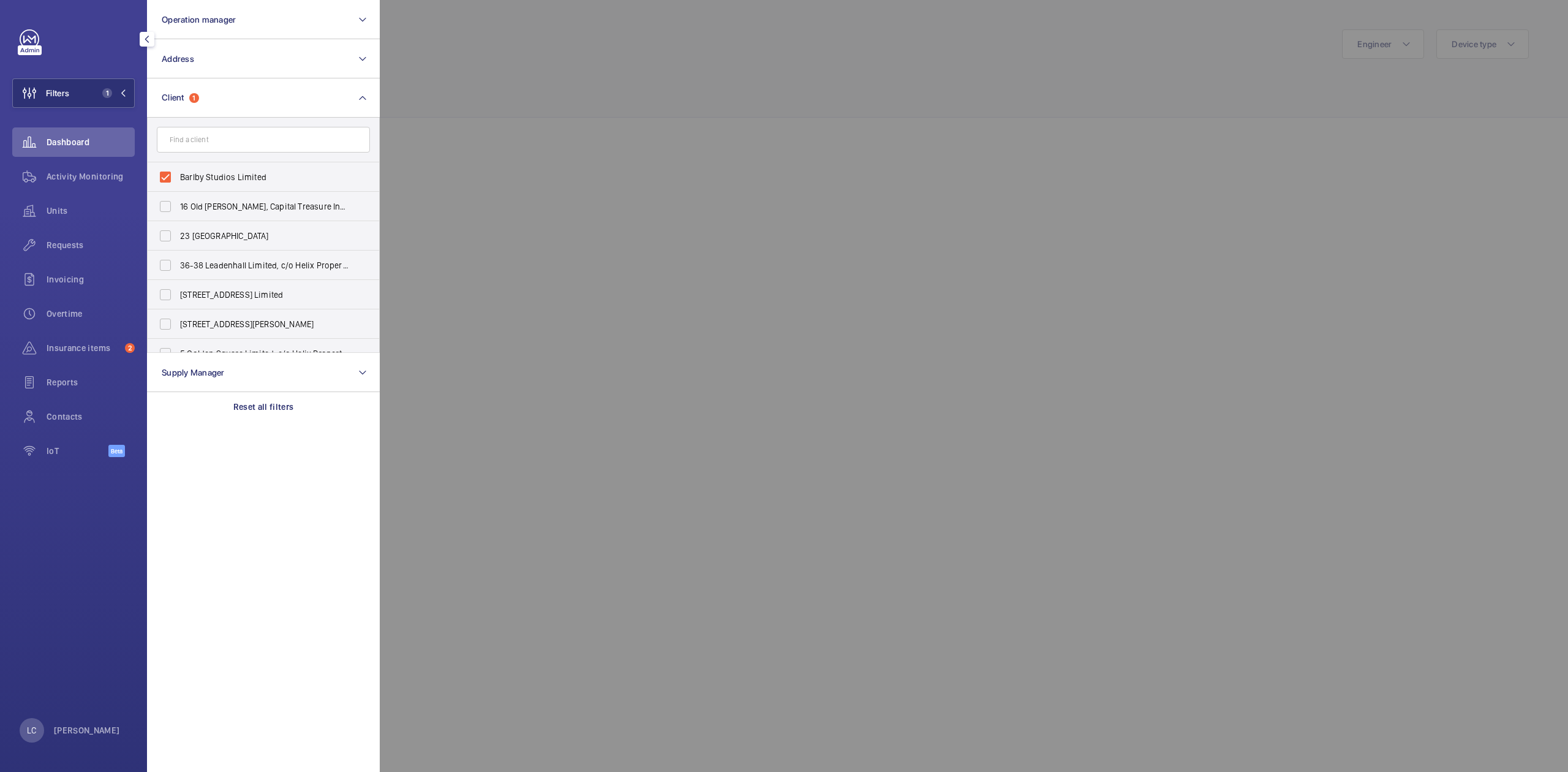
click at [639, 179] on div at bounding box center [1164, 386] width 1568 height 772
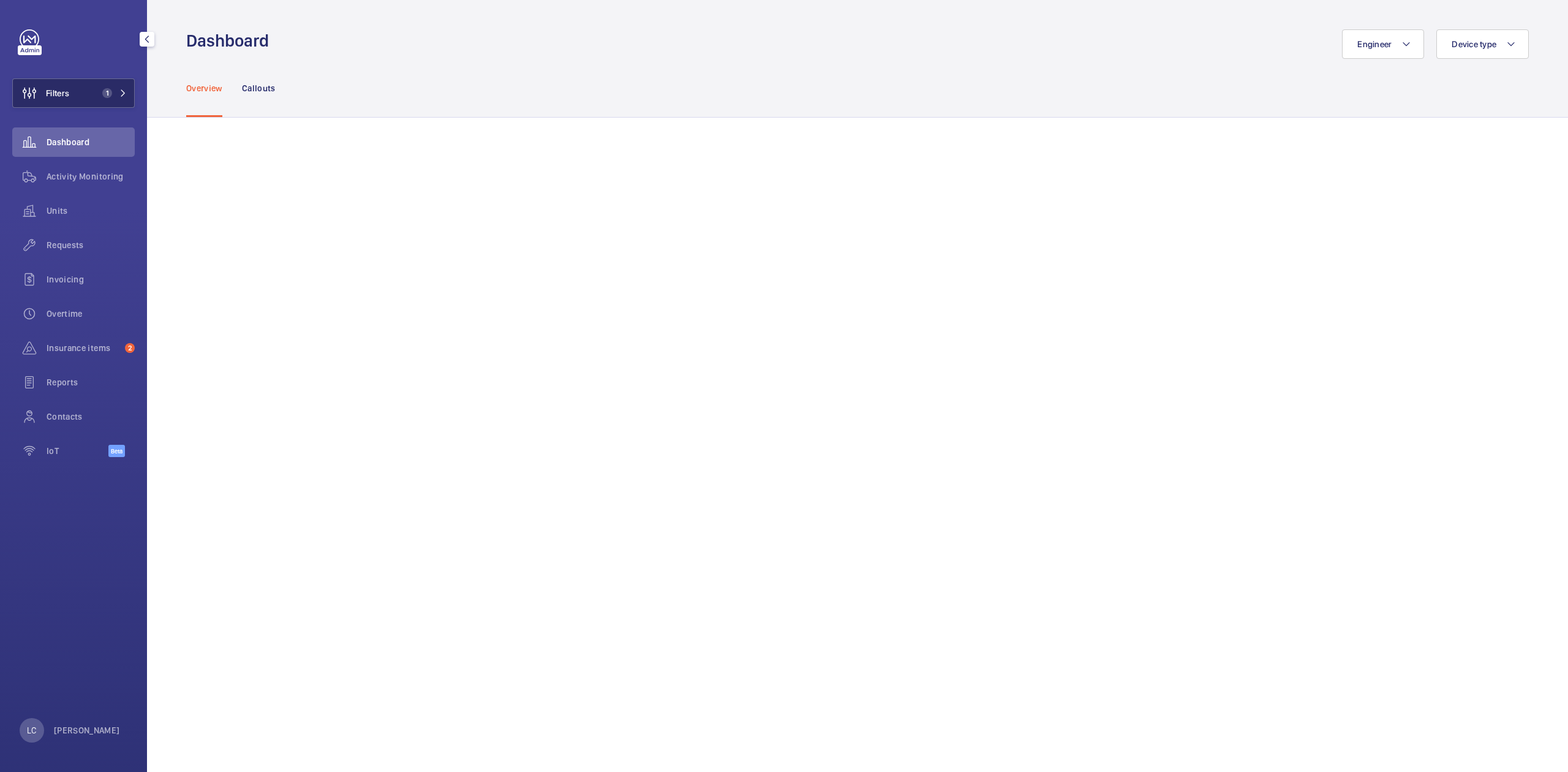
click at [114, 104] on button "Filters 1" at bounding box center [73, 93] width 123 height 29
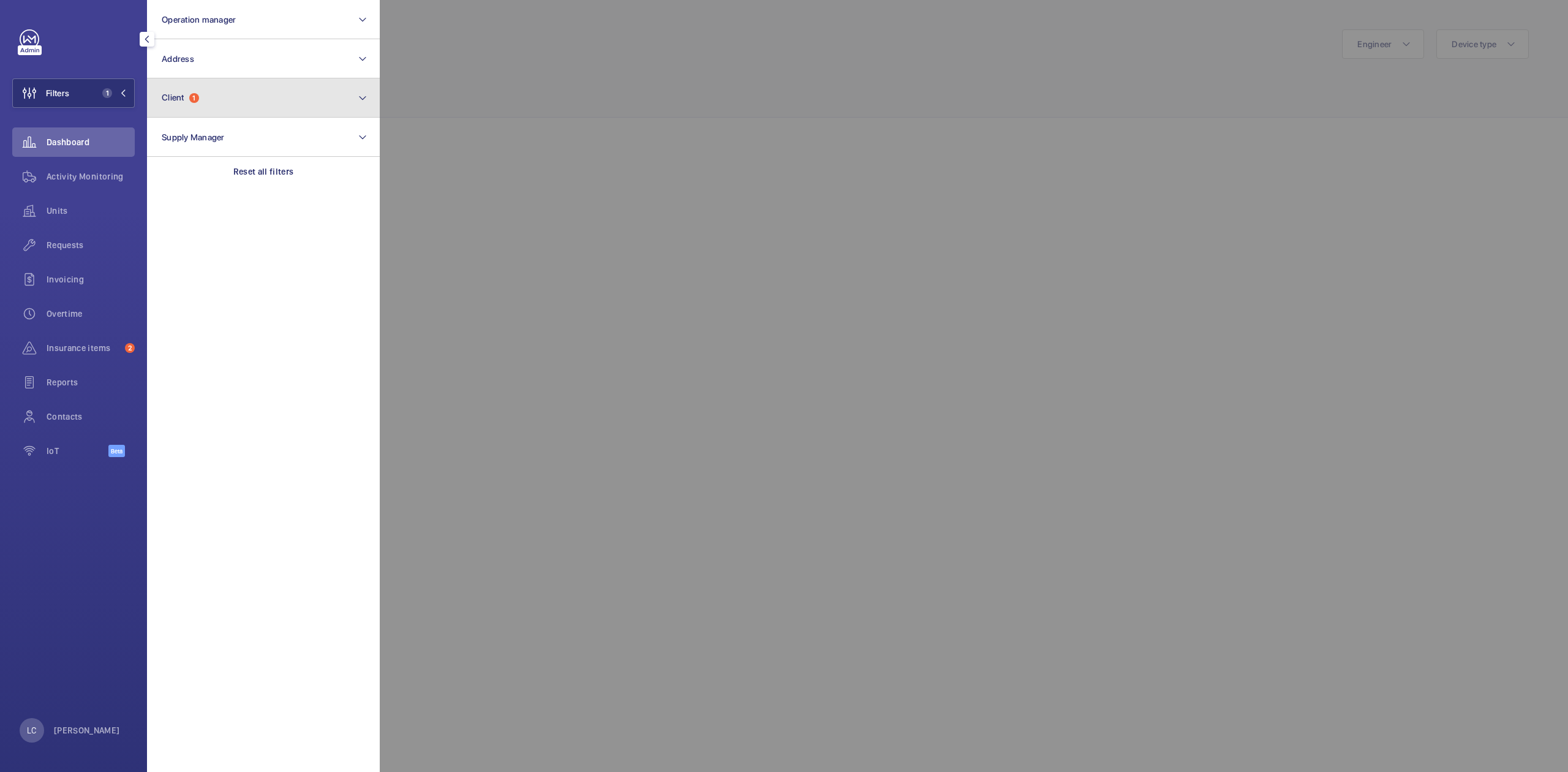
click at [215, 111] on button "Client 1" at bounding box center [263, 98] width 233 height 39
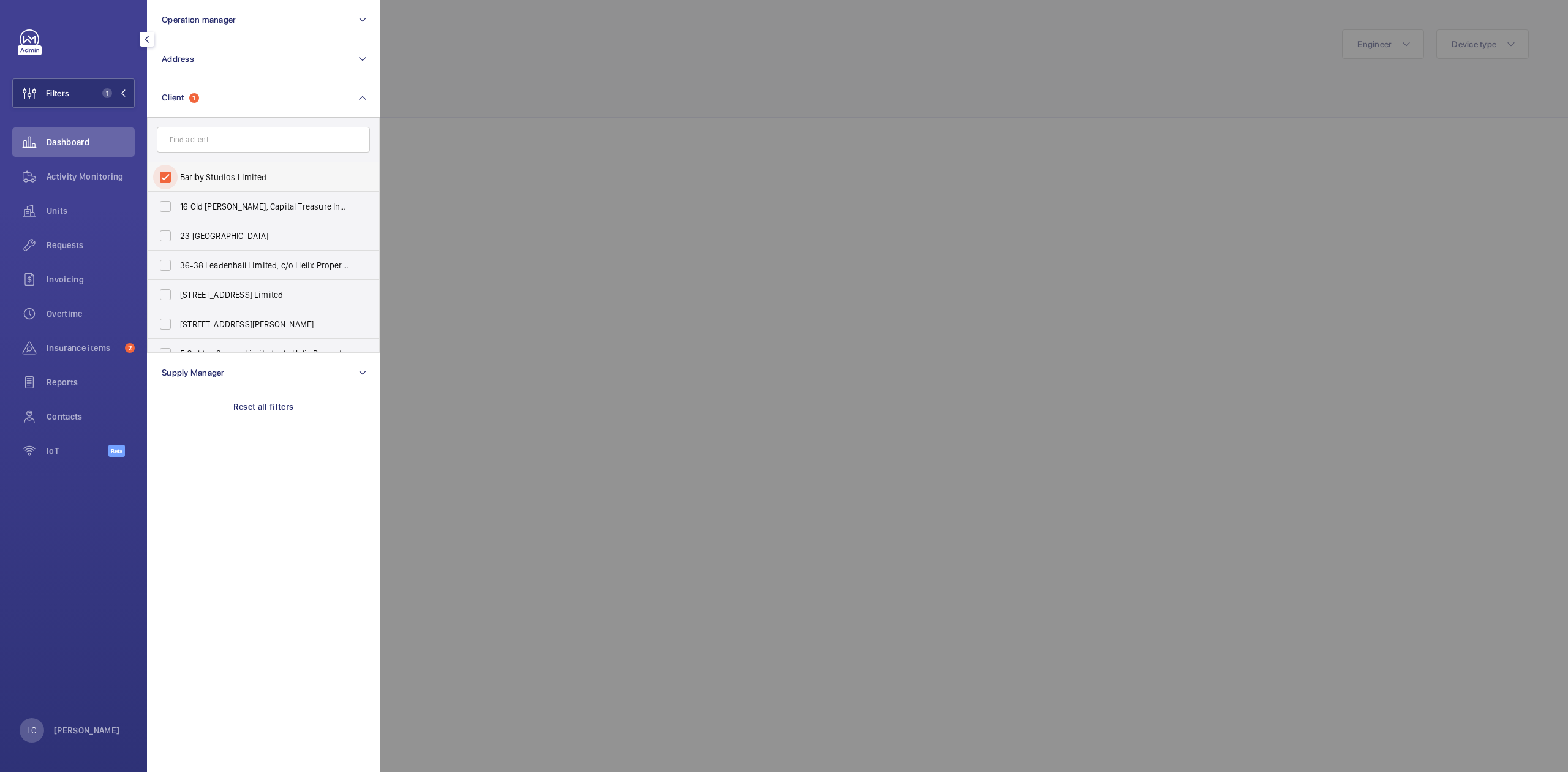
click at [167, 177] on input "Barlby Studios Limited" at bounding box center [165, 177] width 25 height 25
checkbox input "false"
click at [185, 140] on input "text" at bounding box center [263, 140] width 213 height 26
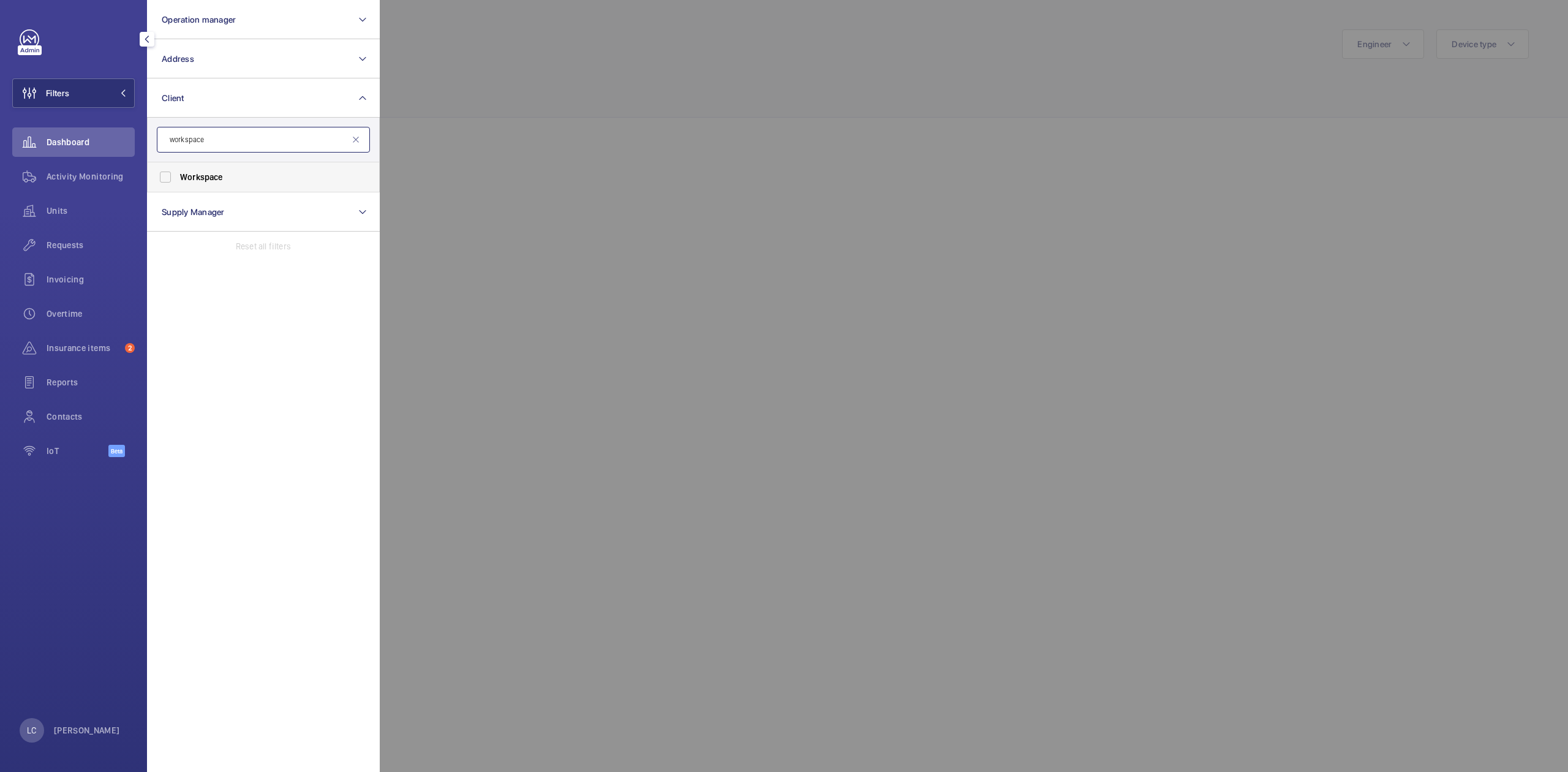
type input "workspace"
click at [187, 174] on span "Workspace" at bounding box center [201, 177] width 43 height 10
click at [178, 174] on input "Workspace" at bounding box center [165, 177] width 25 height 25
checkbox input "true"
click at [609, 153] on div at bounding box center [1164, 386] width 1568 height 772
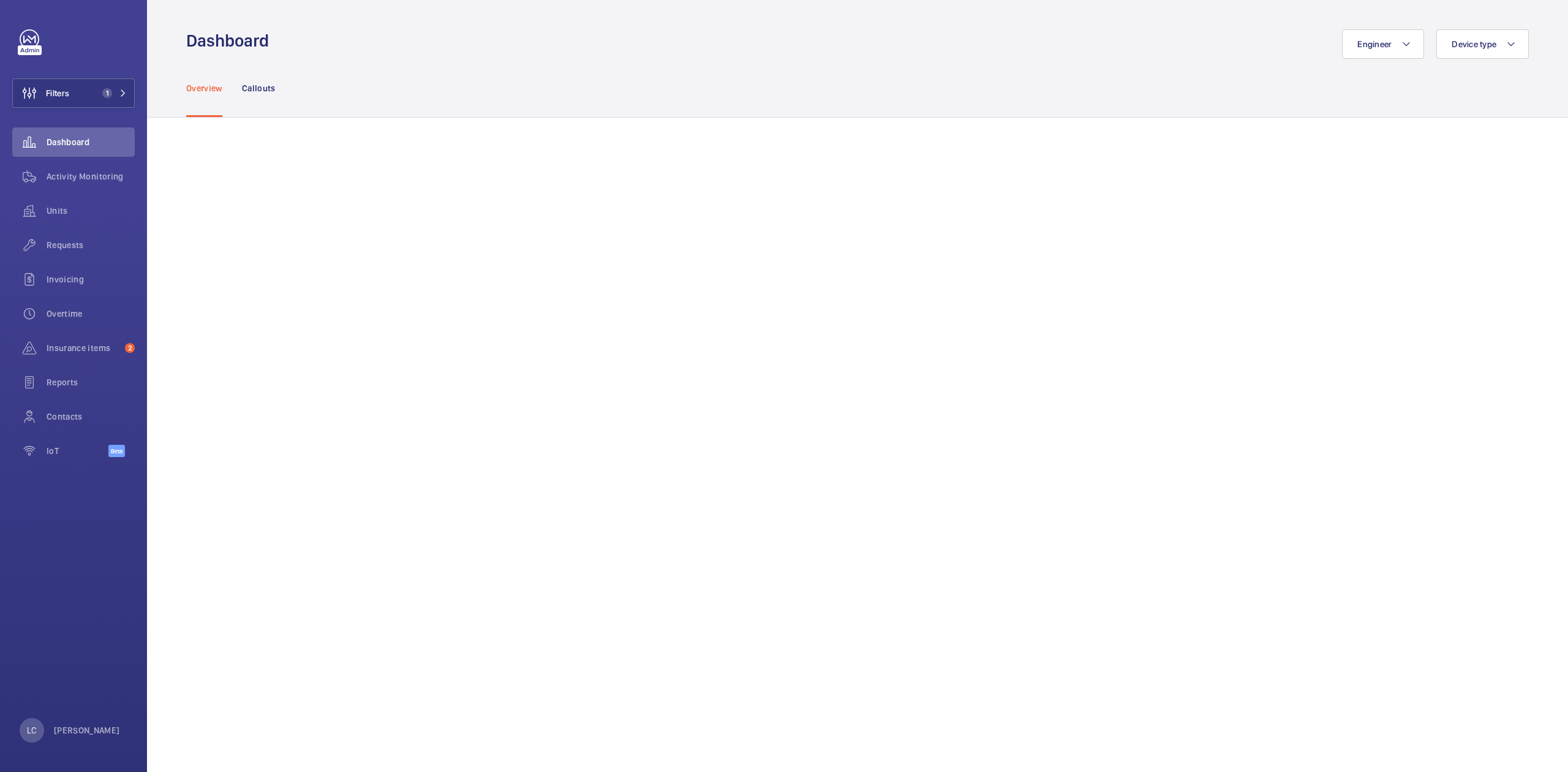
click at [689, 91] on div "Overview Callouts" at bounding box center [858, 88] width 1343 height 58
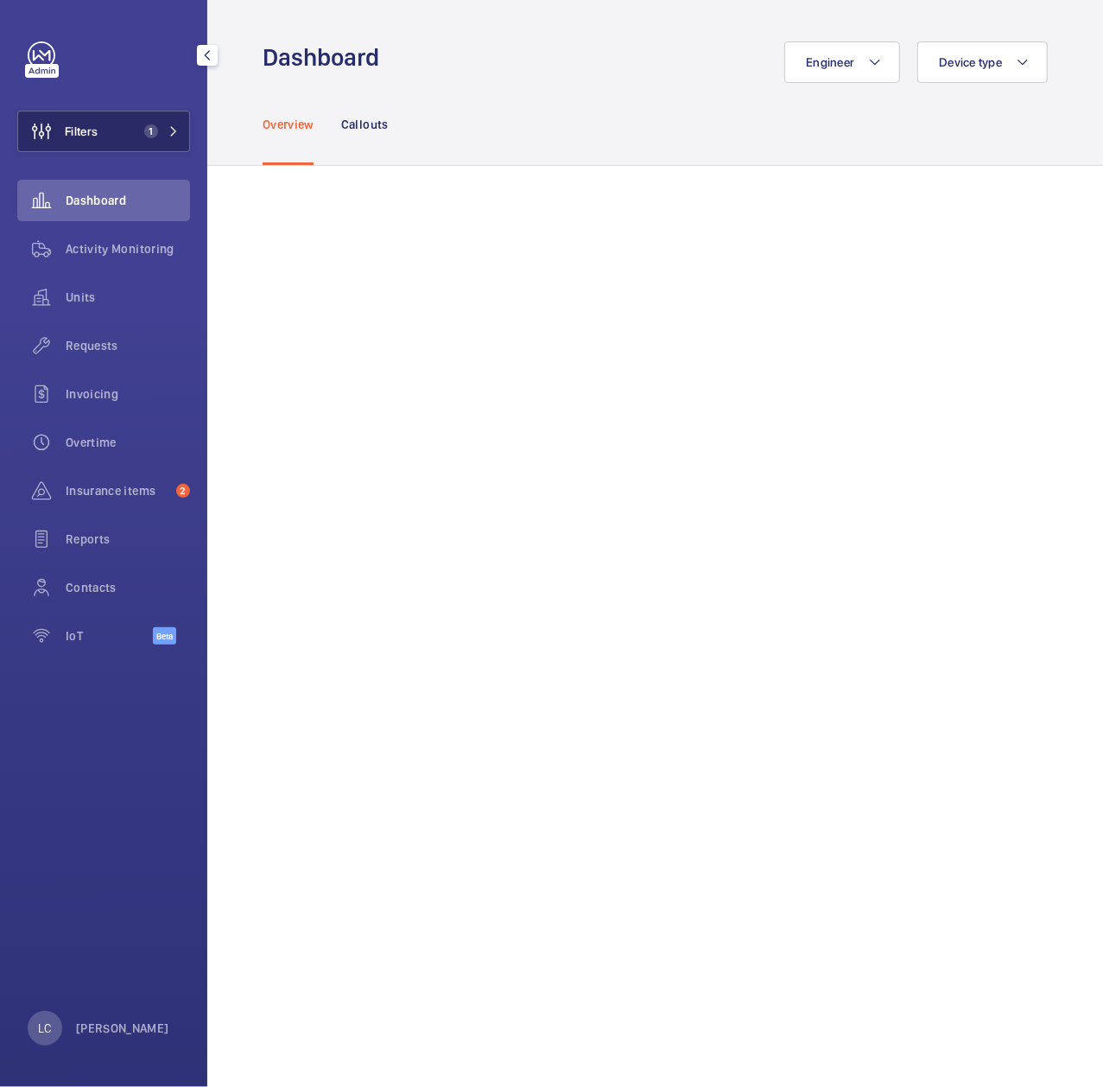
click at [142, 131] on span "1" at bounding box center [147, 131] width 21 height 14
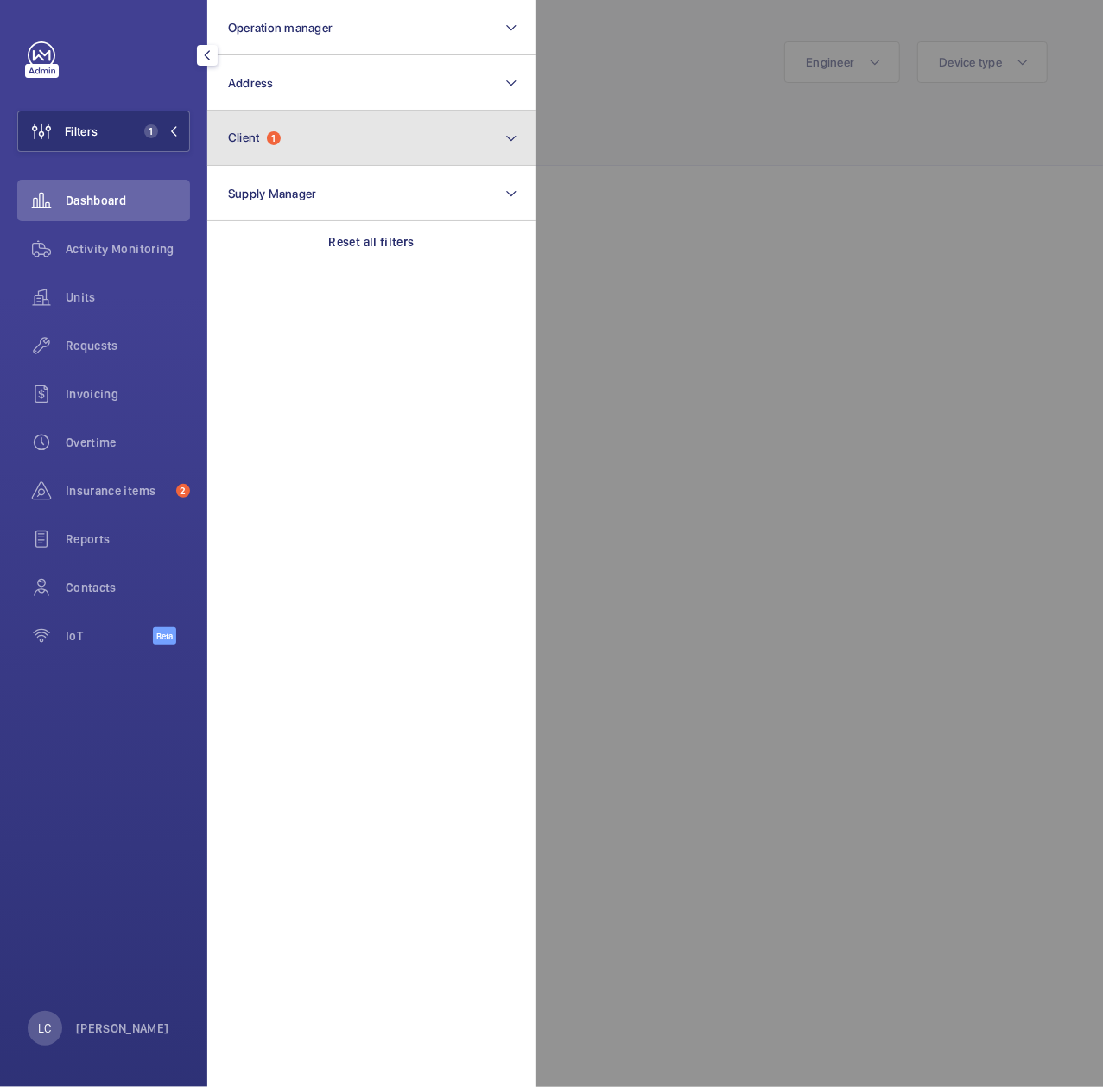
click at [254, 153] on button "Client 1" at bounding box center [371, 138] width 328 height 55
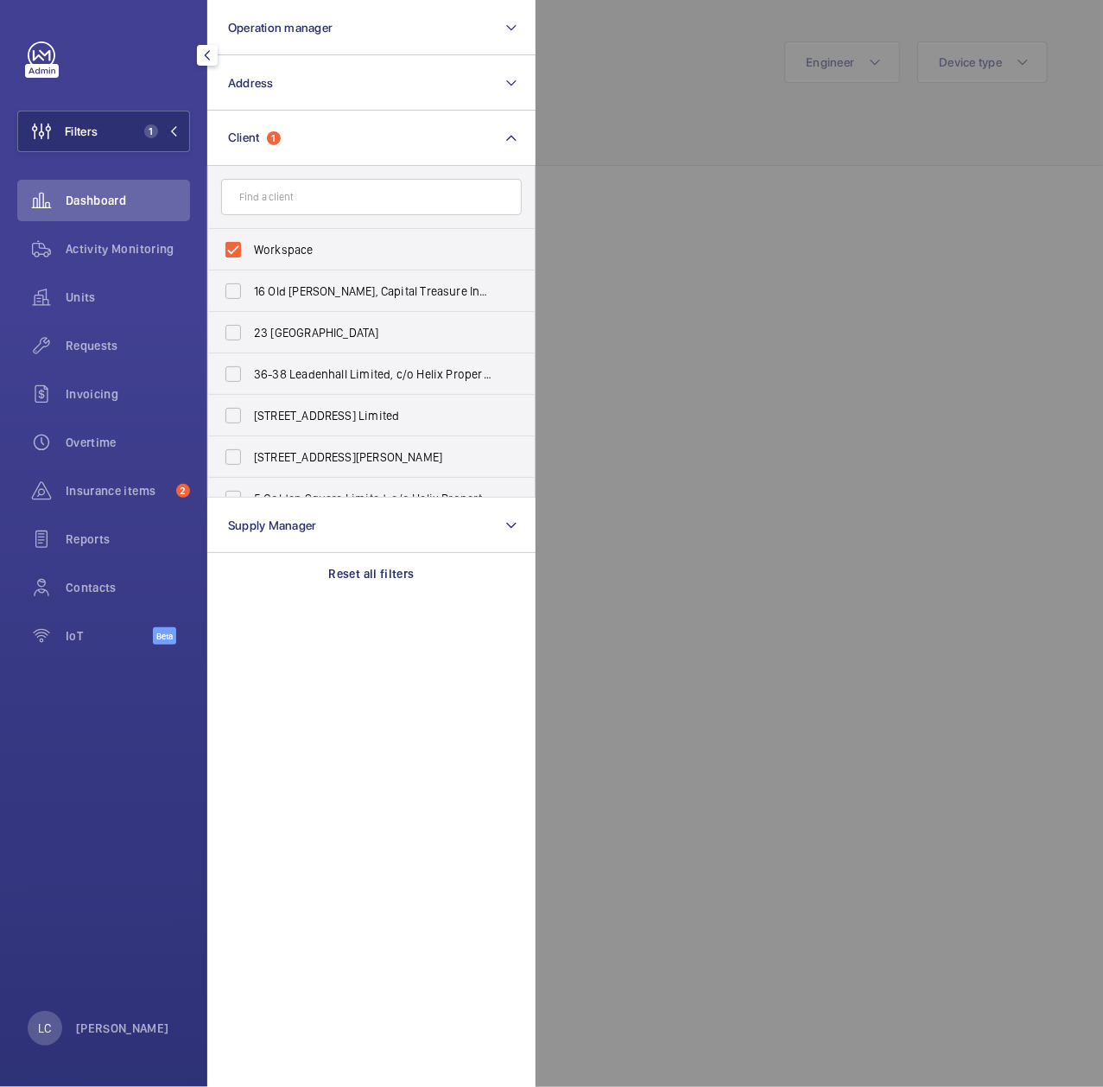
click at [568, 218] on div at bounding box center [1087, 543] width 1103 height 1087
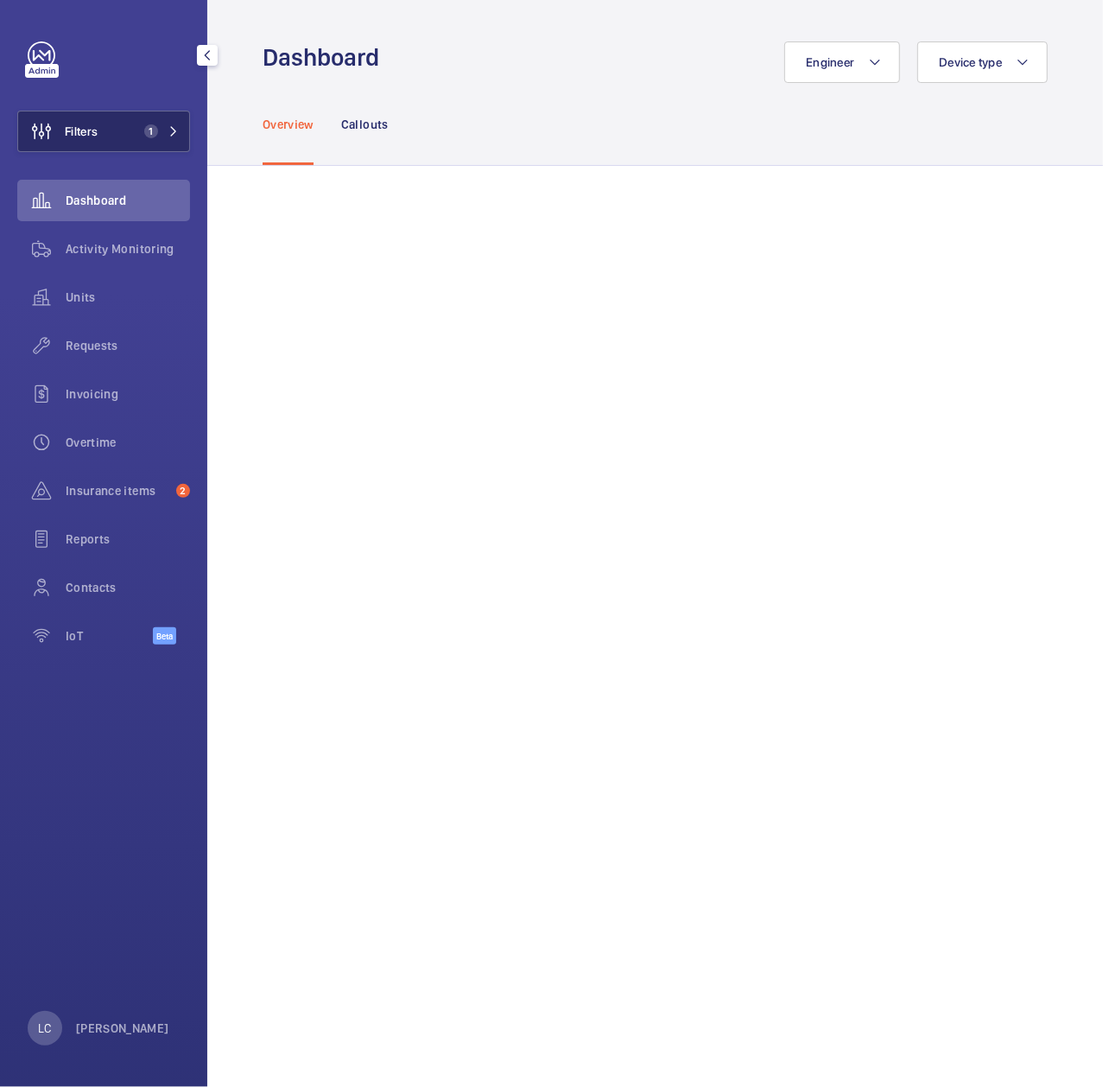
click at [129, 131] on button "Filters 1" at bounding box center [103, 131] width 173 height 41
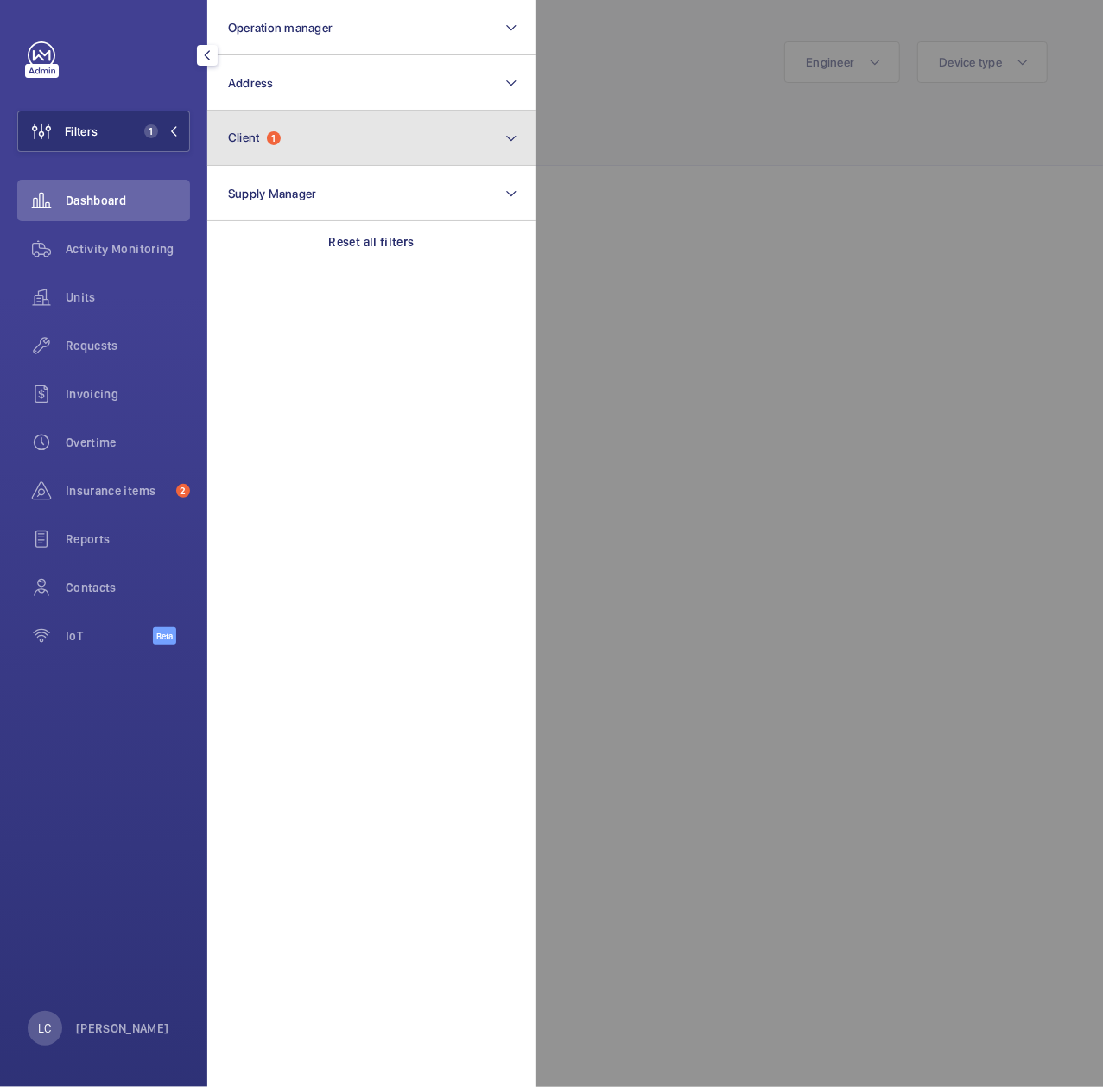
click at [284, 142] on button "Client 1" at bounding box center [371, 138] width 328 height 55
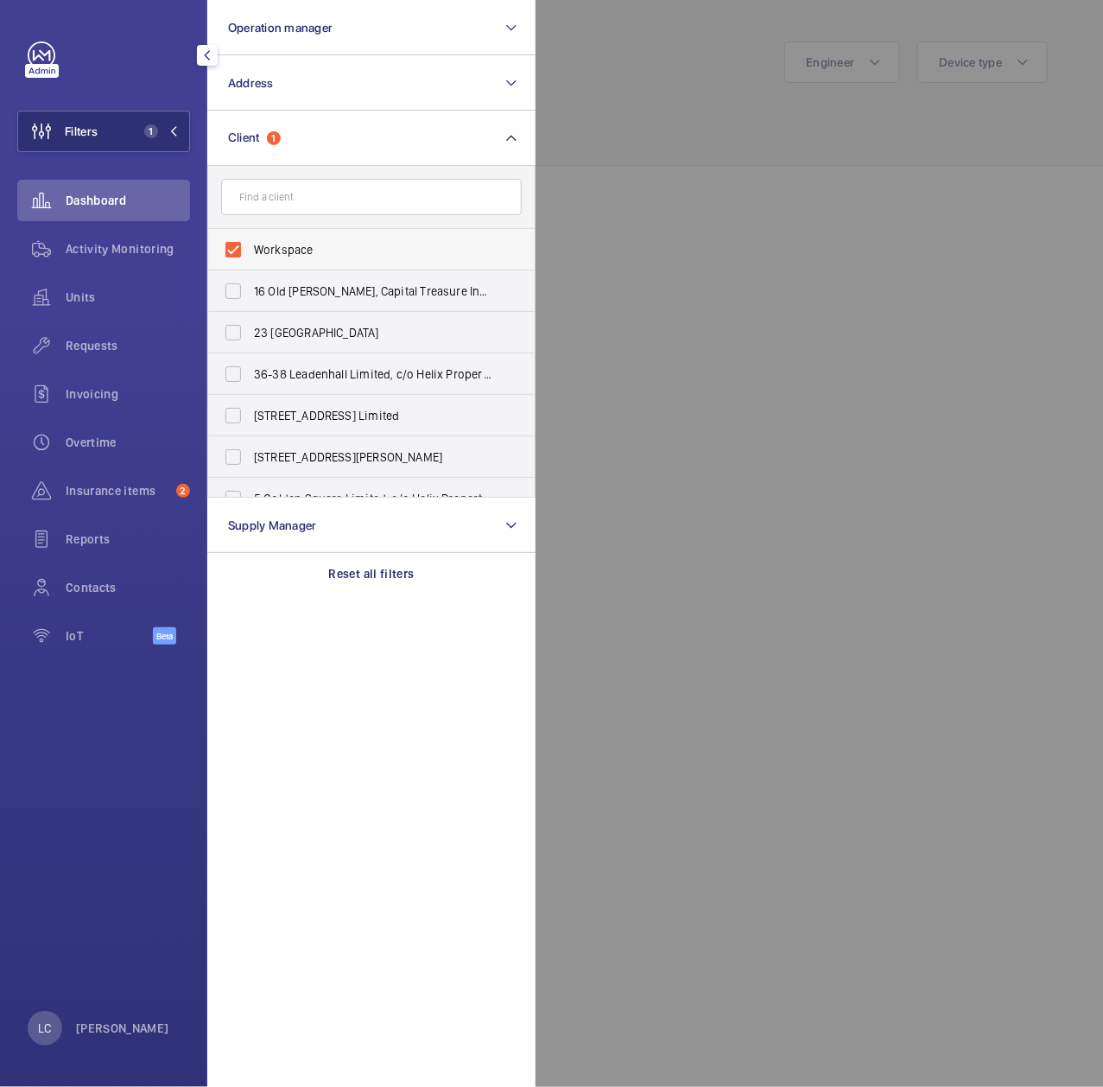
click at [251, 250] on label "Workspace" at bounding box center [358, 249] width 301 height 41
click at [251, 250] on input "Workspace" at bounding box center [233, 249] width 35 height 35
checkbox input "false"
click at [264, 202] on input "text" at bounding box center [371, 197] width 301 height 36
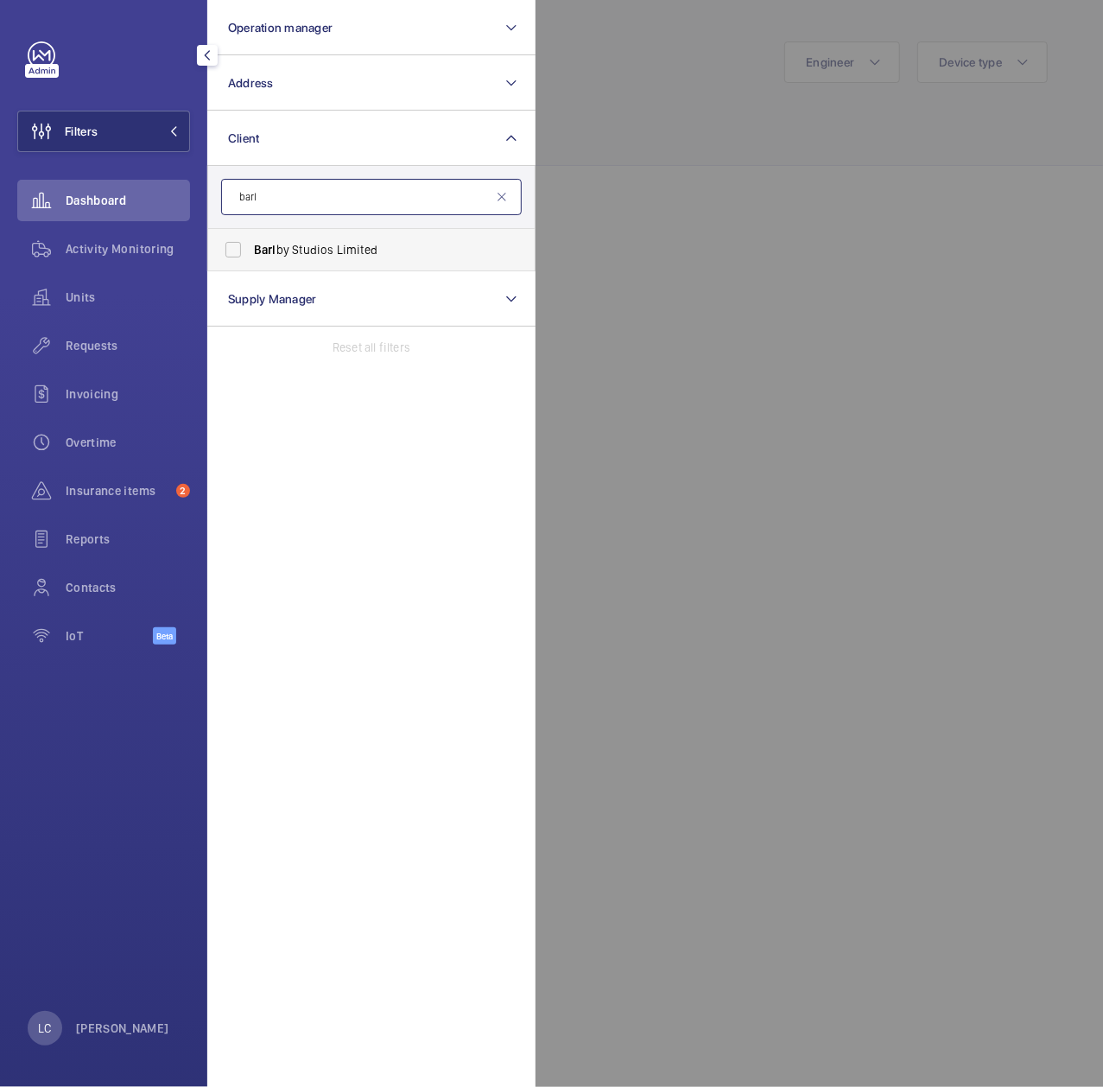
type input "barl"
click at [356, 242] on span "Barl by Studios Limited" at bounding box center [373, 249] width 238 height 17
click at [251, 242] on input "Barl by Studios Limited" at bounding box center [233, 249] width 35 height 35
checkbox input "true"
click at [699, 226] on div at bounding box center [1087, 543] width 1103 height 1087
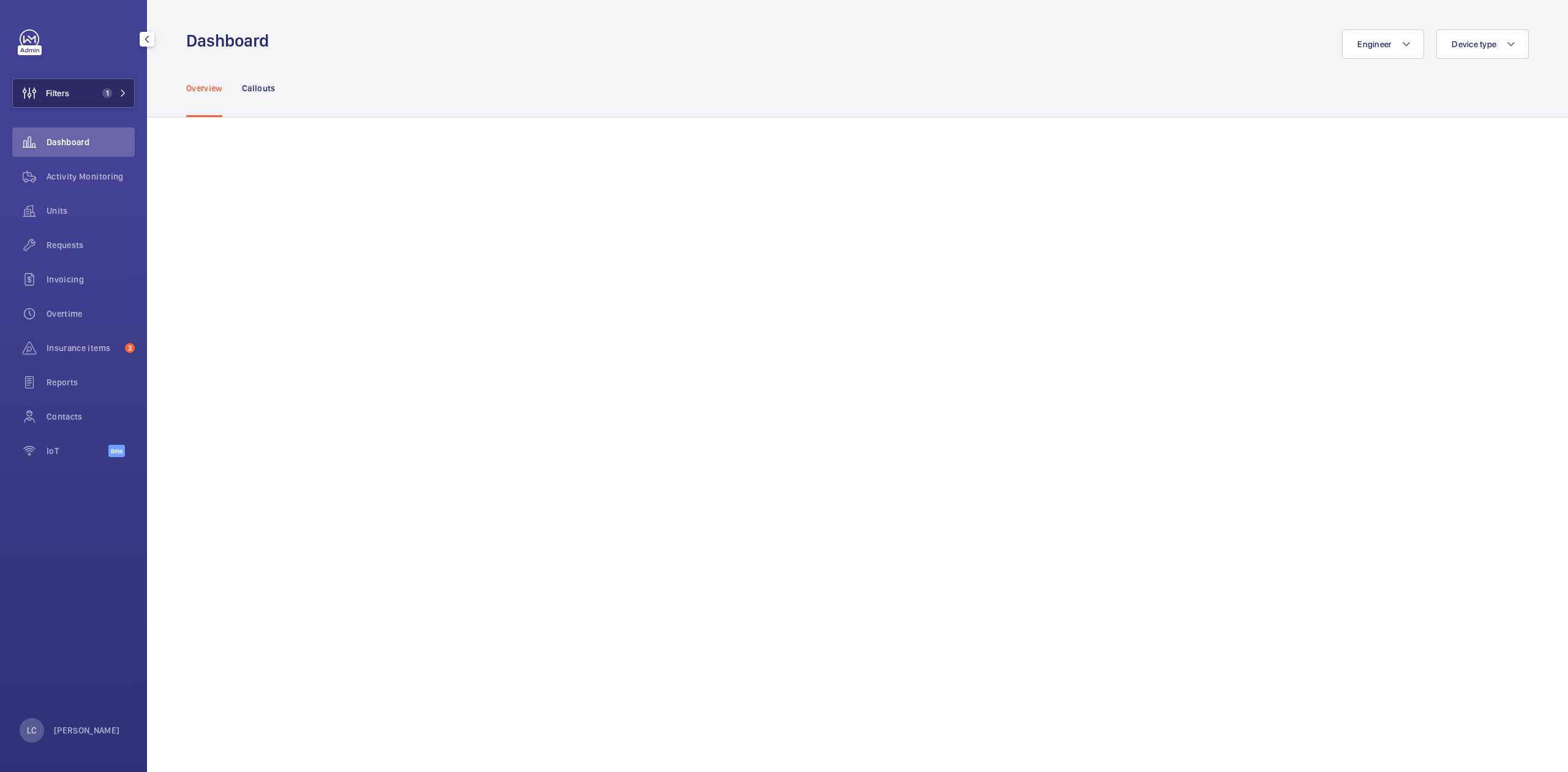
click at [47, 89] on span "Filters" at bounding box center [57, 93] width 23 height 12
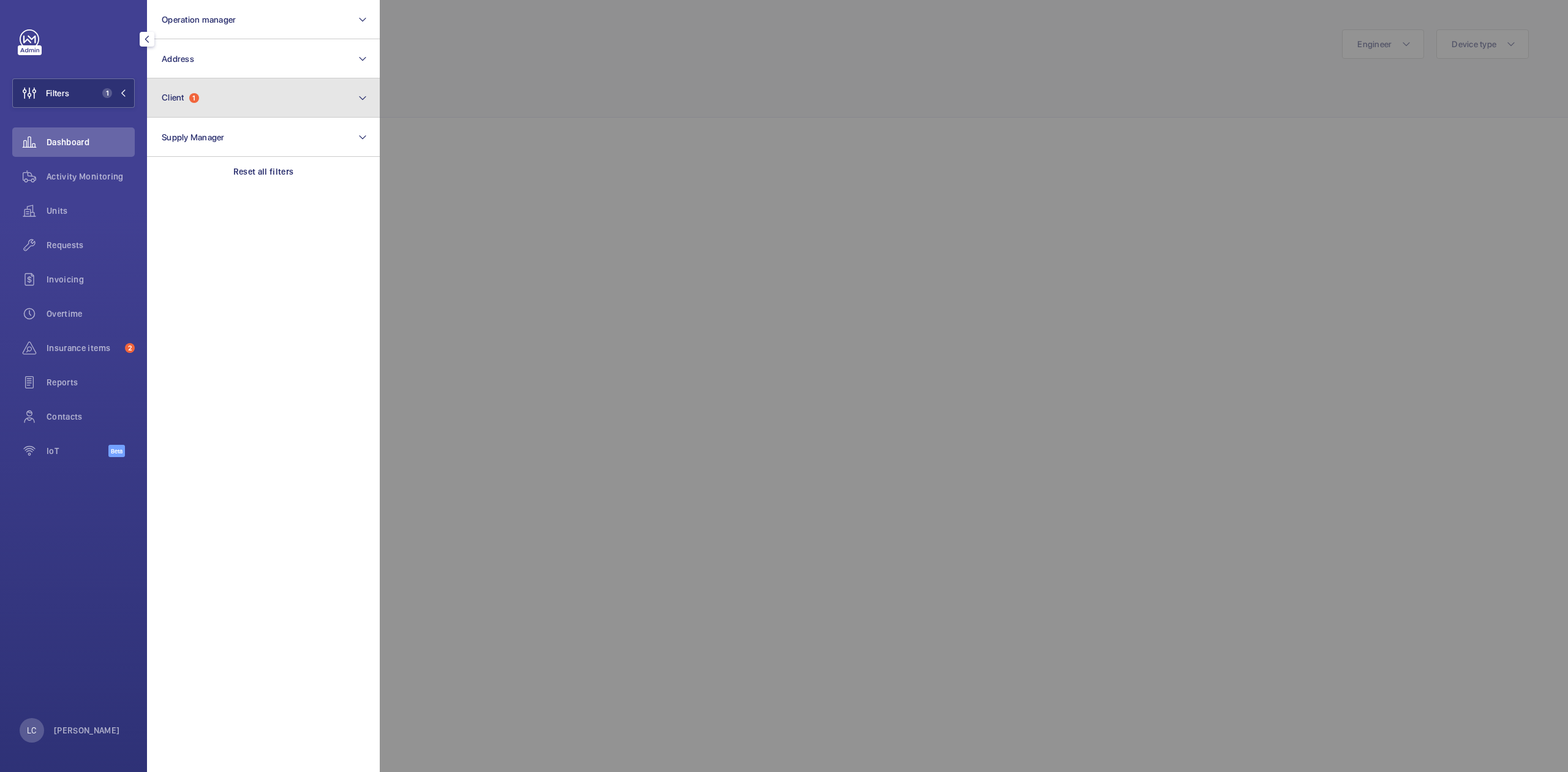
click at [219, 111] on button "Client 1" at bounding box center [263, 98] width 233 height 39
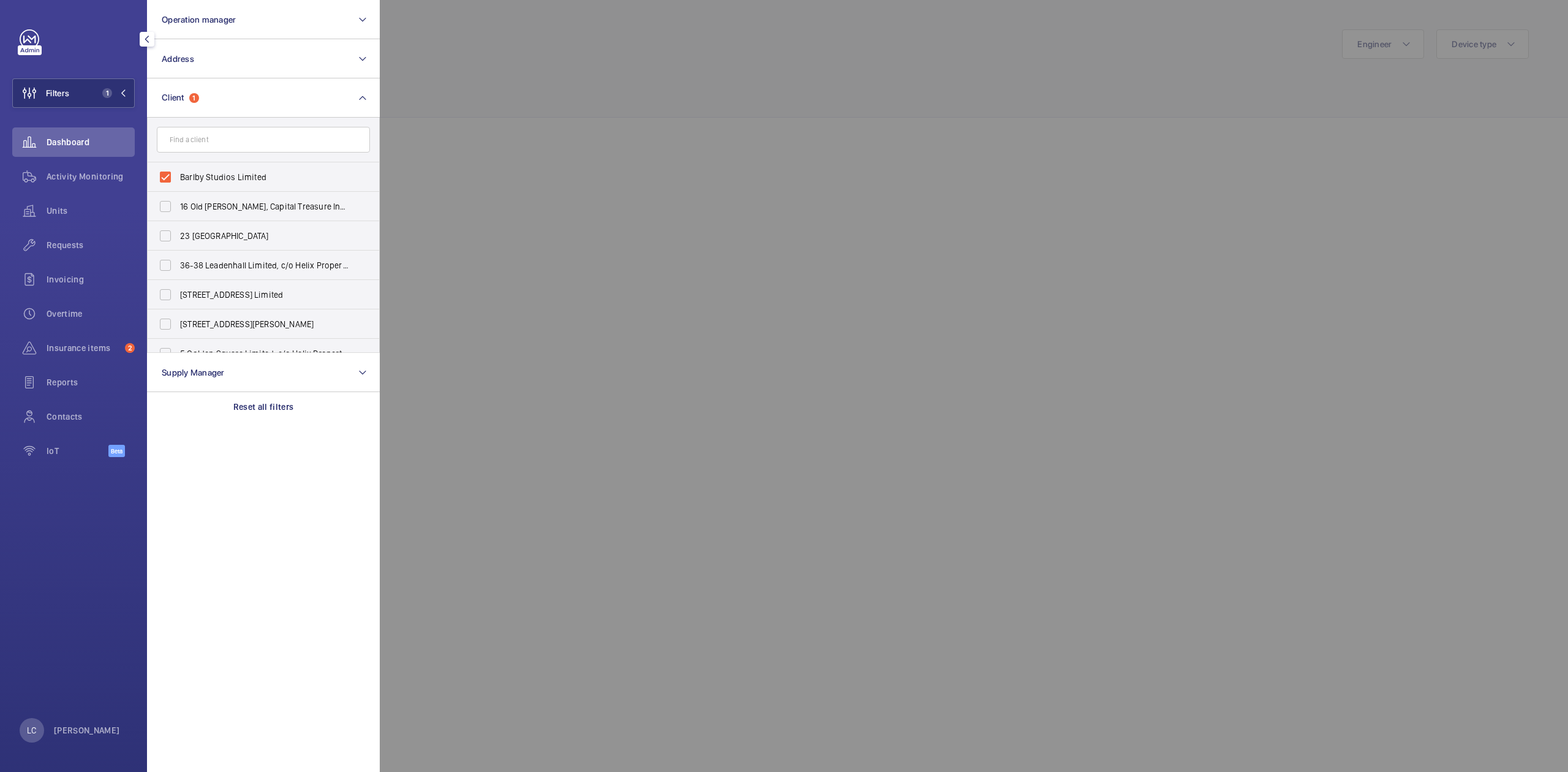
click at [1282, 133] on div at bounding box center [1164, 386] width 1568 height 772
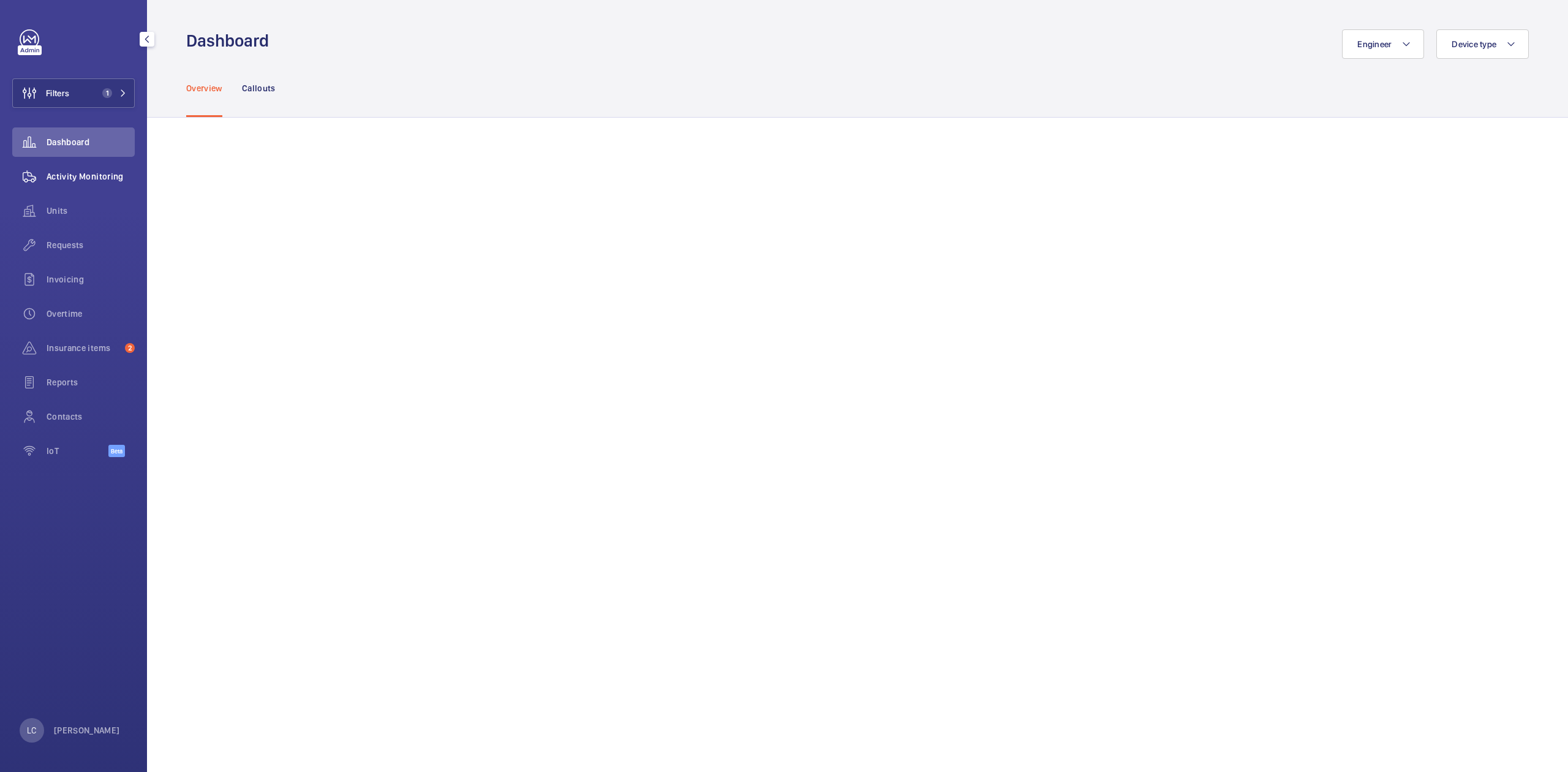
click at [82, 182] on div "Activity Monitoring" at bounding box center [73, 176] width 123 height 29
